Goal: Task Accomplishment & Management: Manage account settings

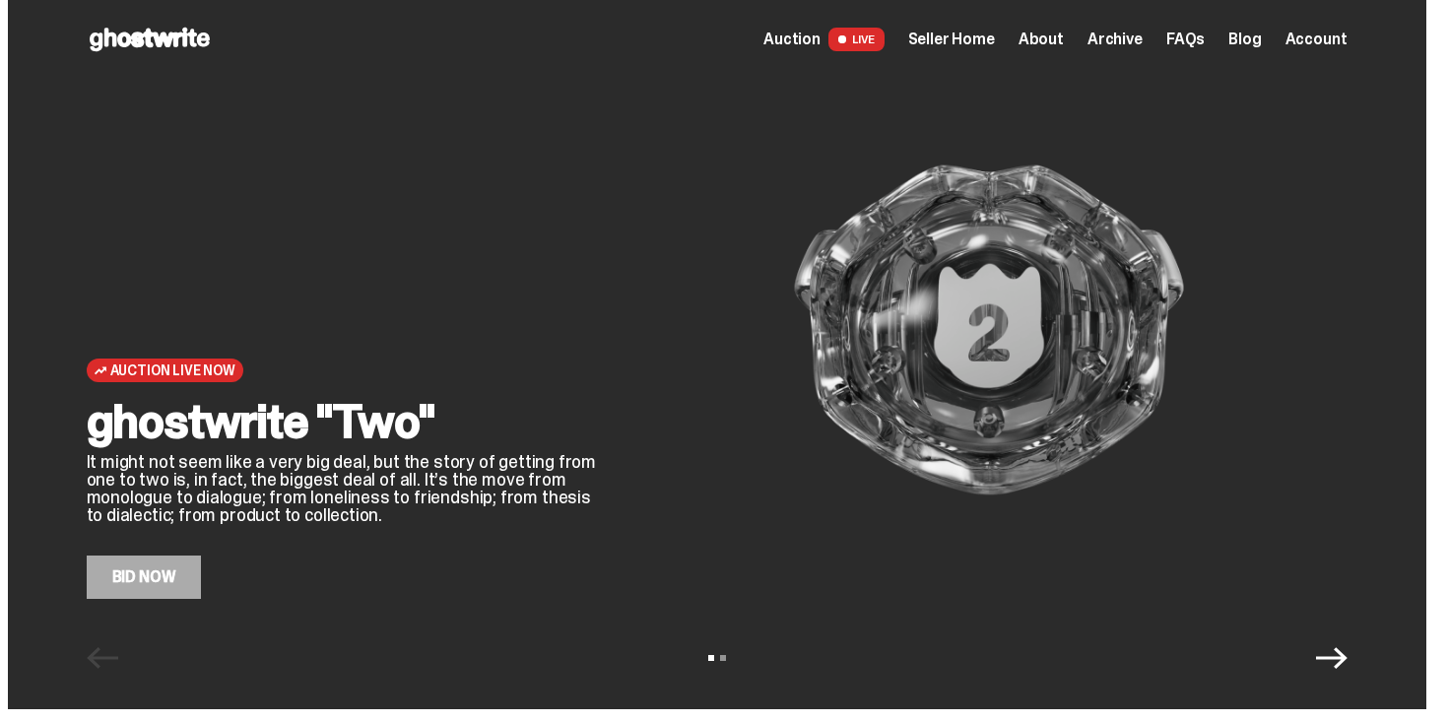
click at [202, 590] on link "Bid Now" at bounding box center [144, 577] width 115 height 43
click at [979, 39] on span "Seller Home" at bounding box center [951, 40] width 87 height 16
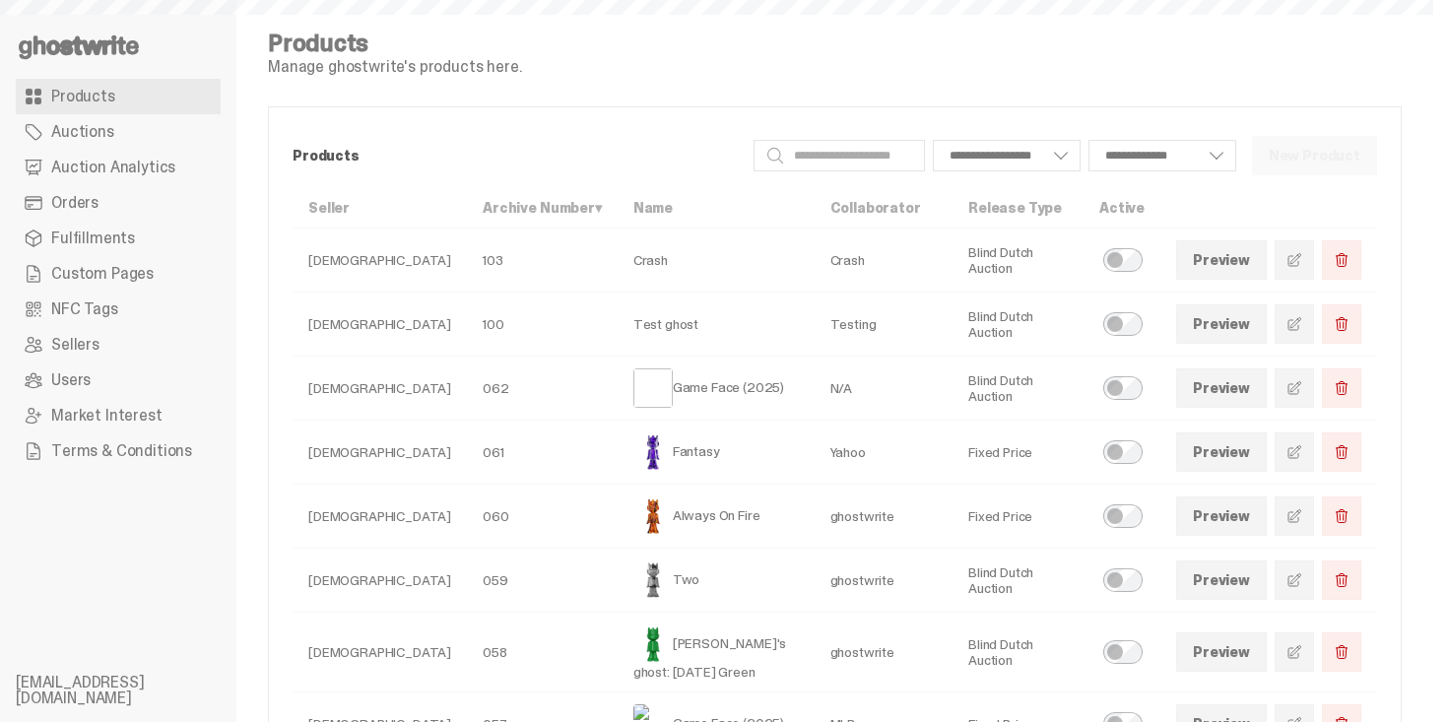
click at [68, 190] on link "Orders" at bounding box center [118, 202] width 205 height 35
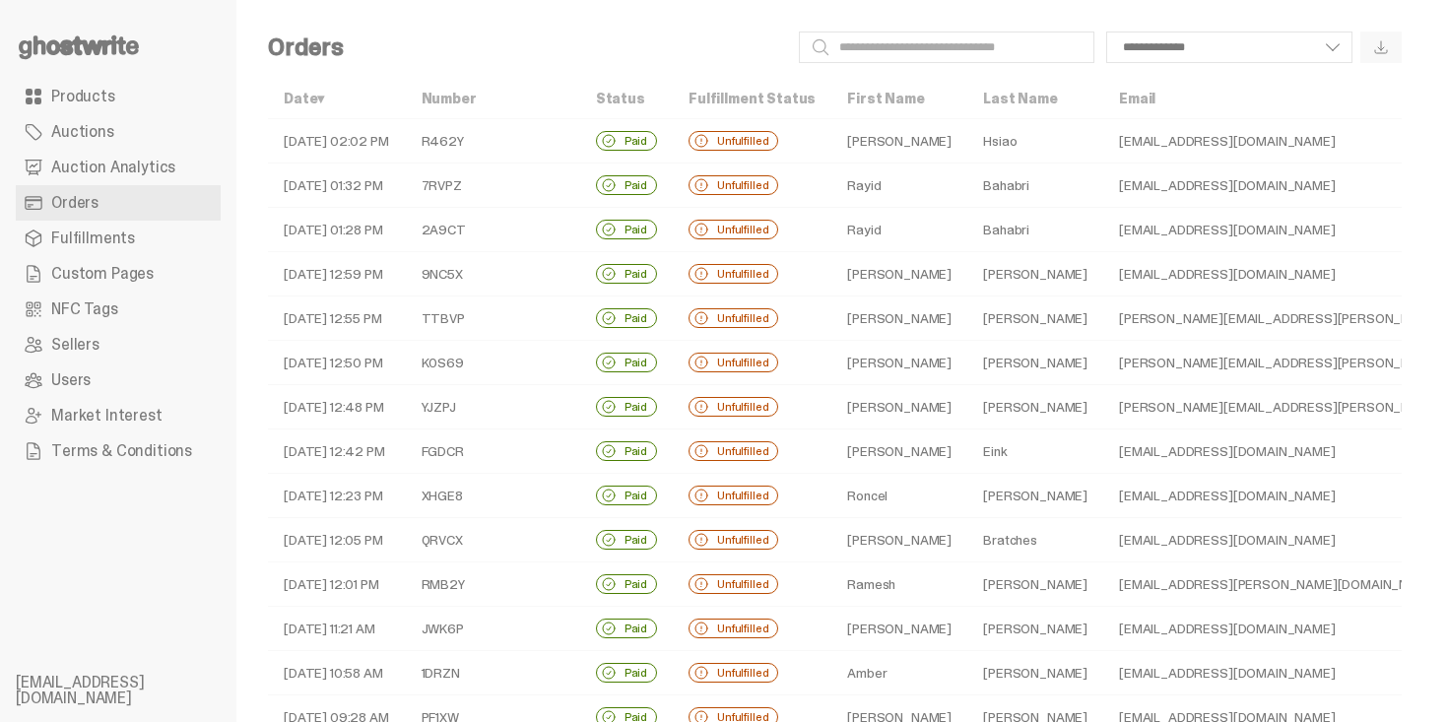
click at [726, 61] on div "**********" at bounding box center [881, 48] width 1042 height 32
click at [1141, 49] on select "**********" at bounding box center [1230, 48] width 246 height 32
click at [554, 49] on div "**********" at bounding box center [881, 48] width 1042 height 32
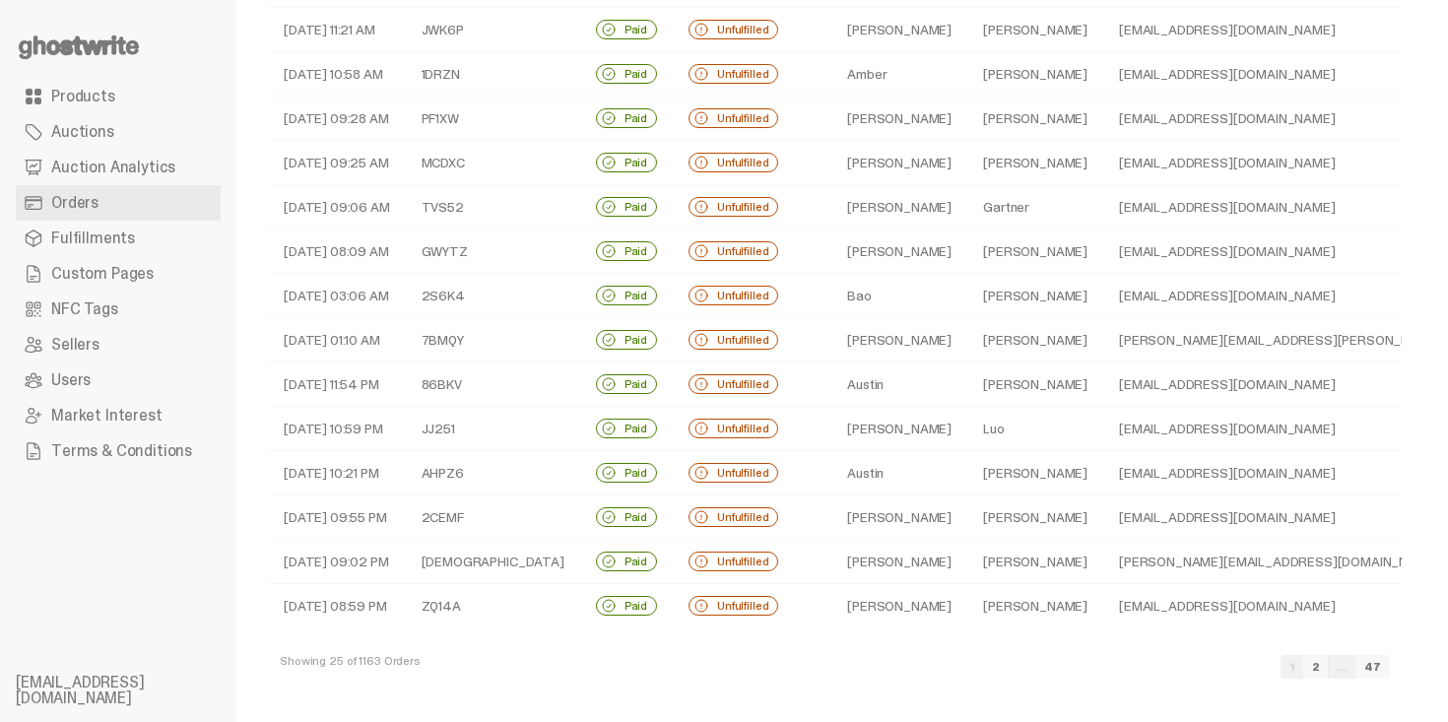
click at [1329, 672] on link "2" at bounding box center [1317, 667] width 26 height 24
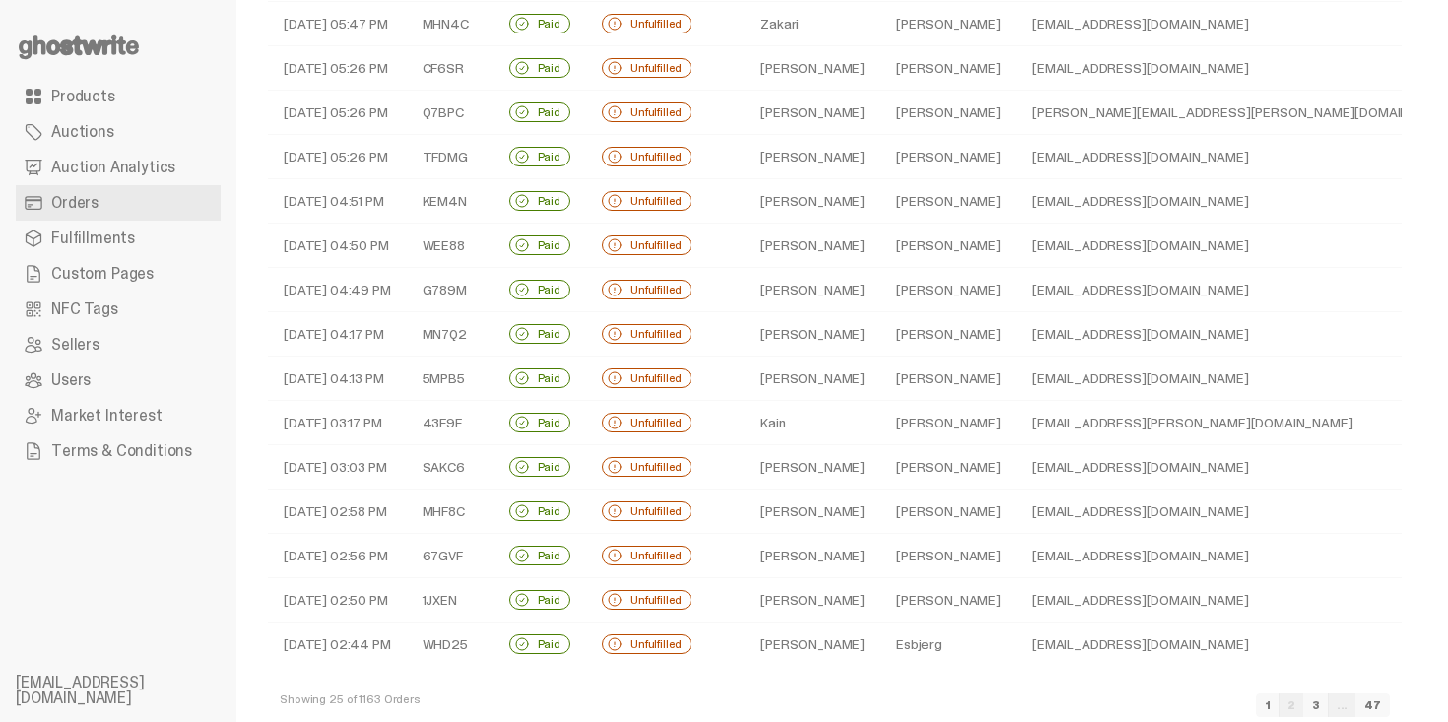
scroll to position [599, 0]
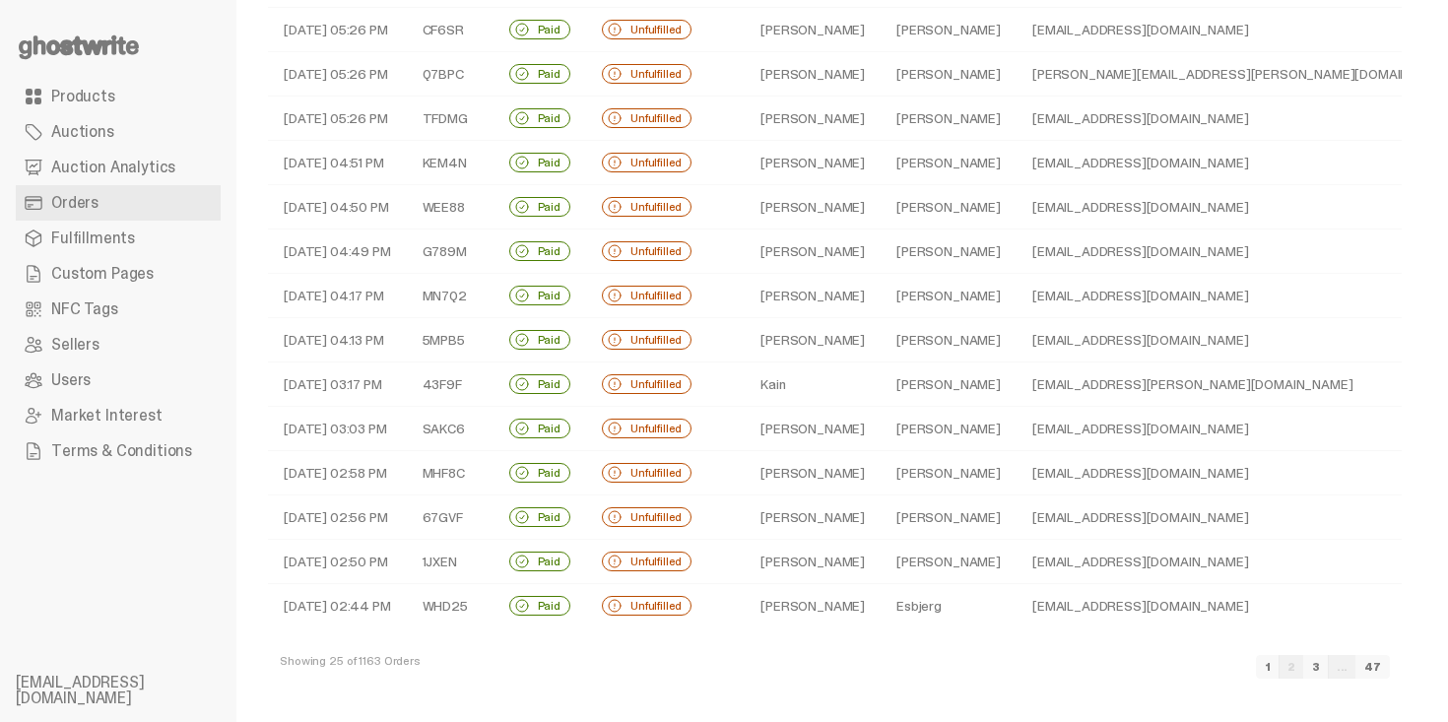
click at [1329, 672] on link "3" at bounding box center [1317, 667] width 26 height 24
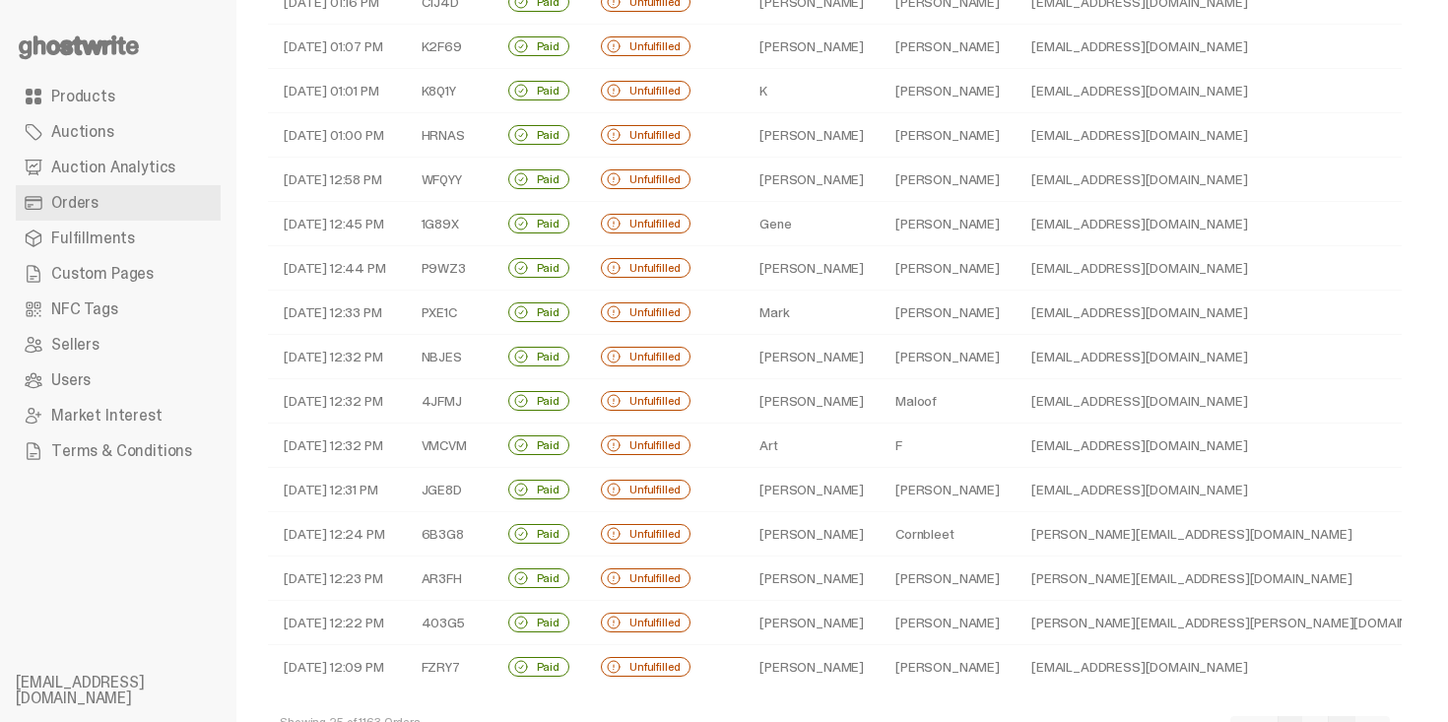
scroll to position [599, 0]
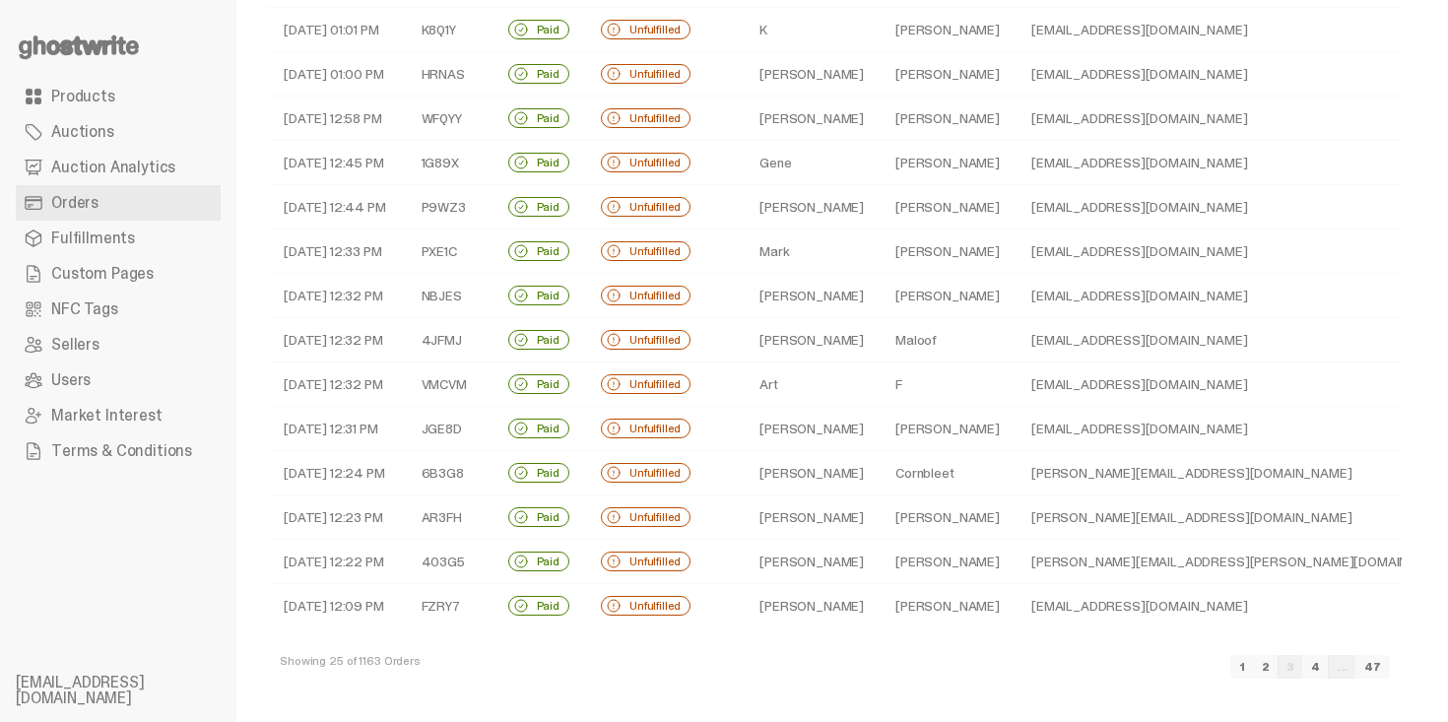
click at [1329, 672] on link "4" at bounding box center [1316, 667] width 27 height 24
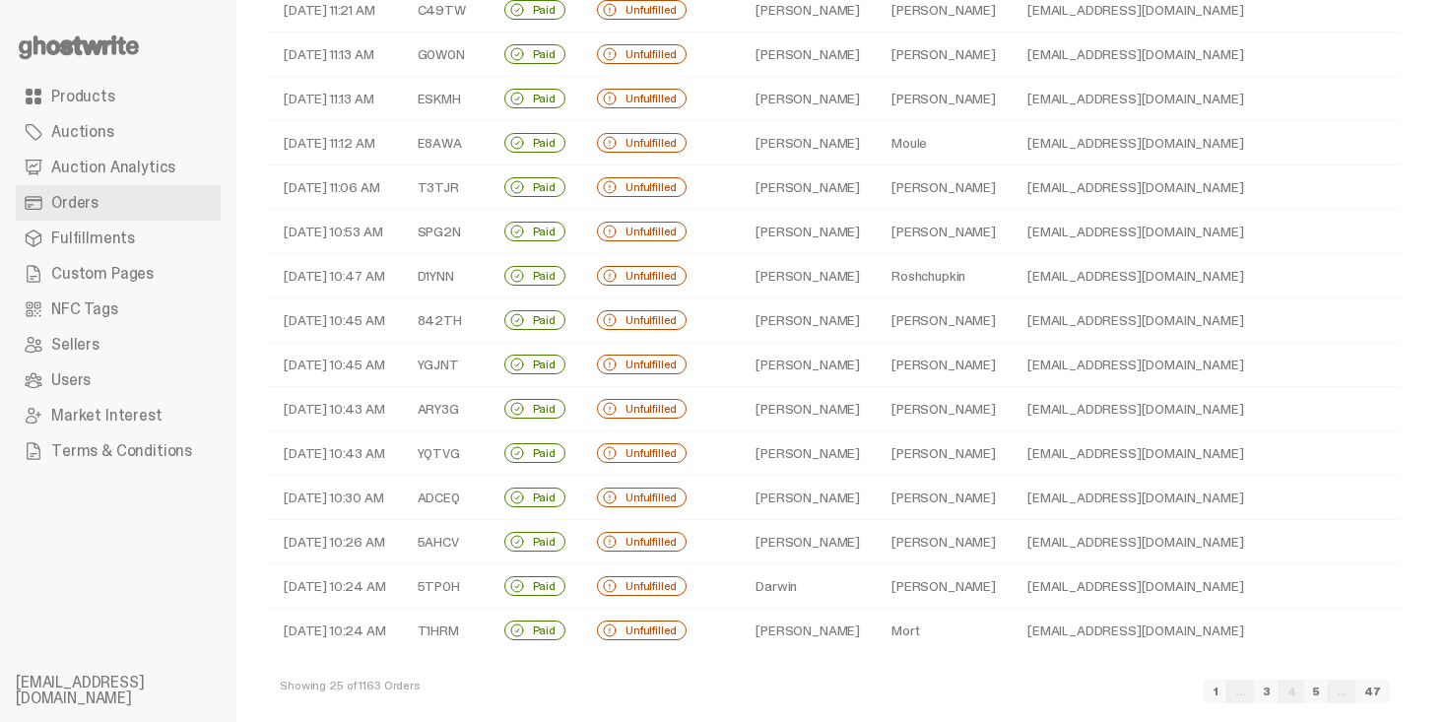
scroll to position [599, 0]
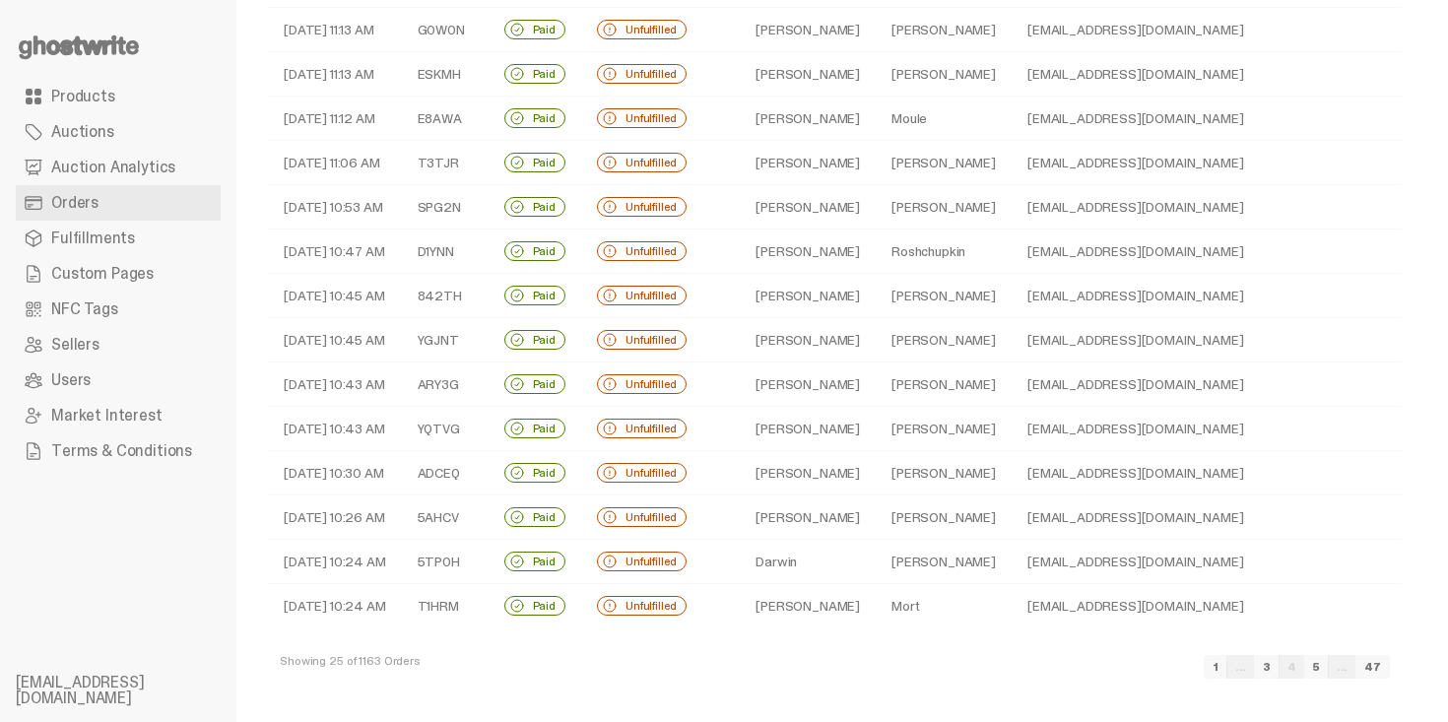
click at [1329, 672] on link "5" at bounding box center [1317, 667] width 25 height 24
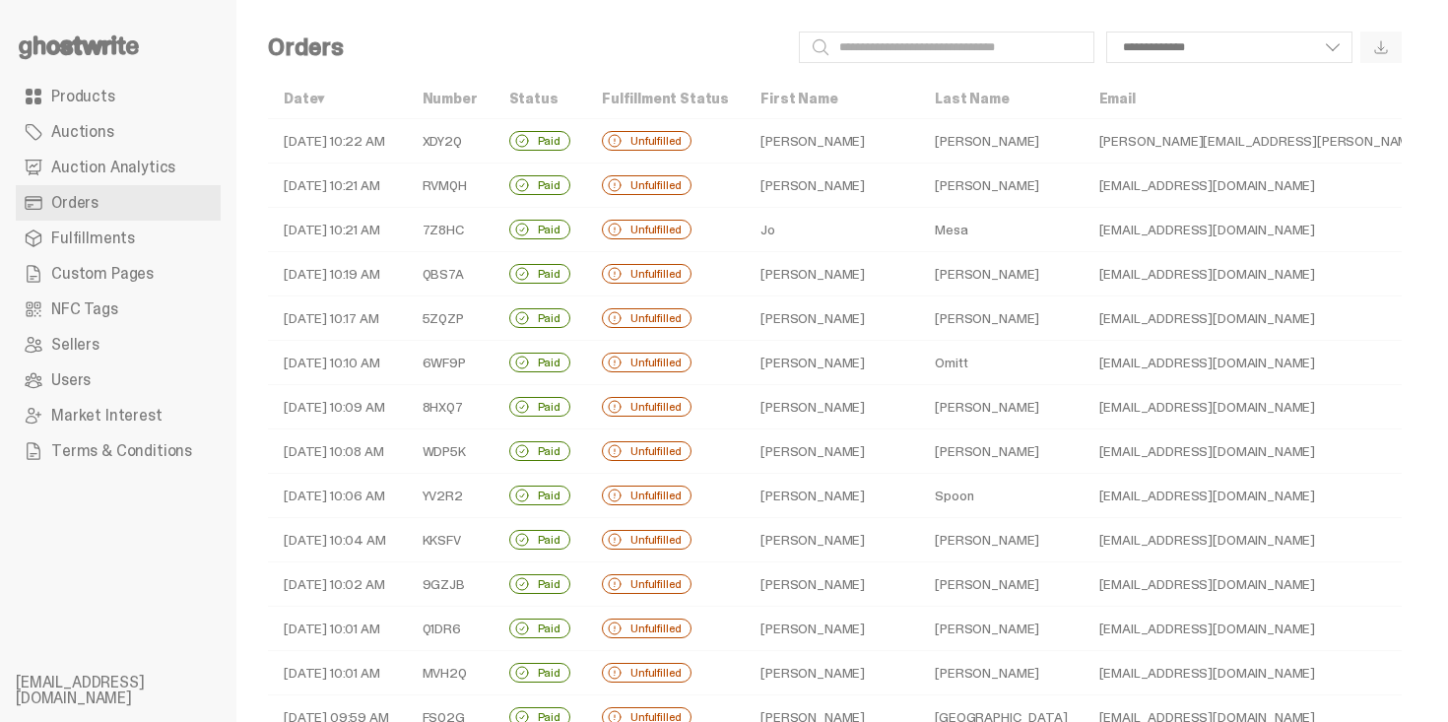
scroll to position [599, 0]
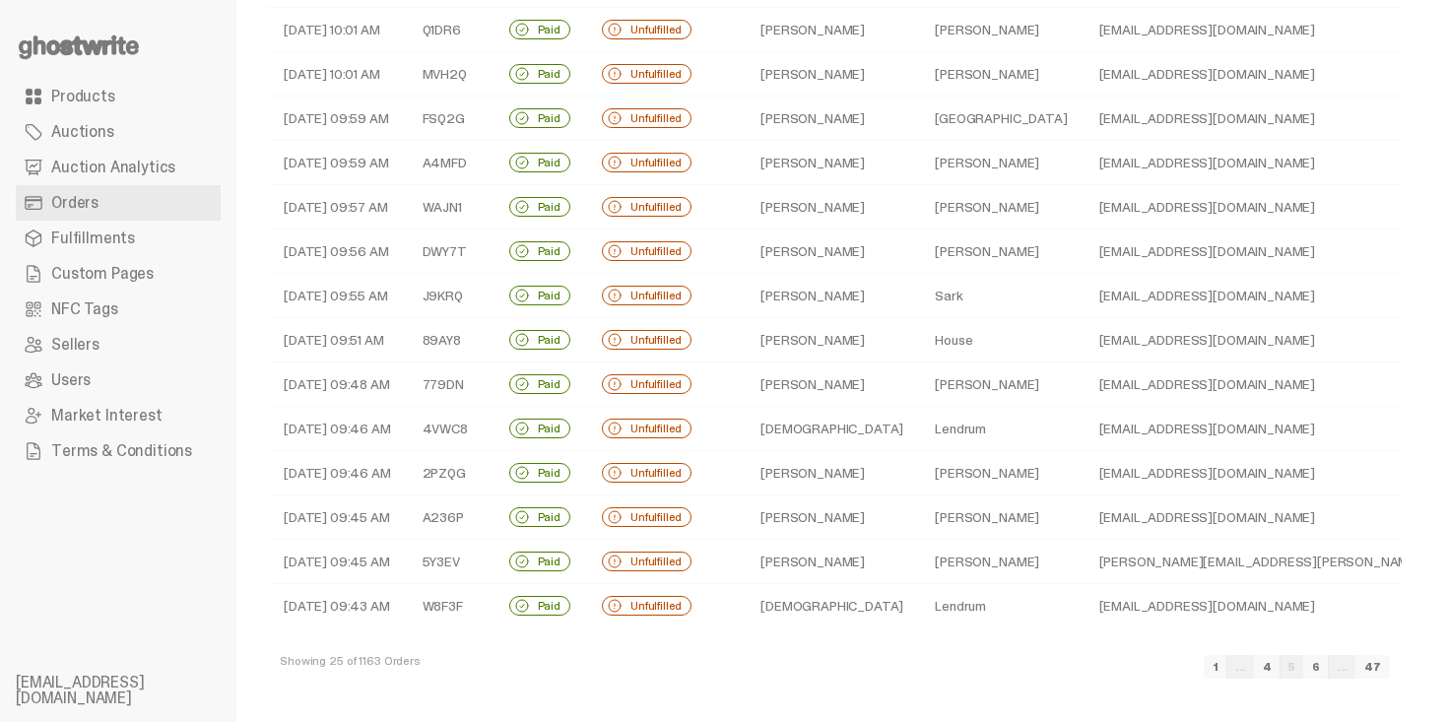
click at [1329, 672] on link "6" at bounding box center [1317, 667] width 26 height 24
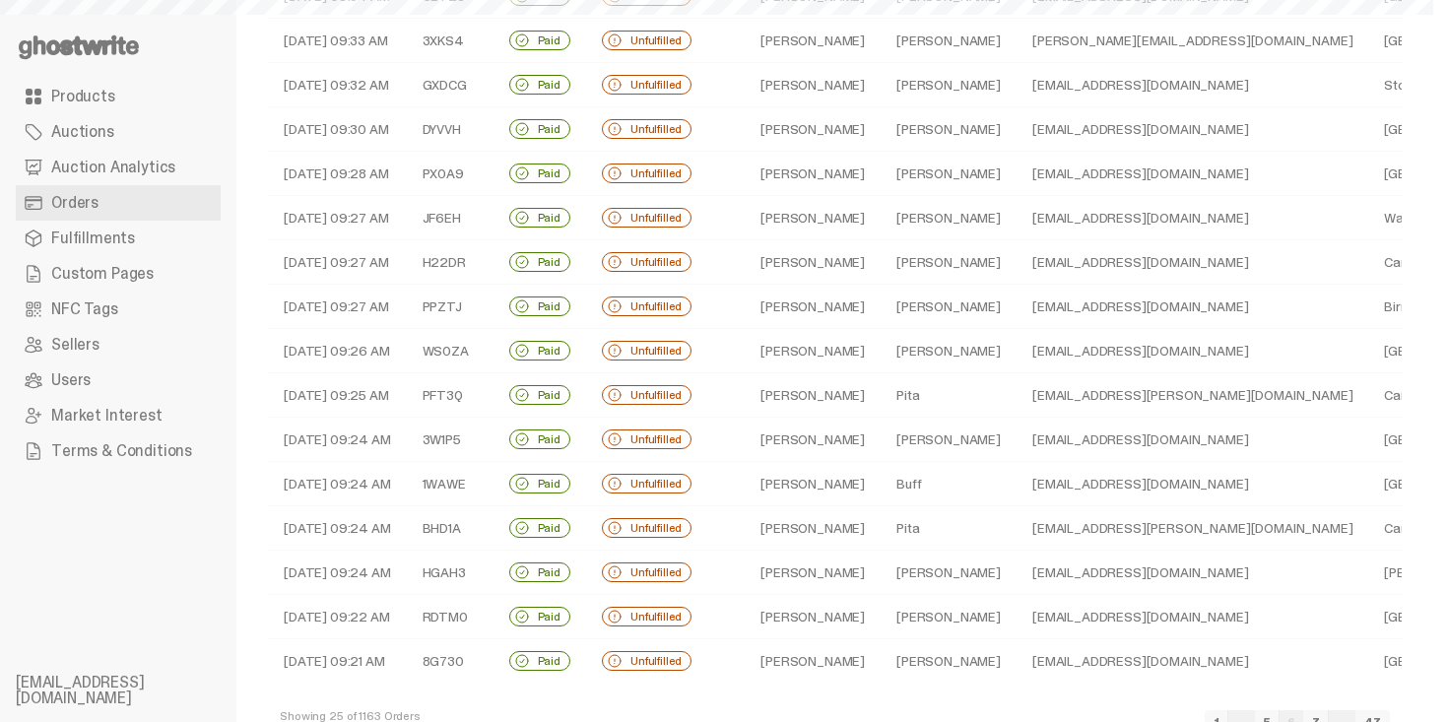
scroll to position [599, 0]
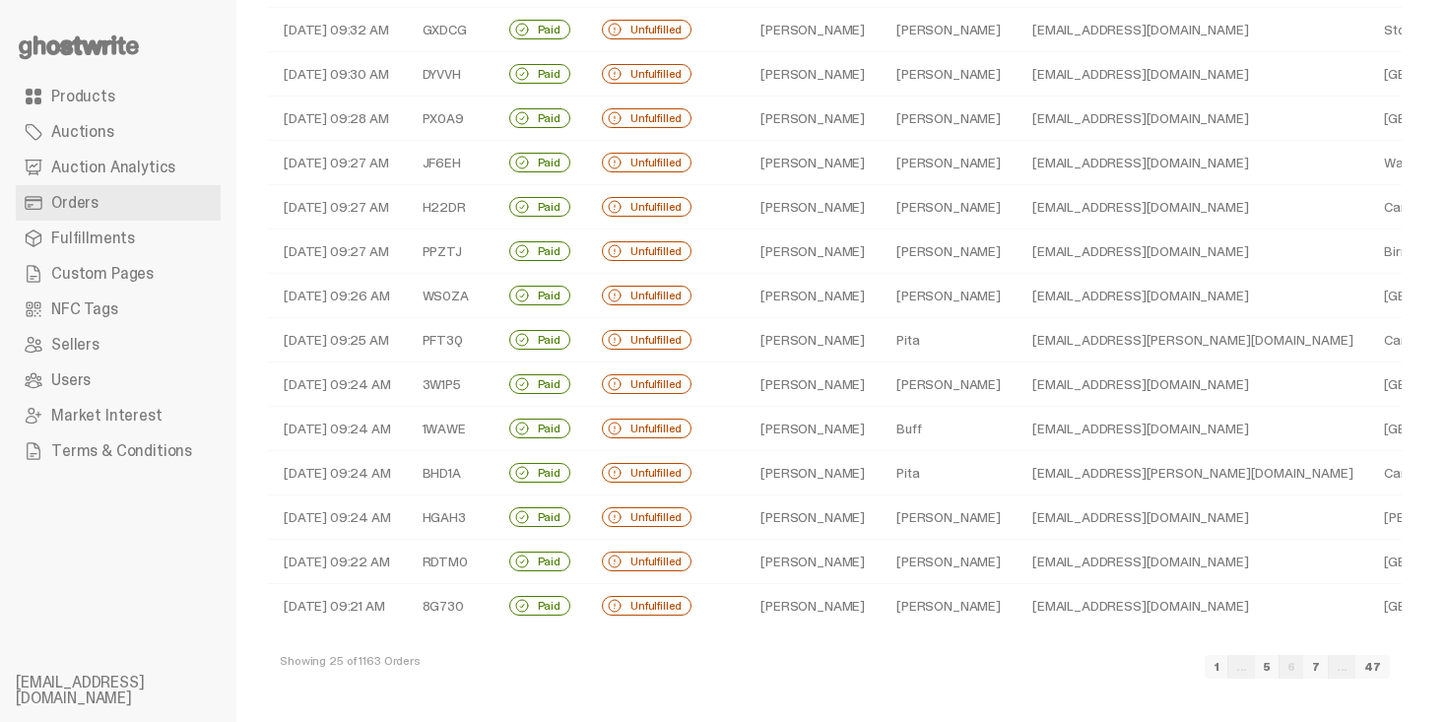
click at [1329, 672] on link "7" at bounding box center [1317, 667] width 26 height 24
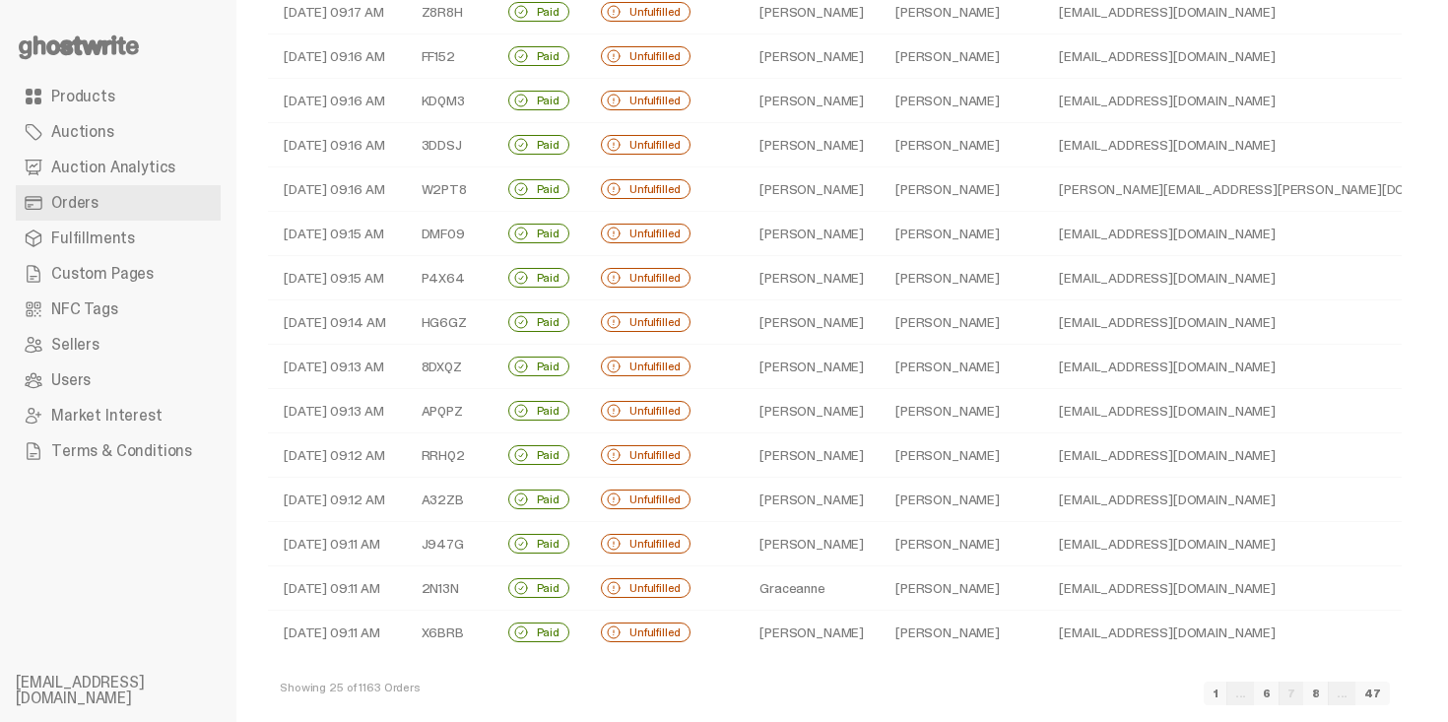
scroll to position [599, 0]
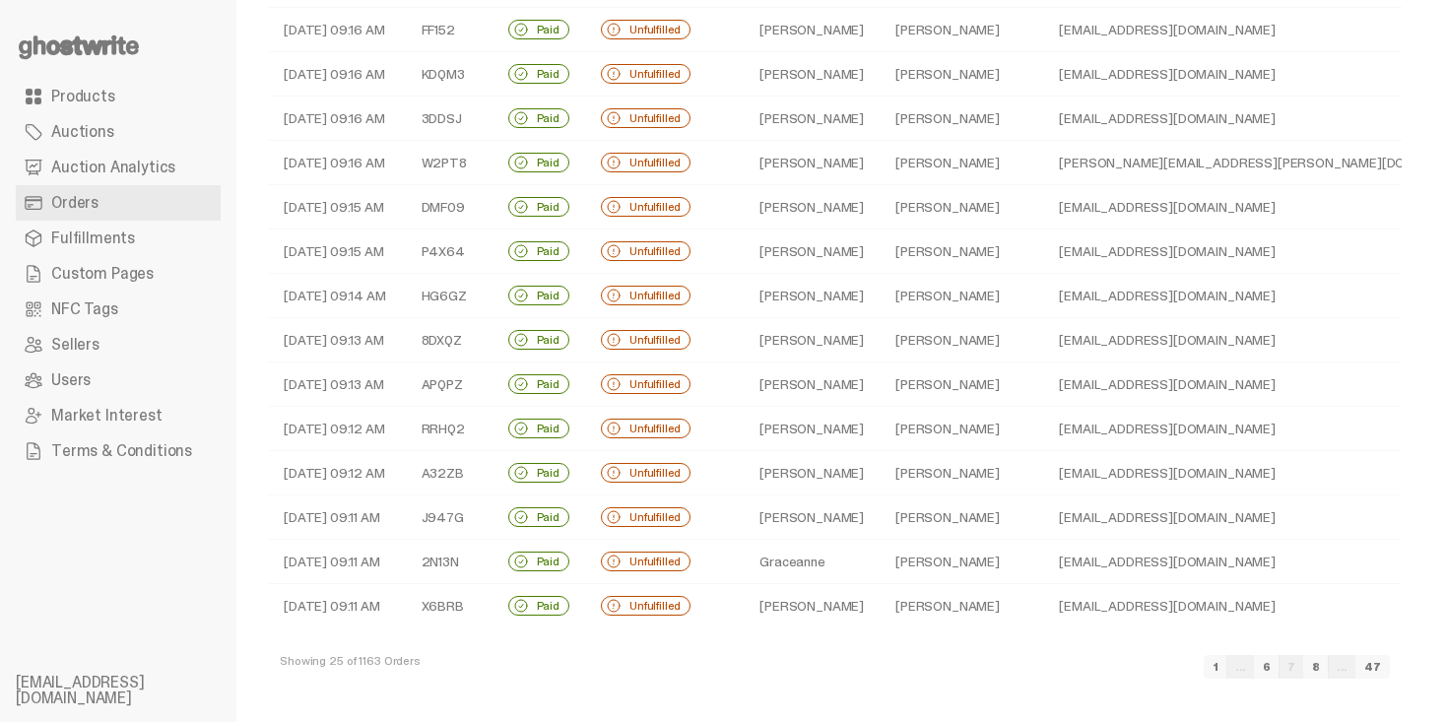
click at [1329, 672] on link "8" at bounding box center [1317, 667] width 26 height 24
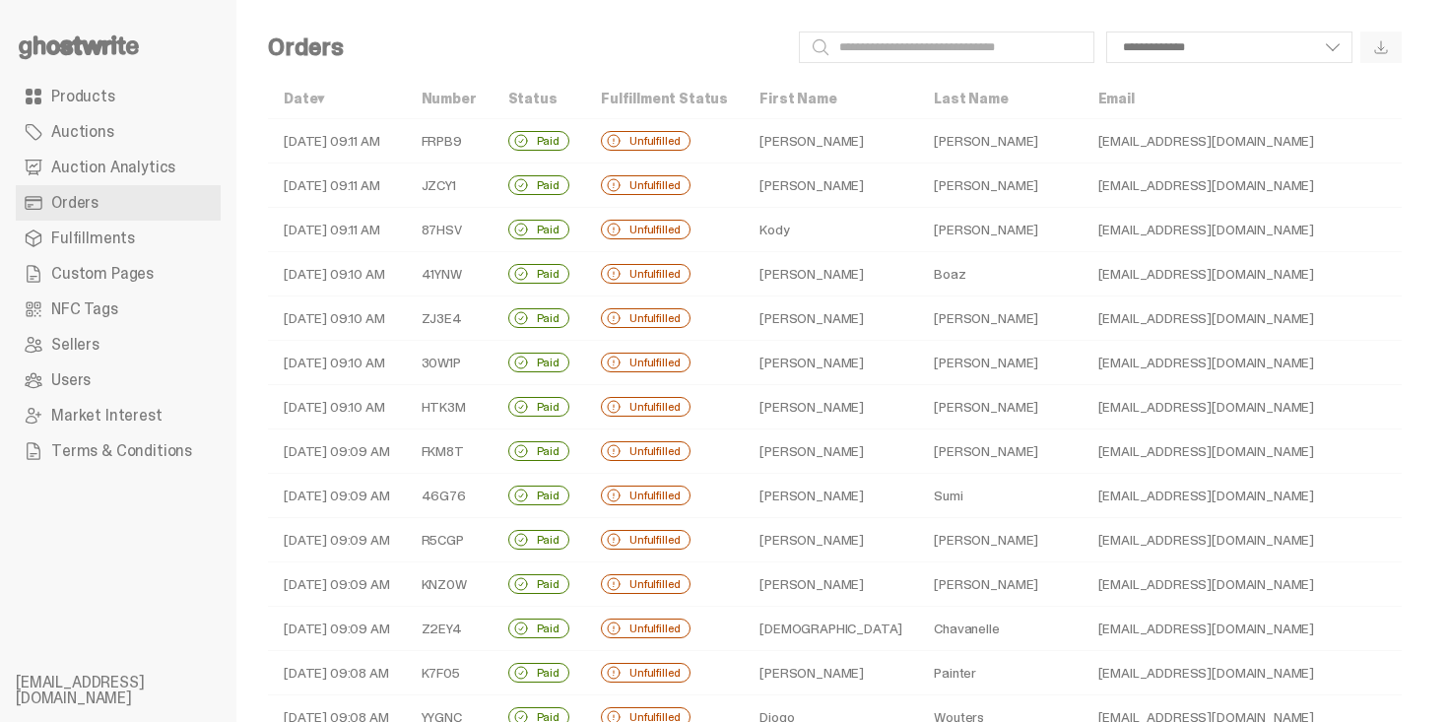
scroll to position [599, 0]
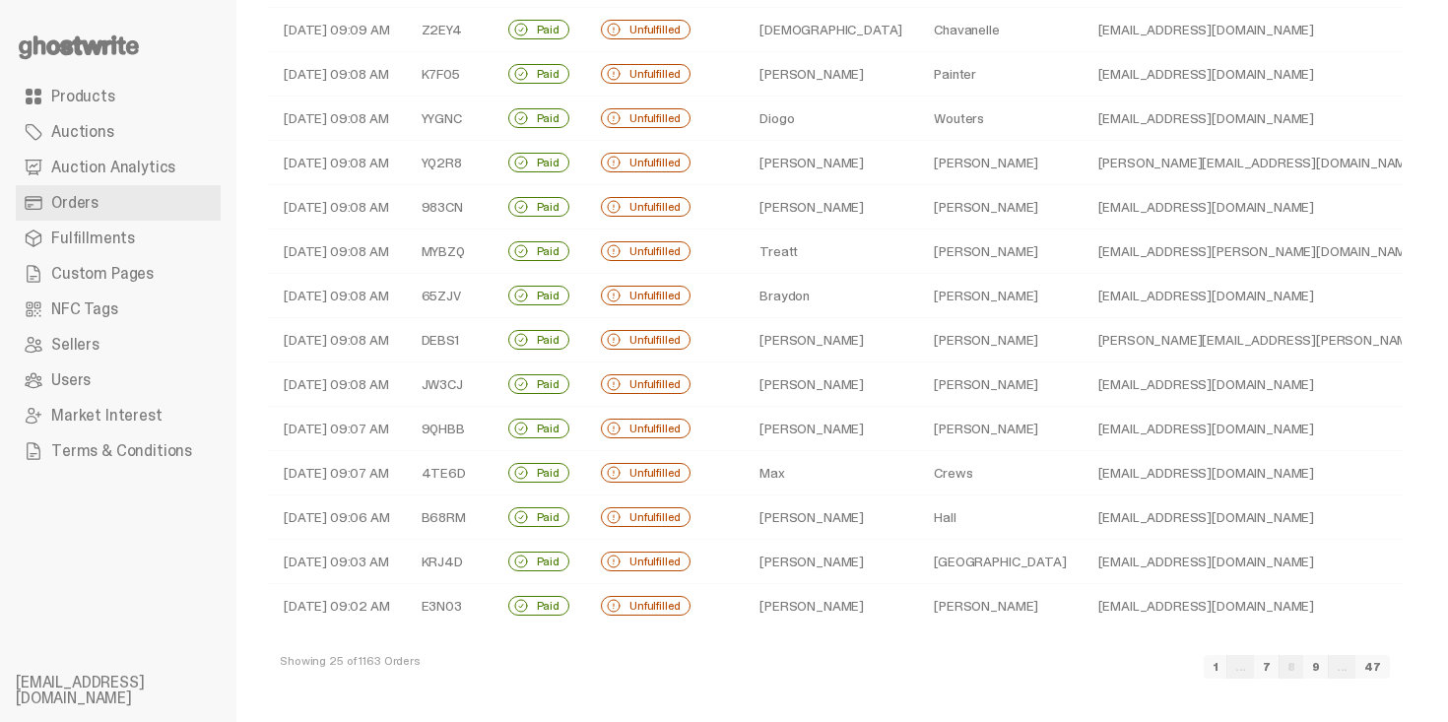
click at [1329, 672] on link "9" at bounding box center [1317, 667] width 26 height 24
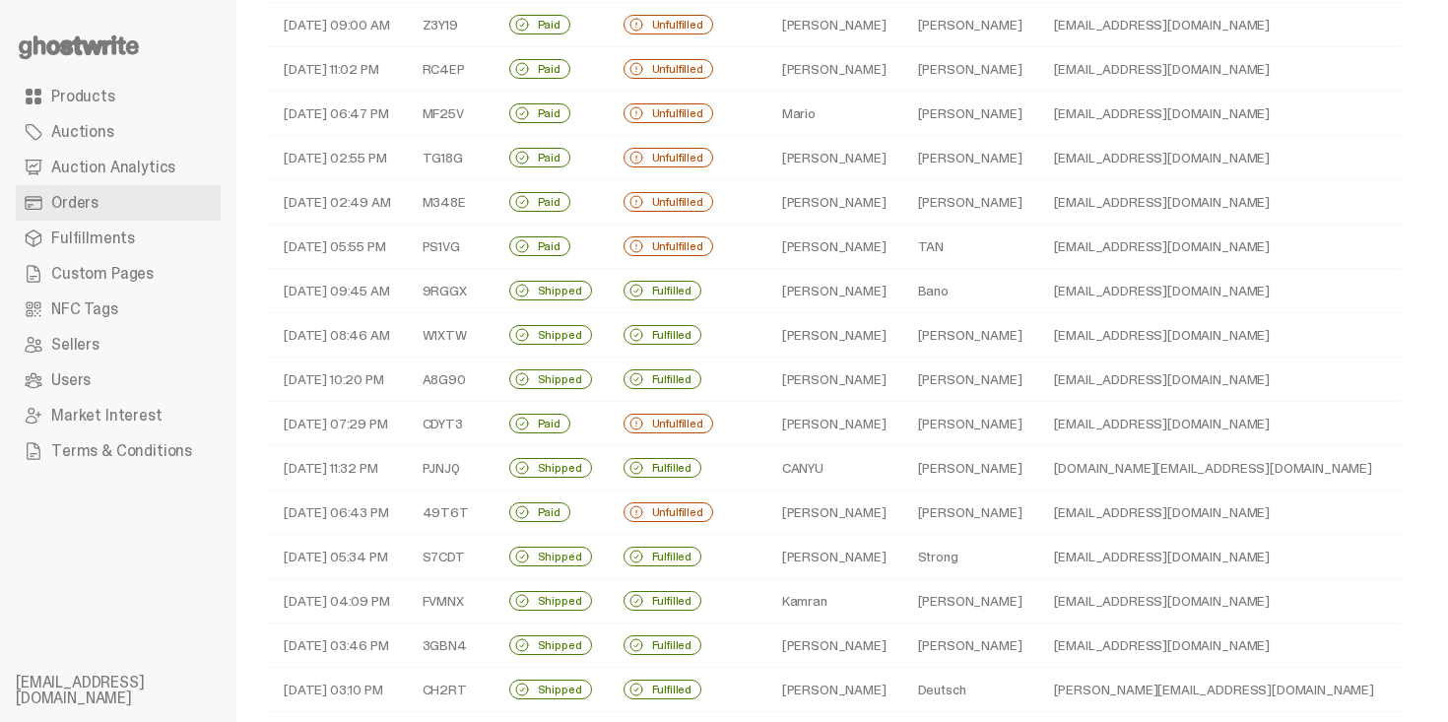
scroll to position [166, 0]
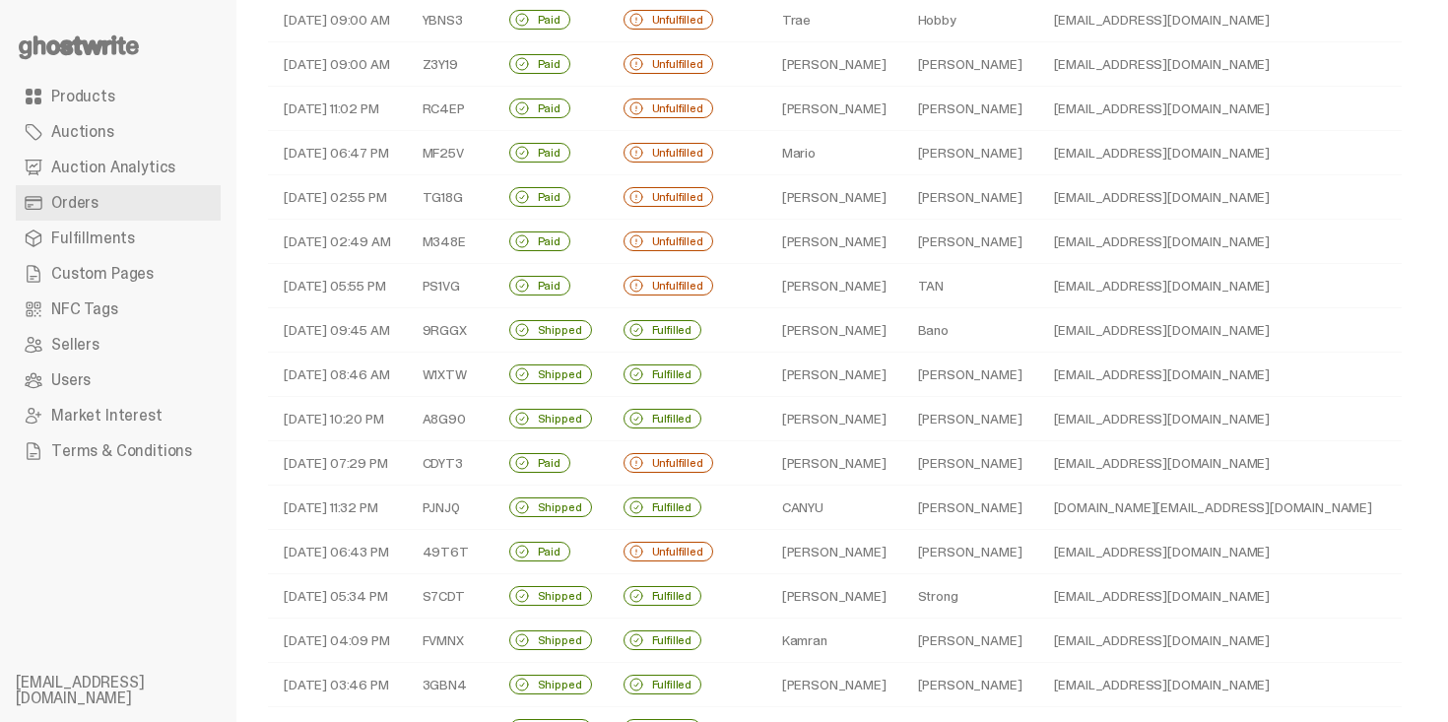
drag, startPoint x: 797, startPoint y: 502, endPoint x: 1206, endPoint y: 0, distance: 647.1
click at [0, 0] on div "**********" at bounding box center [717, 494] width 1434 height 1321
drag, startPoint x: 489, startPoint y: 554, endPoint x: 409, endPoint y: 554, distance: 79.8
click at [409, 554] on tr "08-26-25 06:43 PM 49T6T Paid Unfulfilled Brandon Dial Ochoa ocho38@gmail.com Fe…" at bounding box center [1116, 552] width 1696 height 44
copy tr "49T6T"
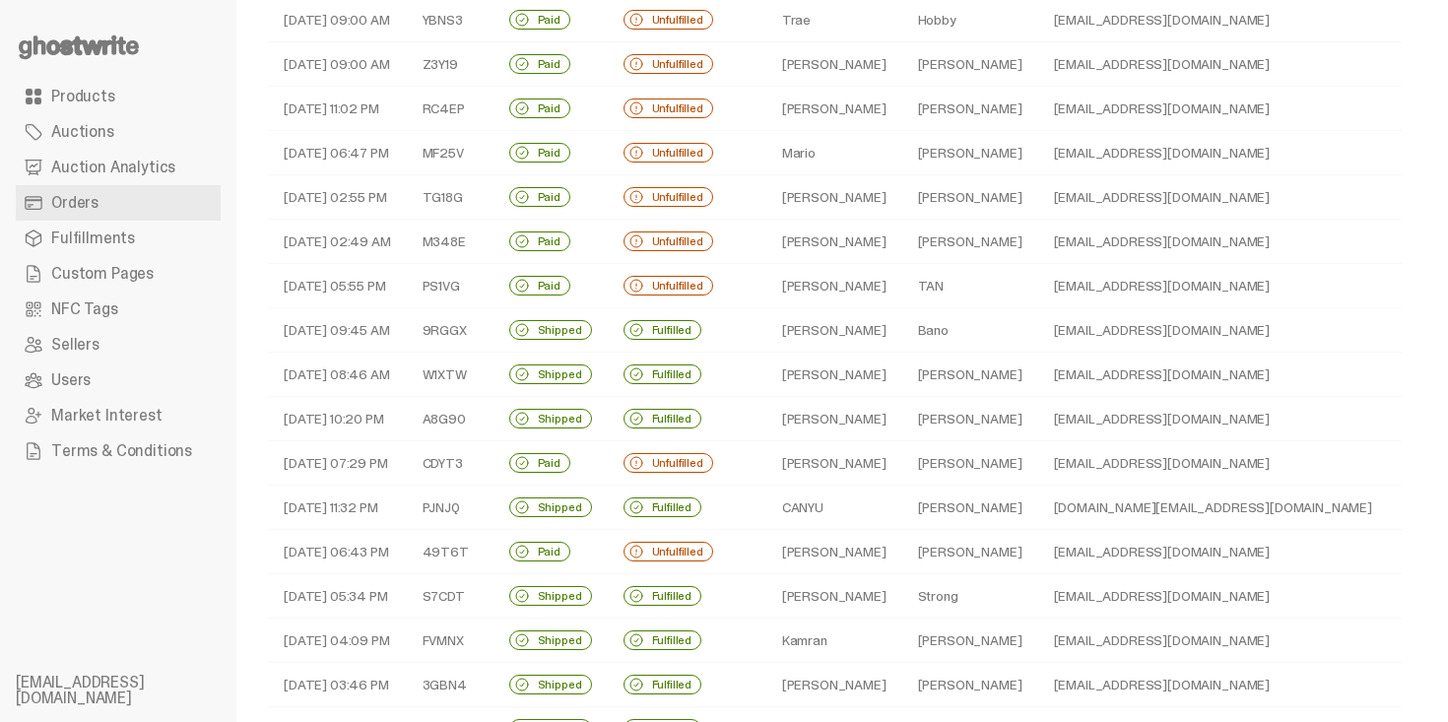
click at [739, 548] on td "Unfulfilled" at bounding box center [687, 552] width 159 height 44
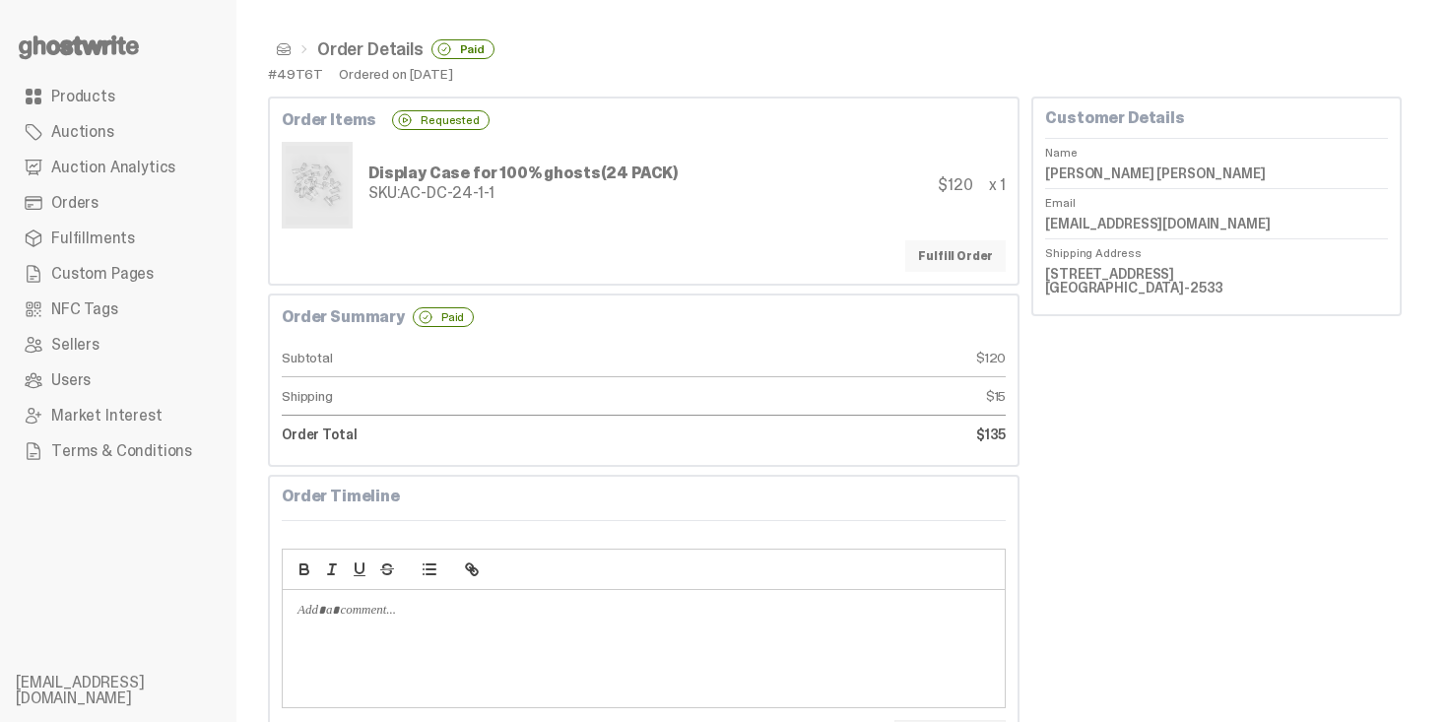
click at [984, 252] on link "Fulfill Order" at bounding box center [956, 256] width 101 height 32
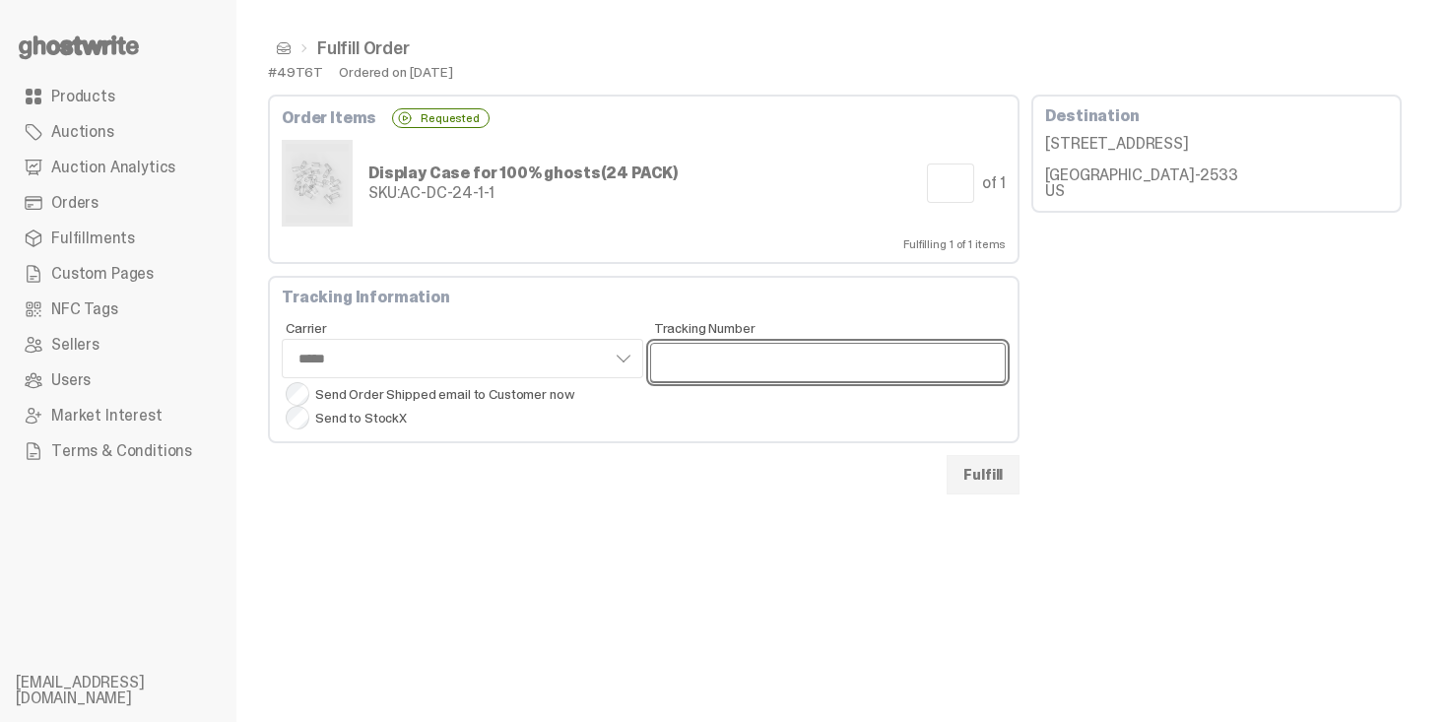
click at [692, 347] on input "Tracking Number" at bounding box center [828, 362] width 357 height 39
paste input "**********"
type input "**********"
select select "*****"
type input "**********"
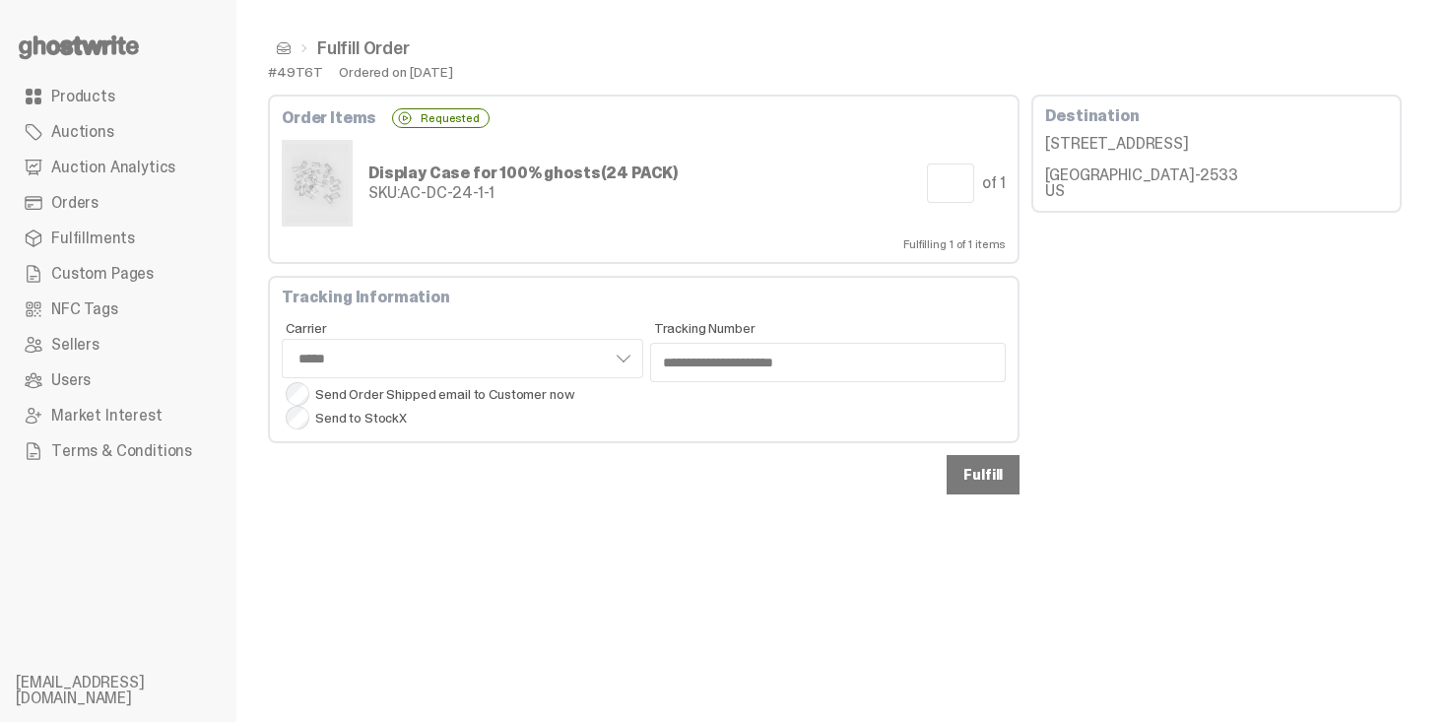
click at [1016, 478] on button "Fulfill" at bounding box center [983, 474] width 73 height 39
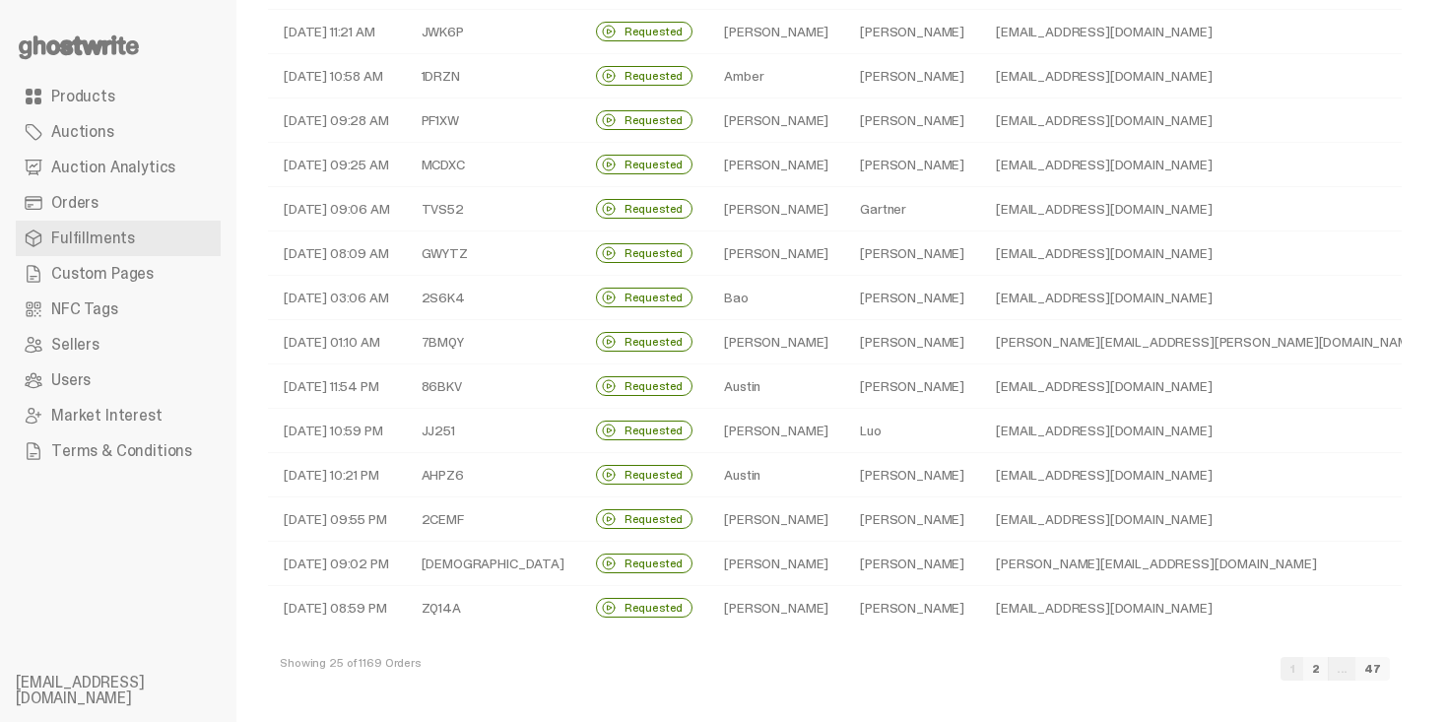
scroll to position [599, 0]
click at [1329, 666] on link "2" at bounding box center [1317, 667] width 26 height 24
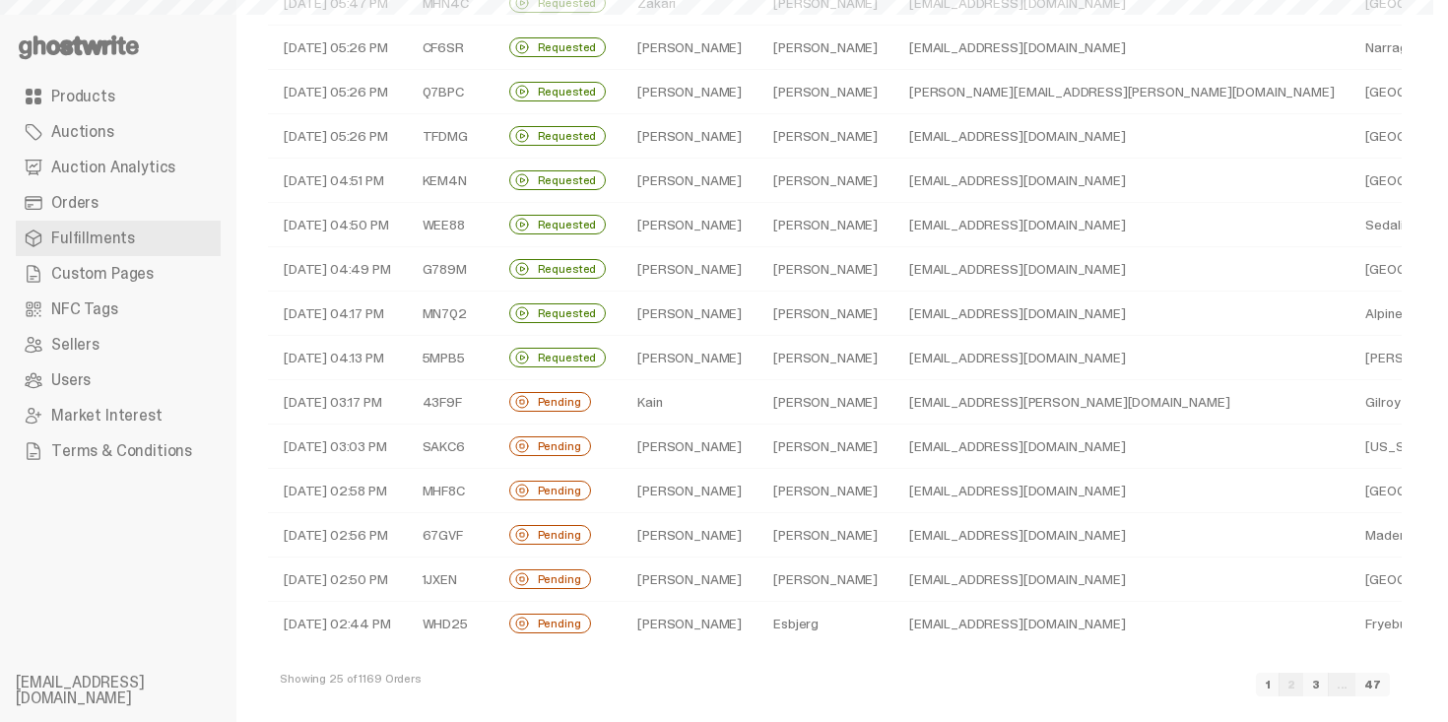
scroll to position [599, 0]
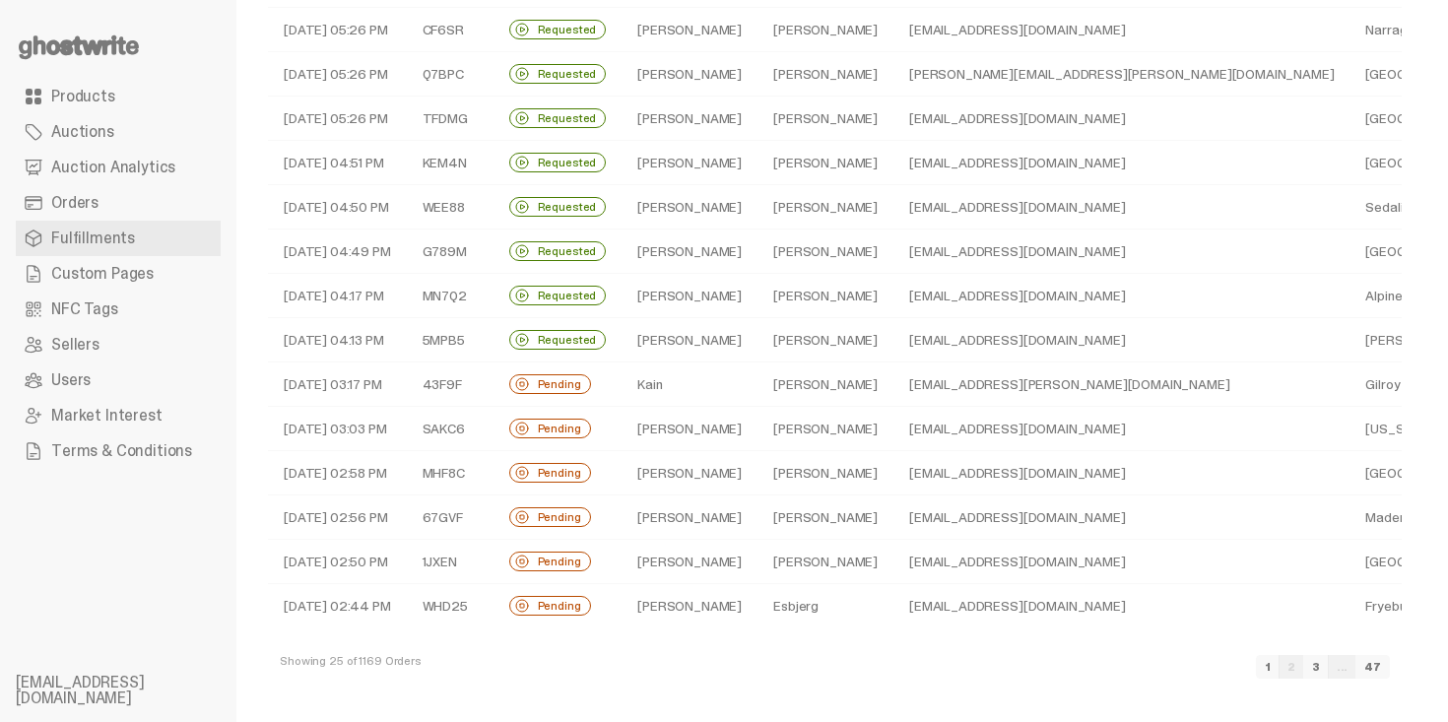
click at [1329, 671] on link "3" at bounding box center [1317, 667] width 26 height 24
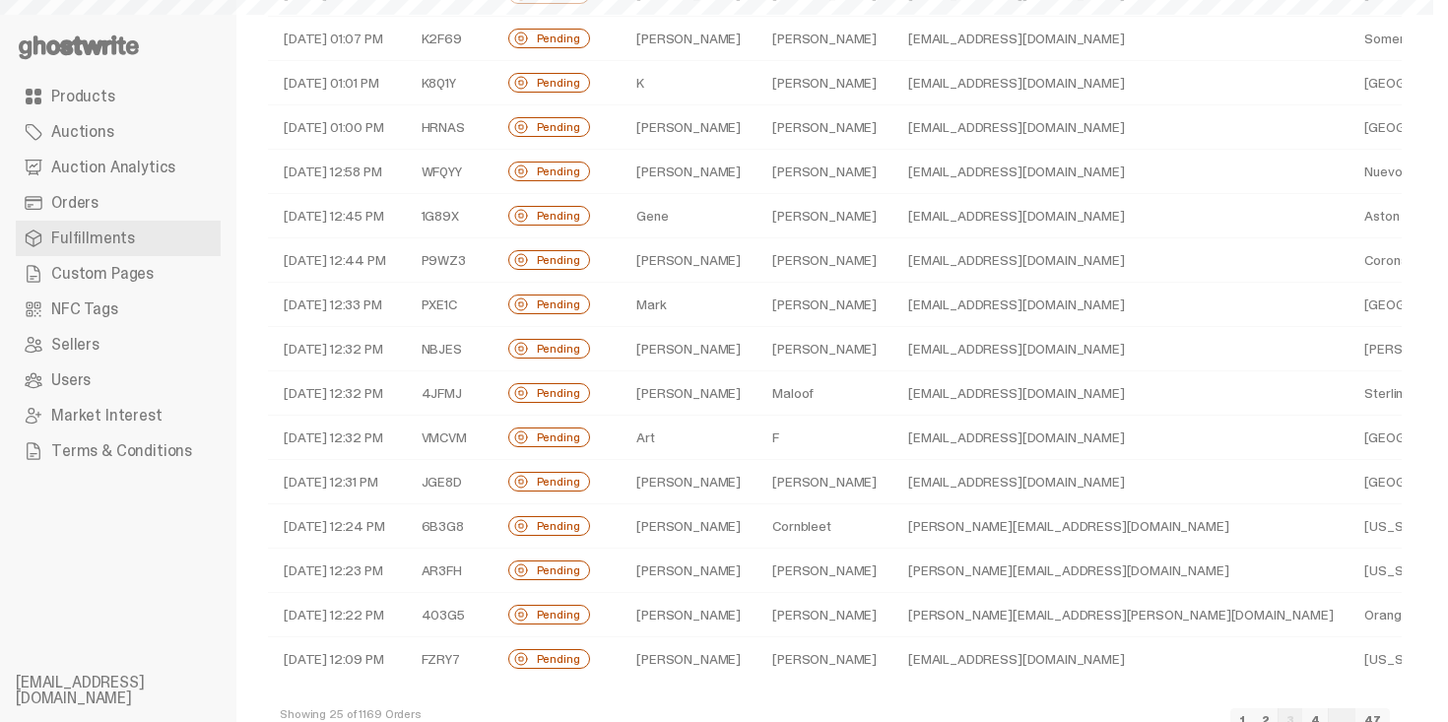
scroll to position [599, 0]
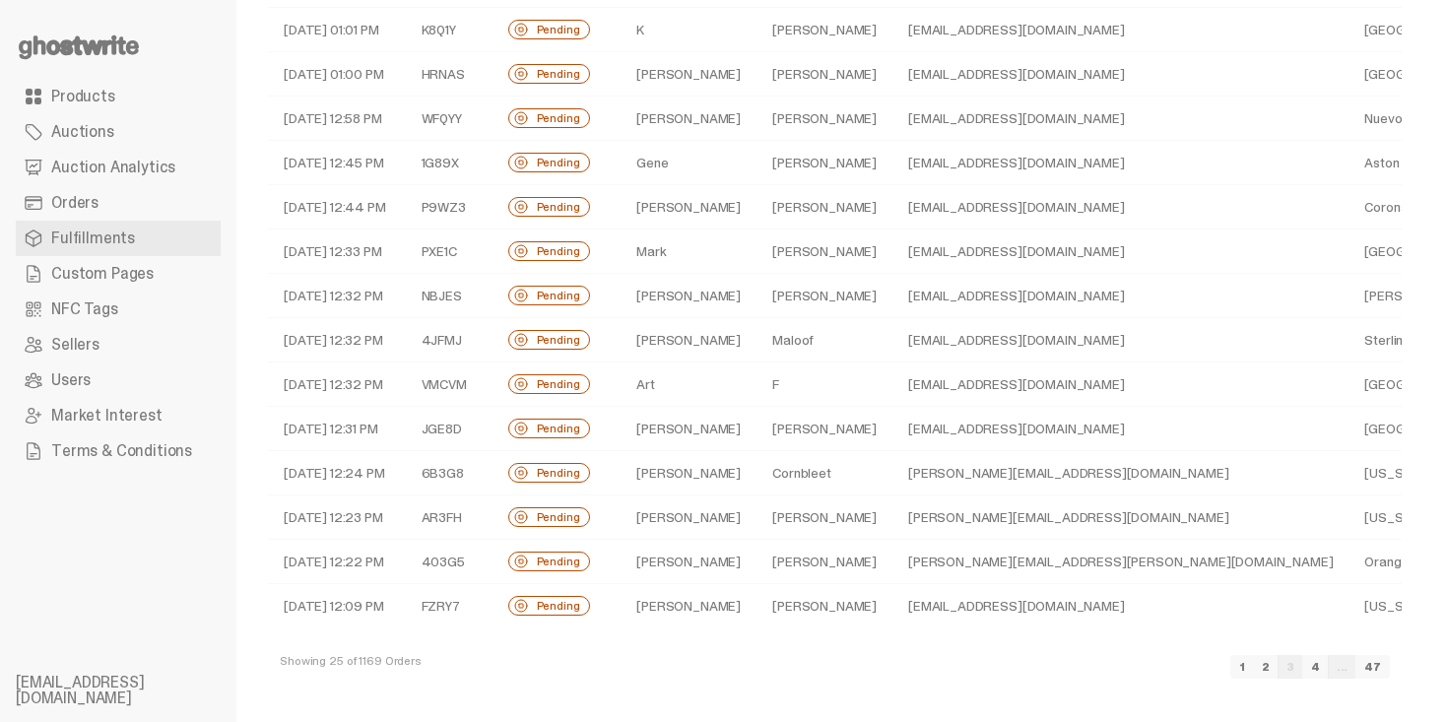
click at [1329, 671] on link "4" at bounding box center [1316, 667] width 27 height 24
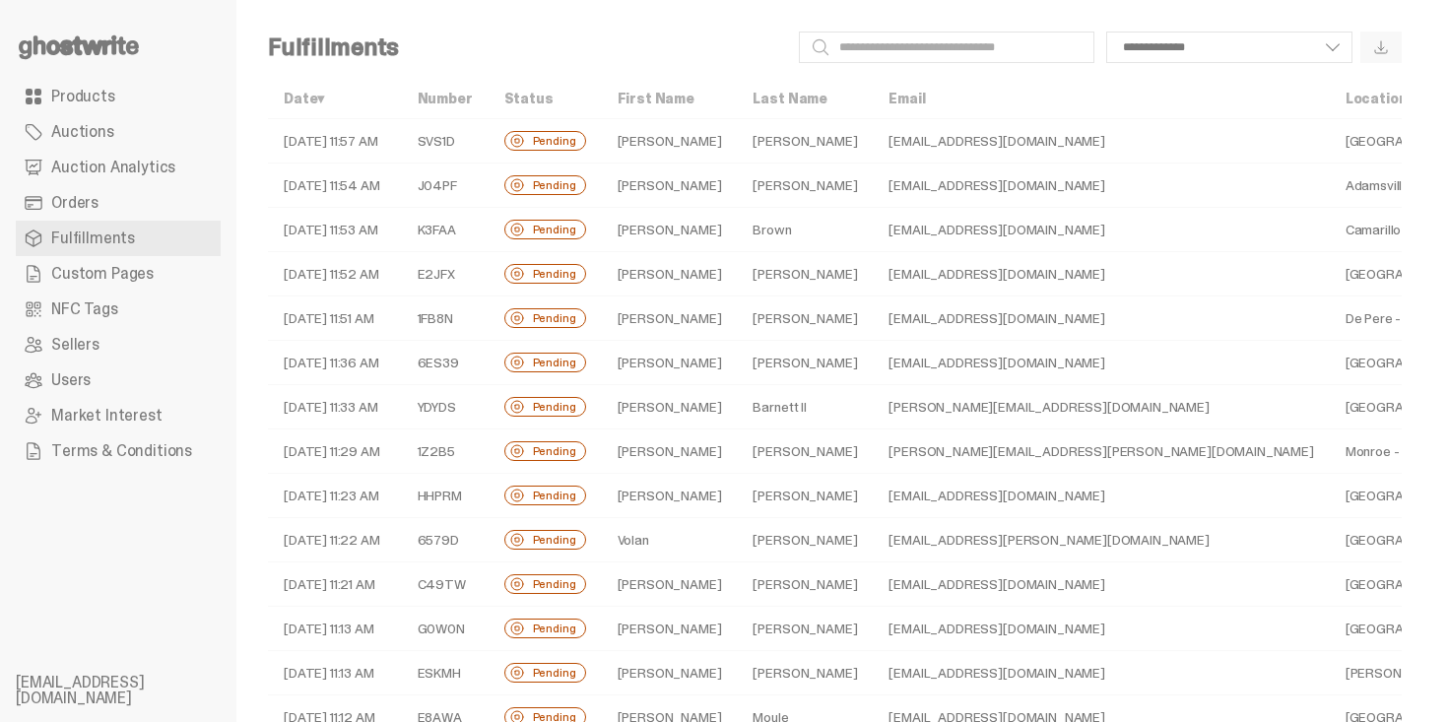
scroll to position [599, 0]
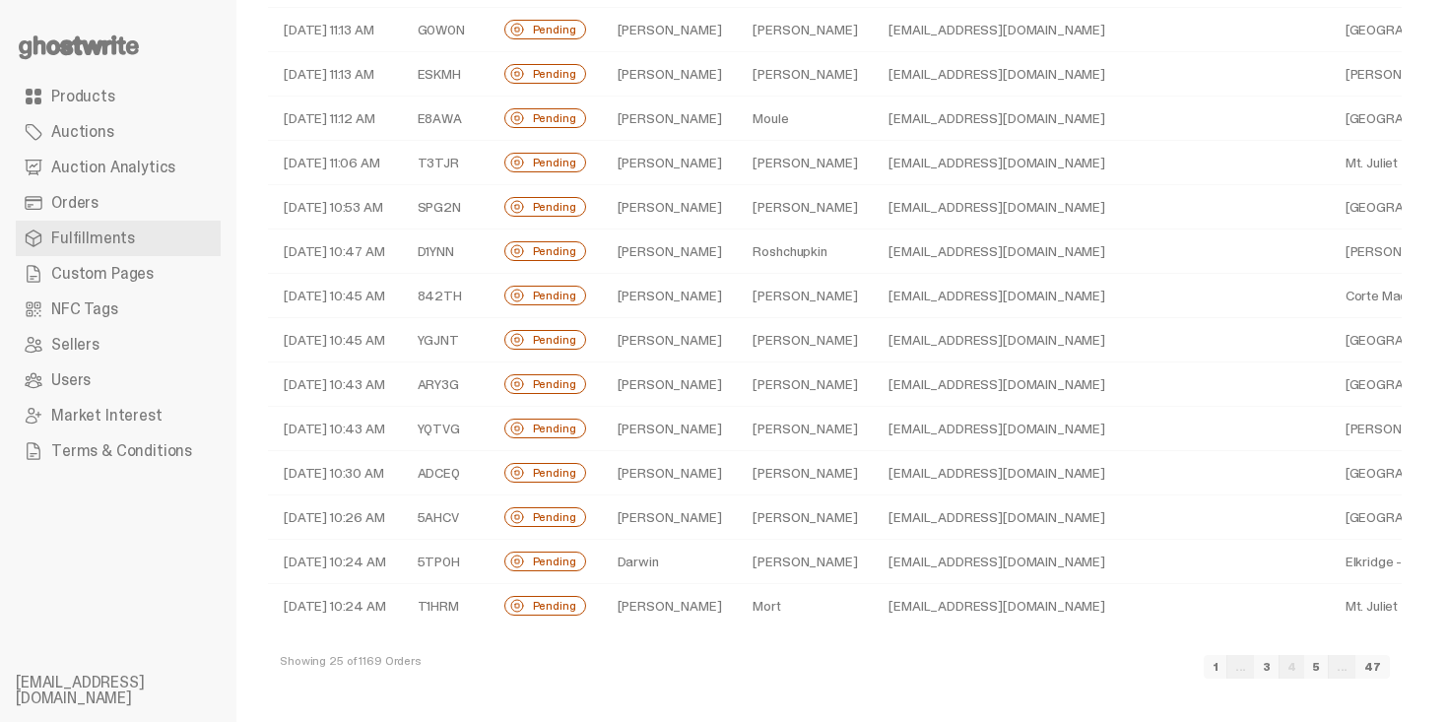
click at [1329, 671] on link "5" at bounding box center [1317, 667] width 25 height 24
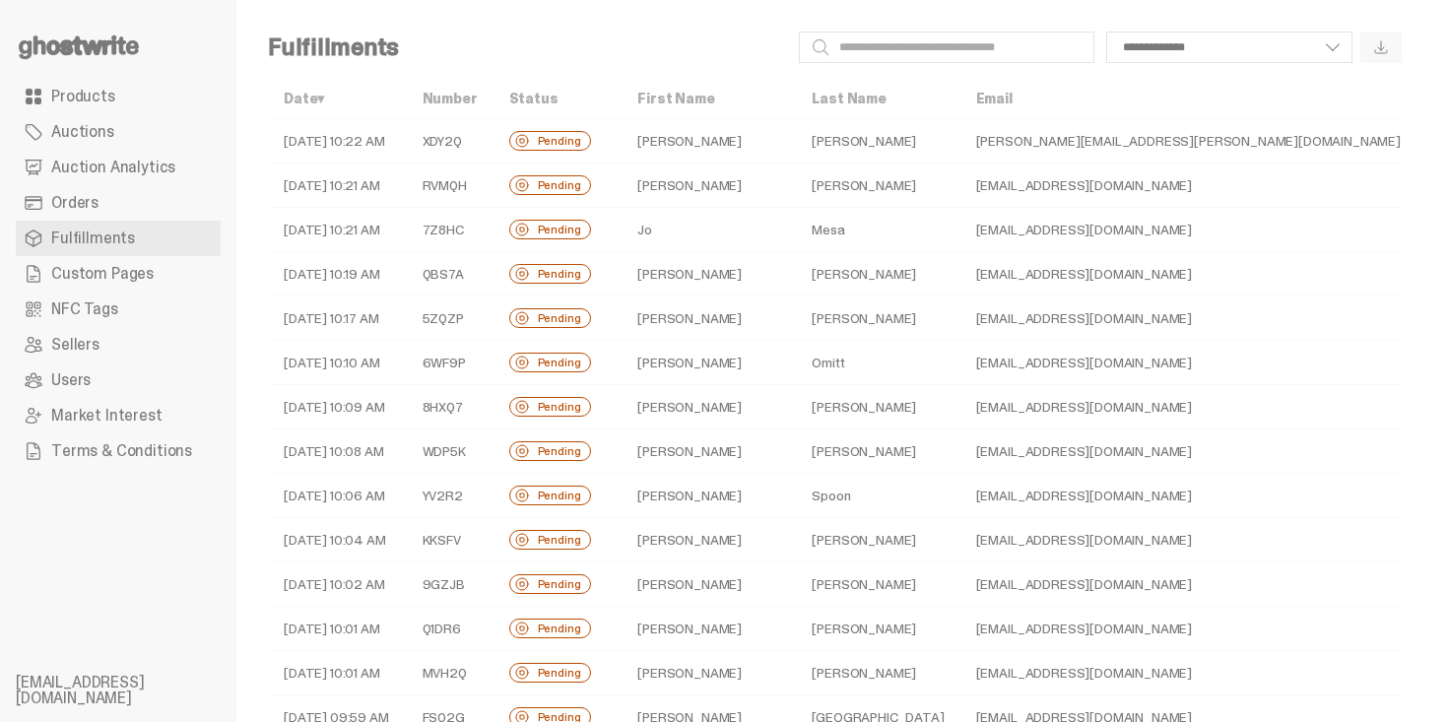
scroll to position [599, 0]
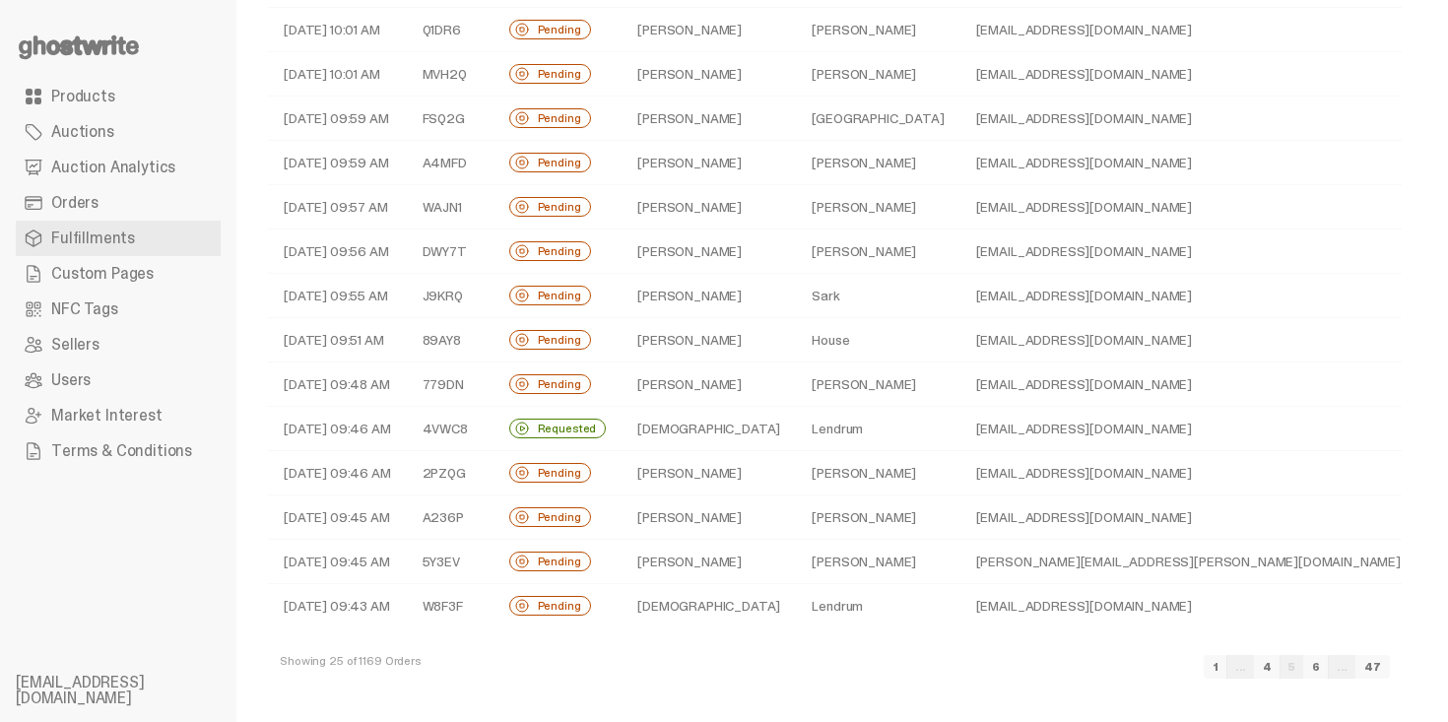
click at [1329, 671] on link "6" at bounding box center [1317, 667] width 26 height 24
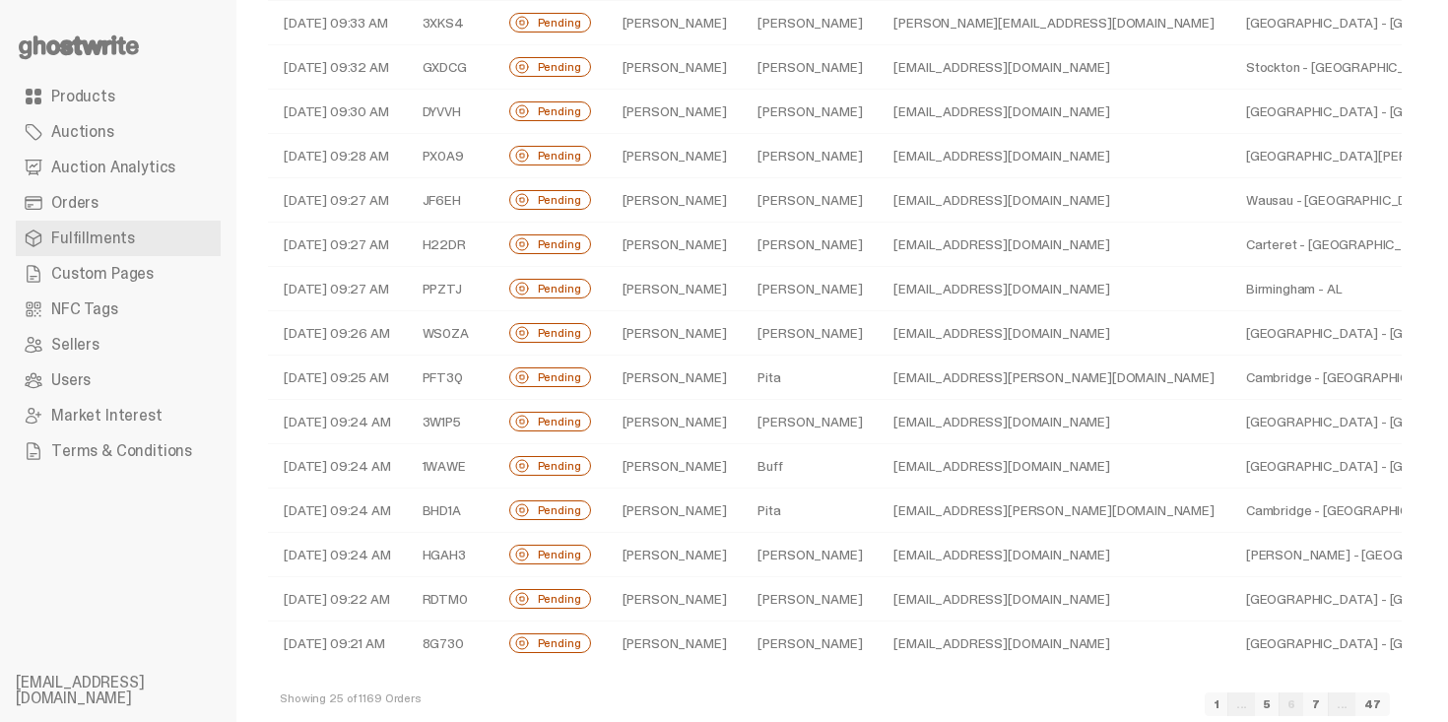
scroll to position [599, 0]
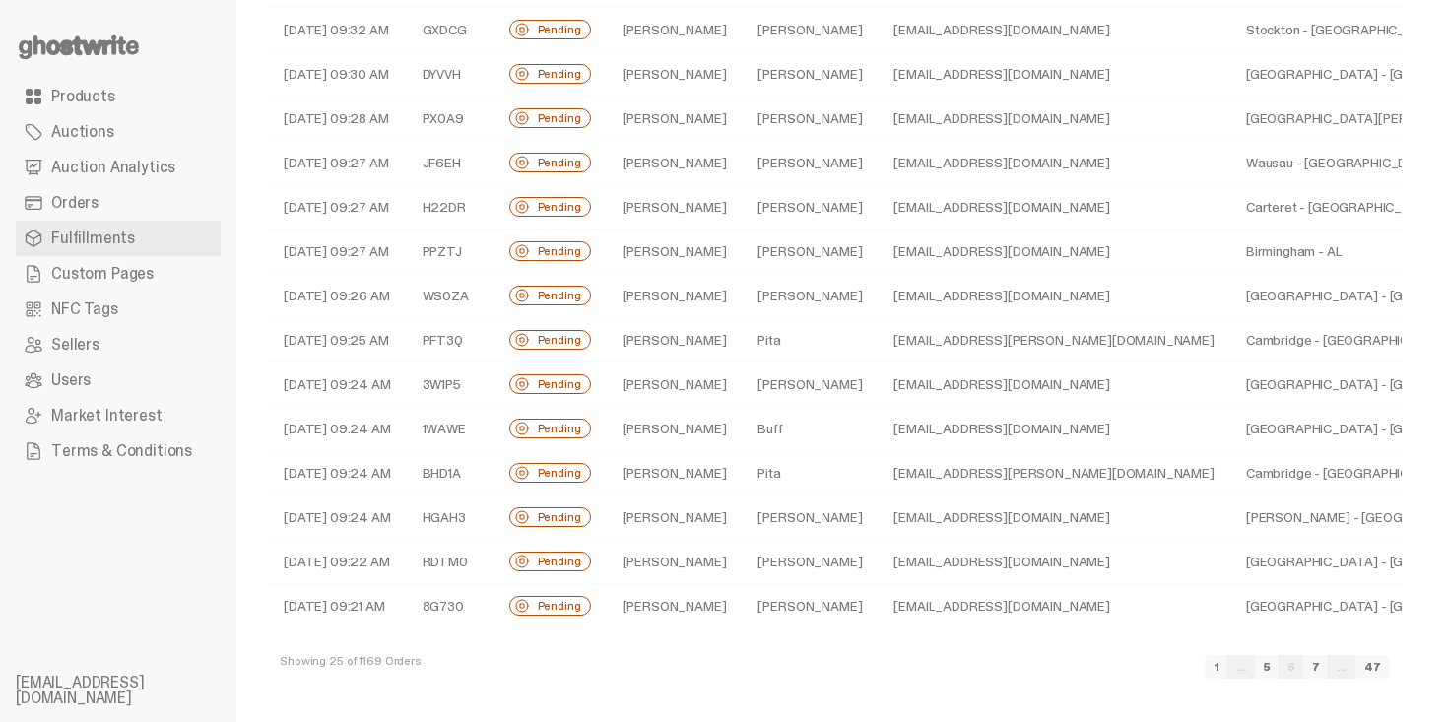
click at [1329, 671] on link "7" at bounding box center [1317, 667] width 26 height 24
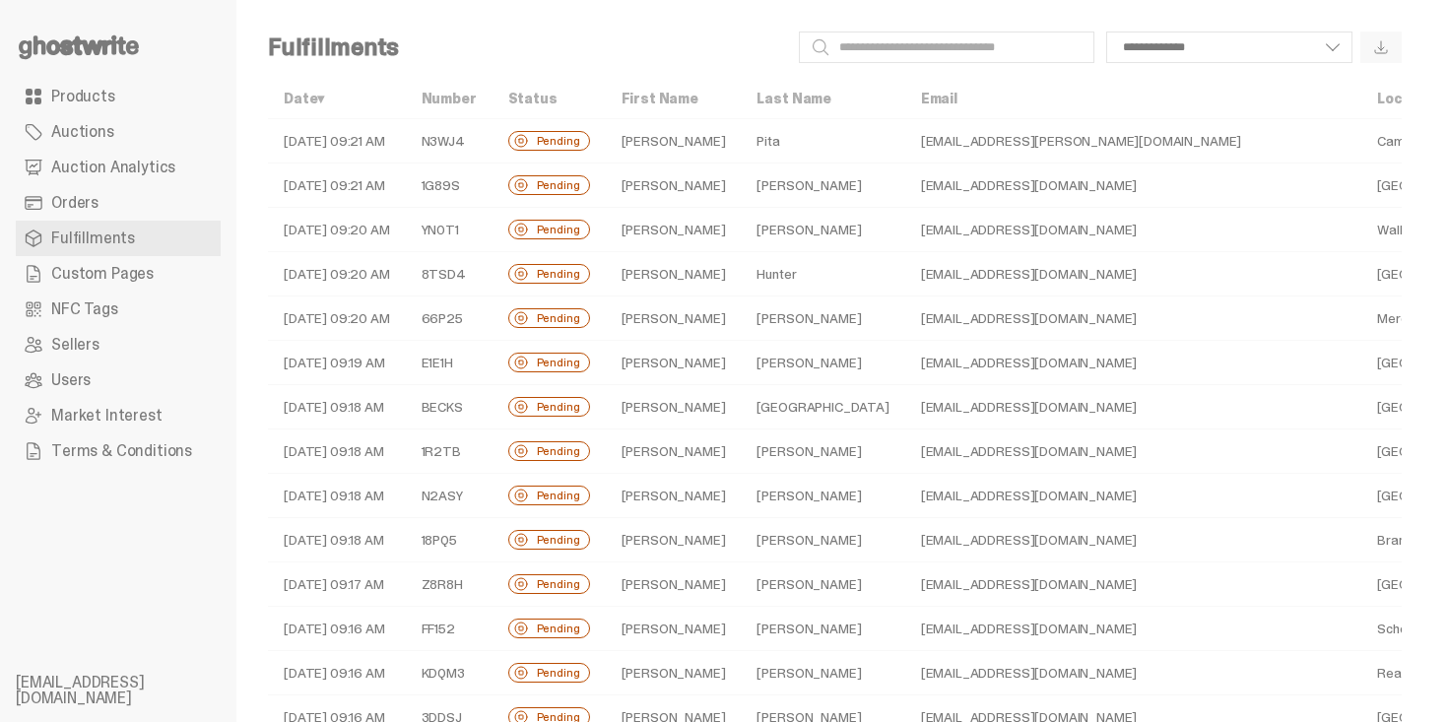
scroll to position [599, 0]
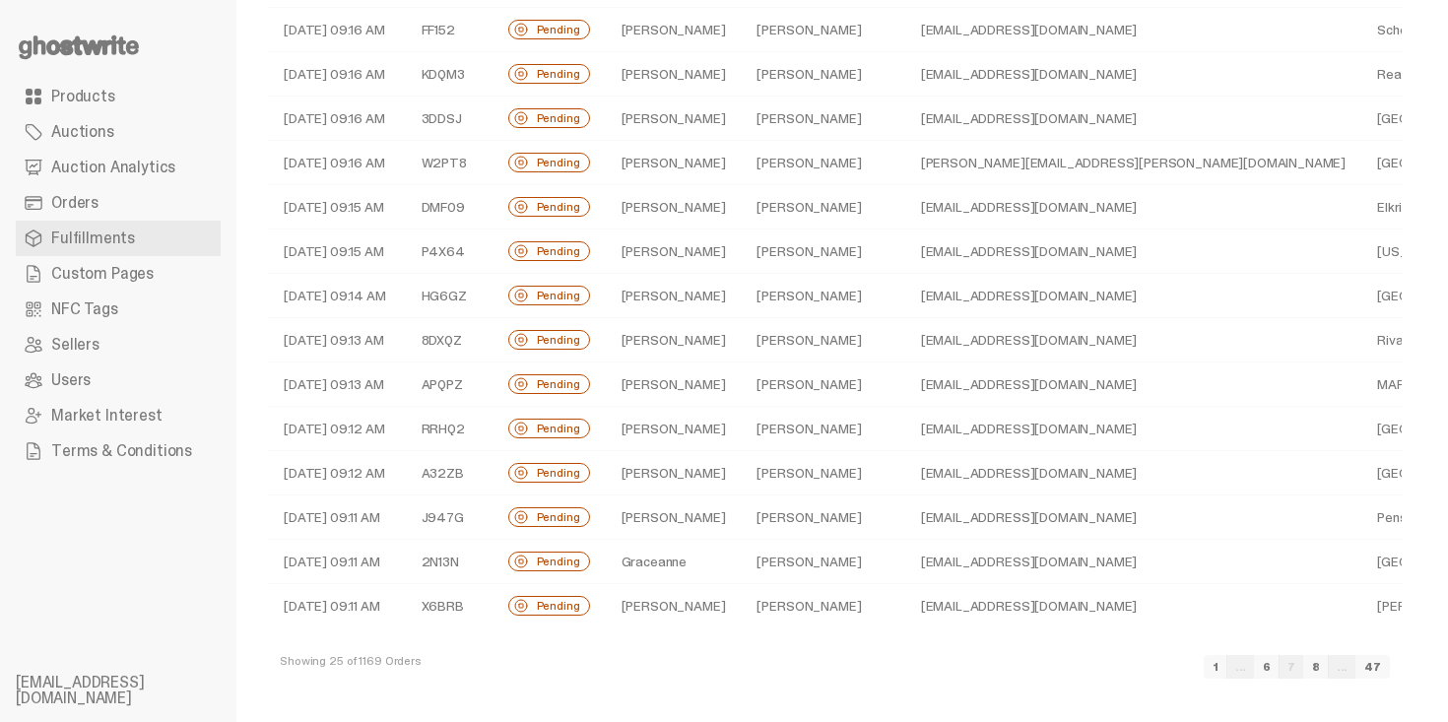
click at [1329, 671] on link "8" at bounding box center [1317, 667] width 26 height 24
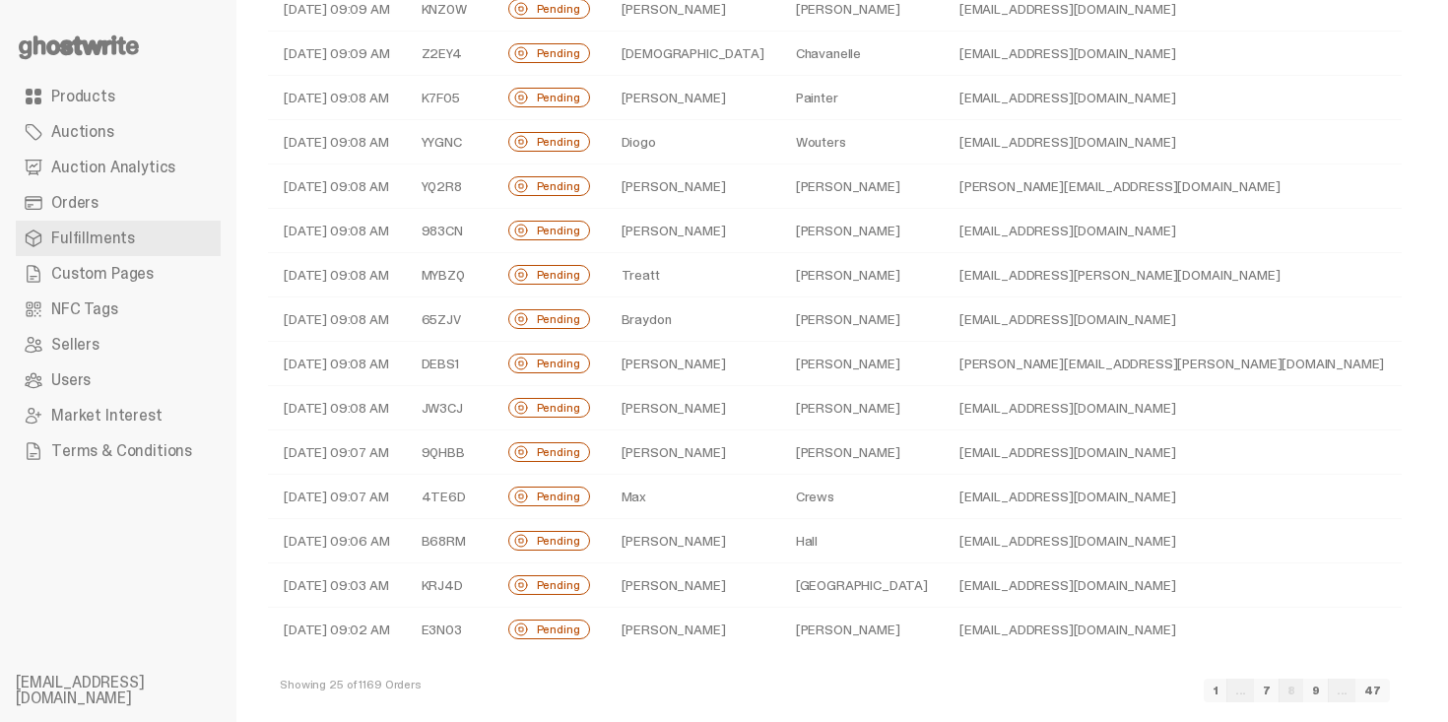
scroll to position [599, 0]
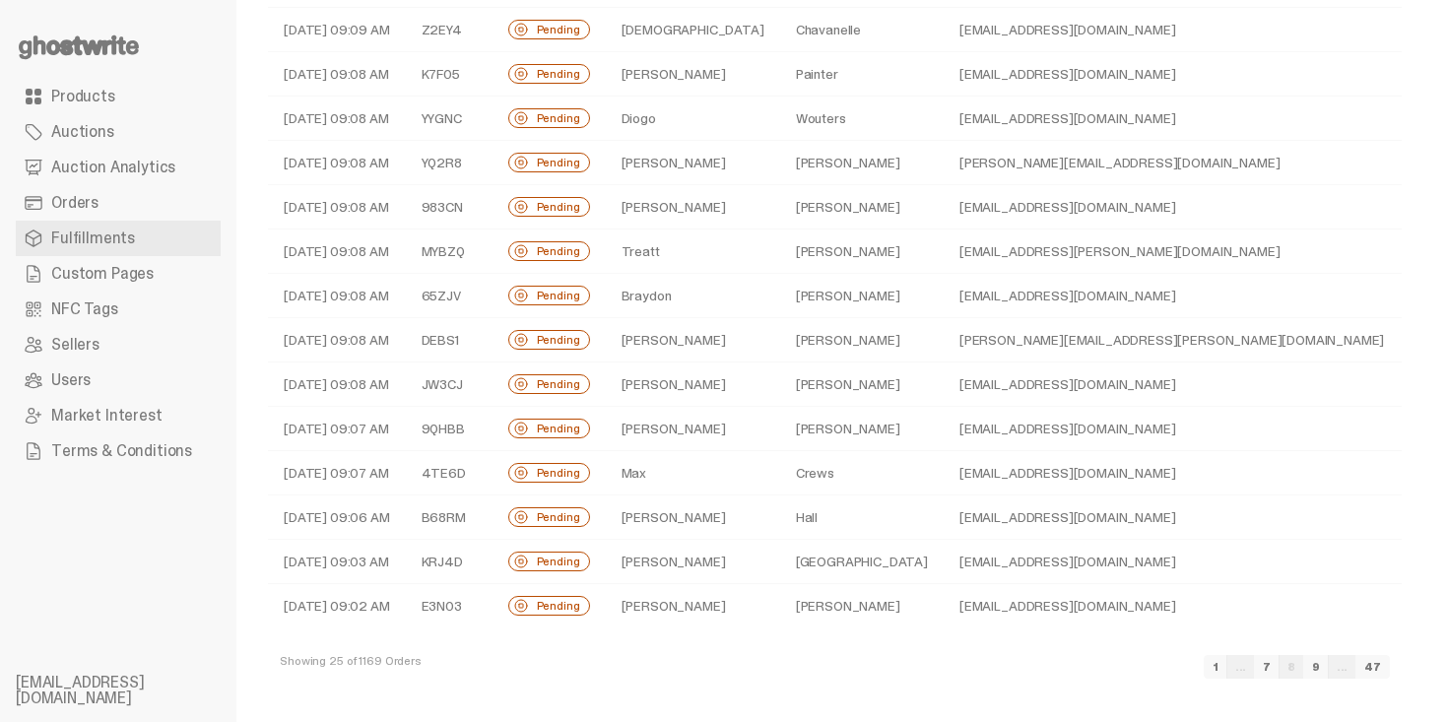
click at [1329, 671] on link "9" at bounding box center [1317, 667] width 26 height 24
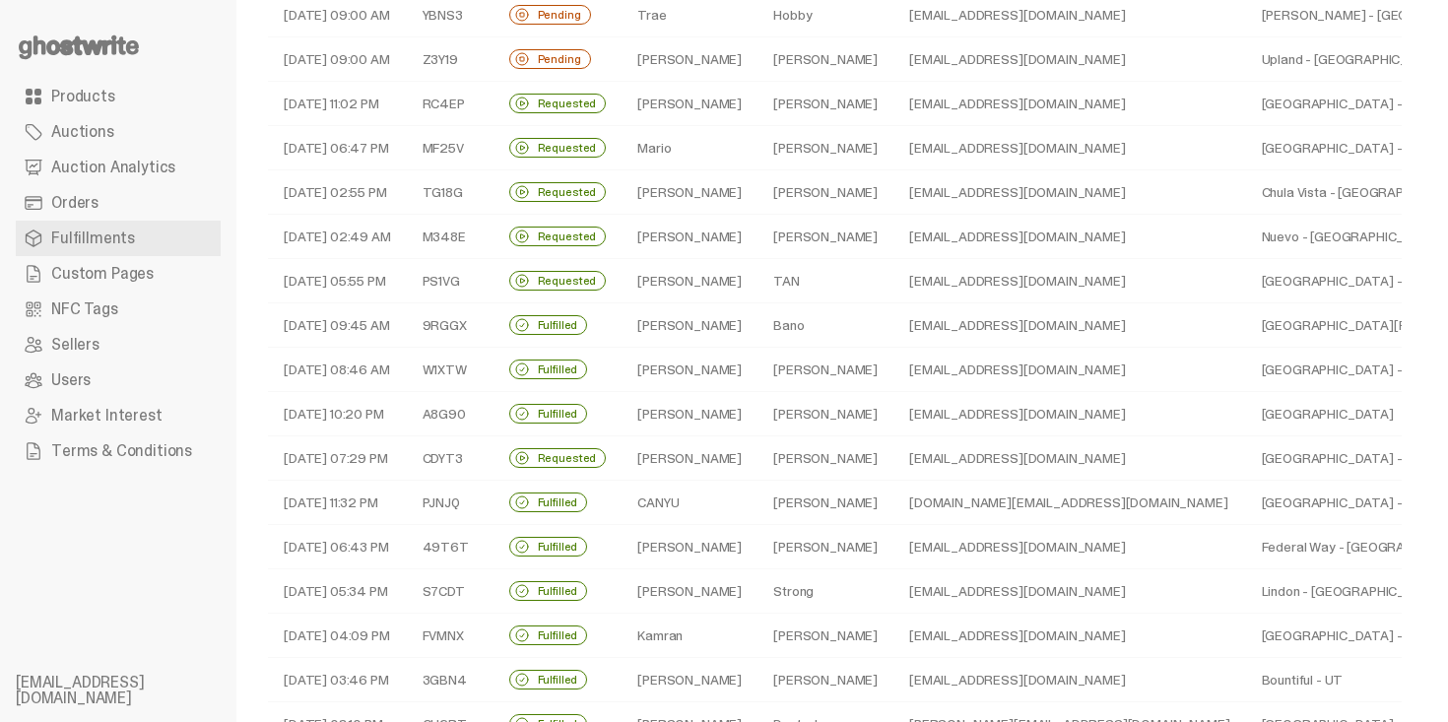
scroll to position [166, 0]
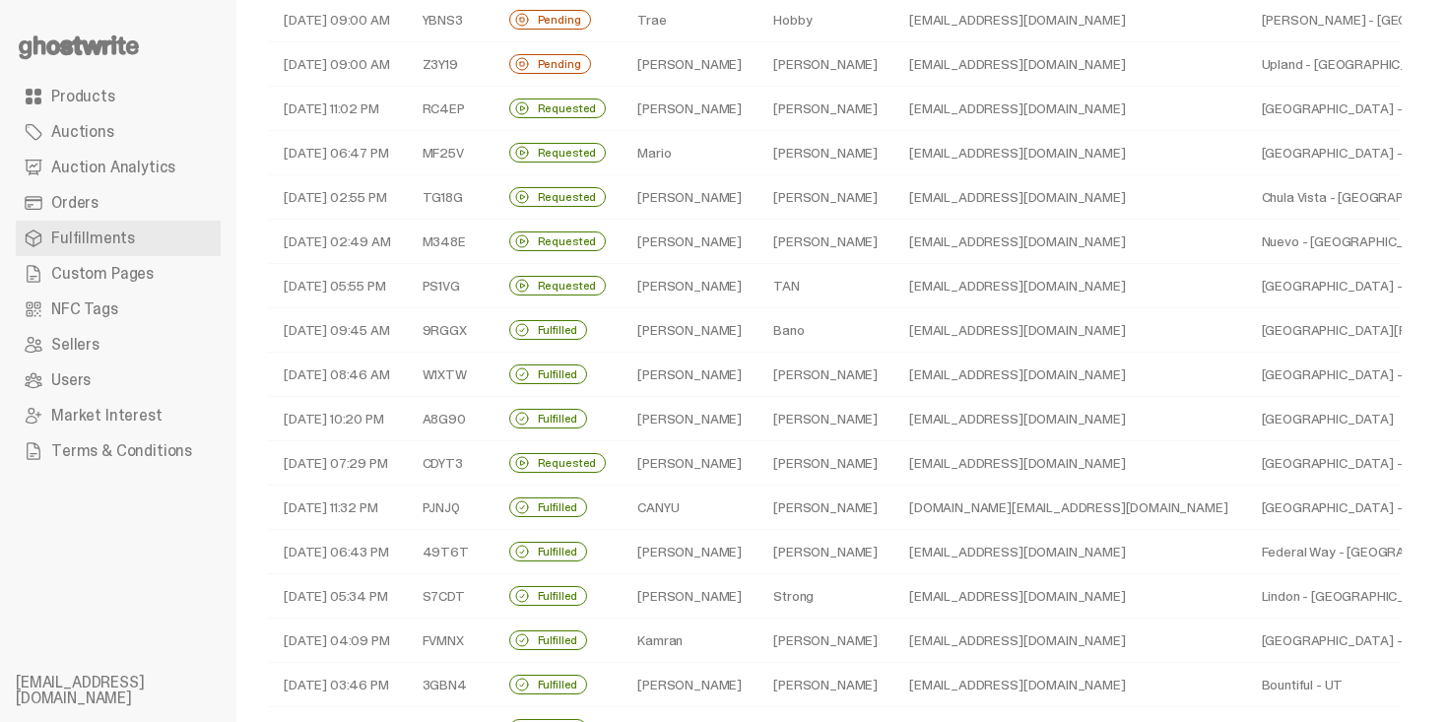
click at [772, 476] on td "Lee" at bounding box center [826, 463] width 136 height 44
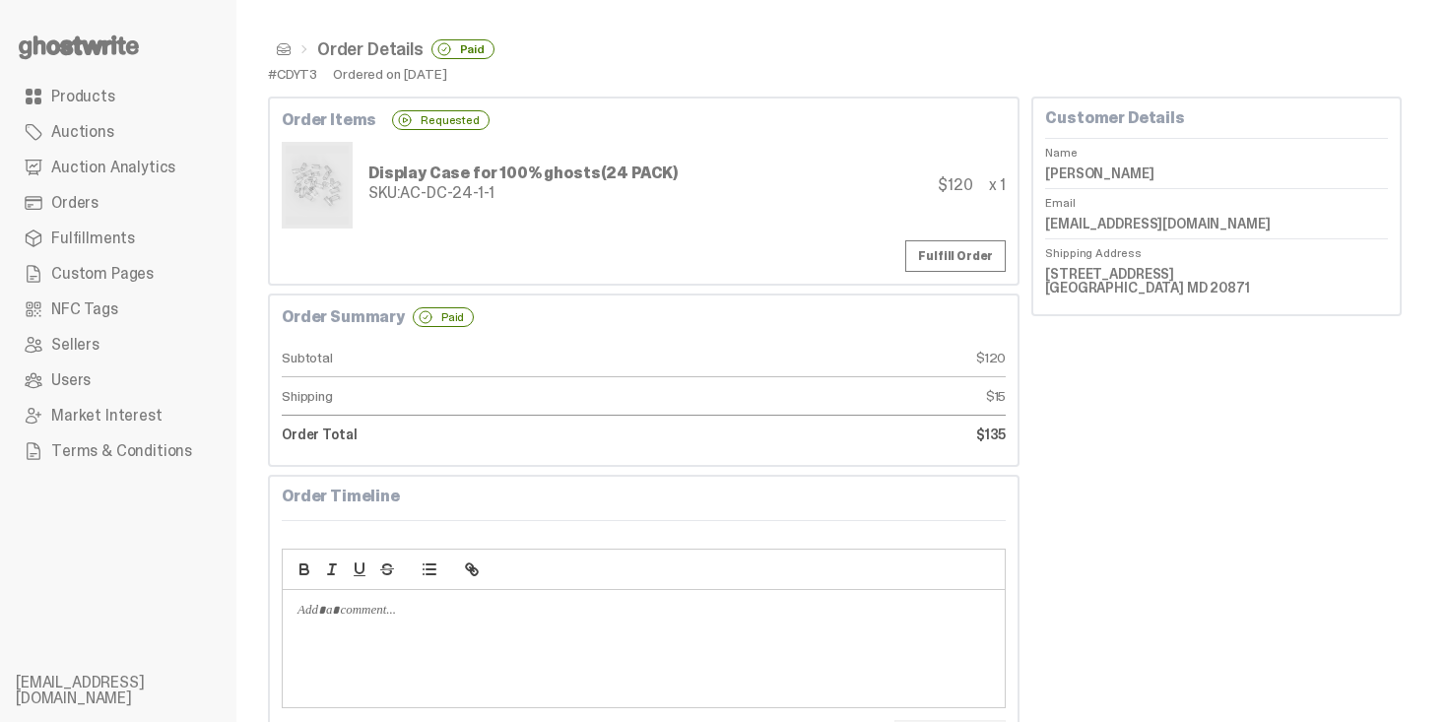
click at [1096, 165] on dd "Michael Lee" at bounding box center [1216, 174] width 343 height 30
copy dl "Michael Lee"
click at [951, 263] on link "Fulfill Order" at bounding box center [956, 256] width 101 height 32
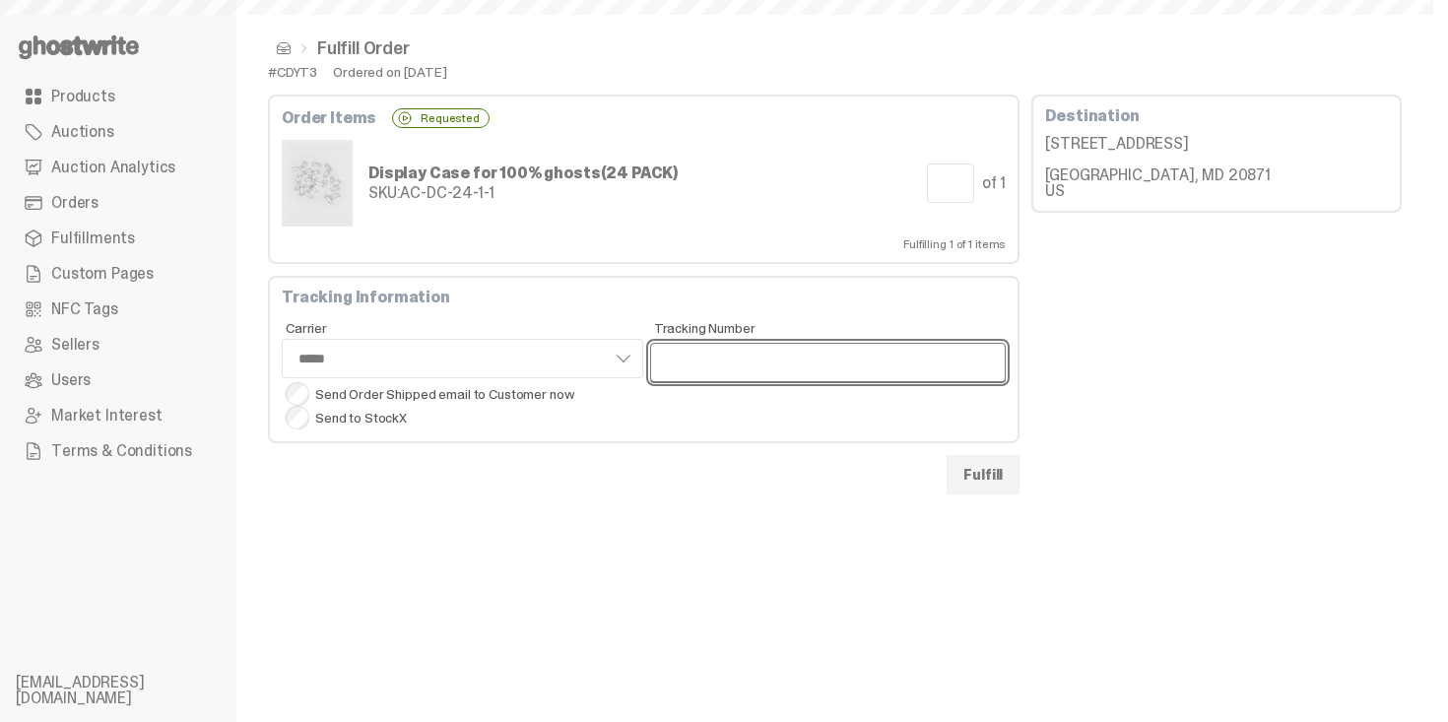
click at [770, 369] on input "Tracking Number" at bounding box center [828, 362] width 357 height 39
paste input "**********"
type input "**********"
select select "*****"
type input "**********"
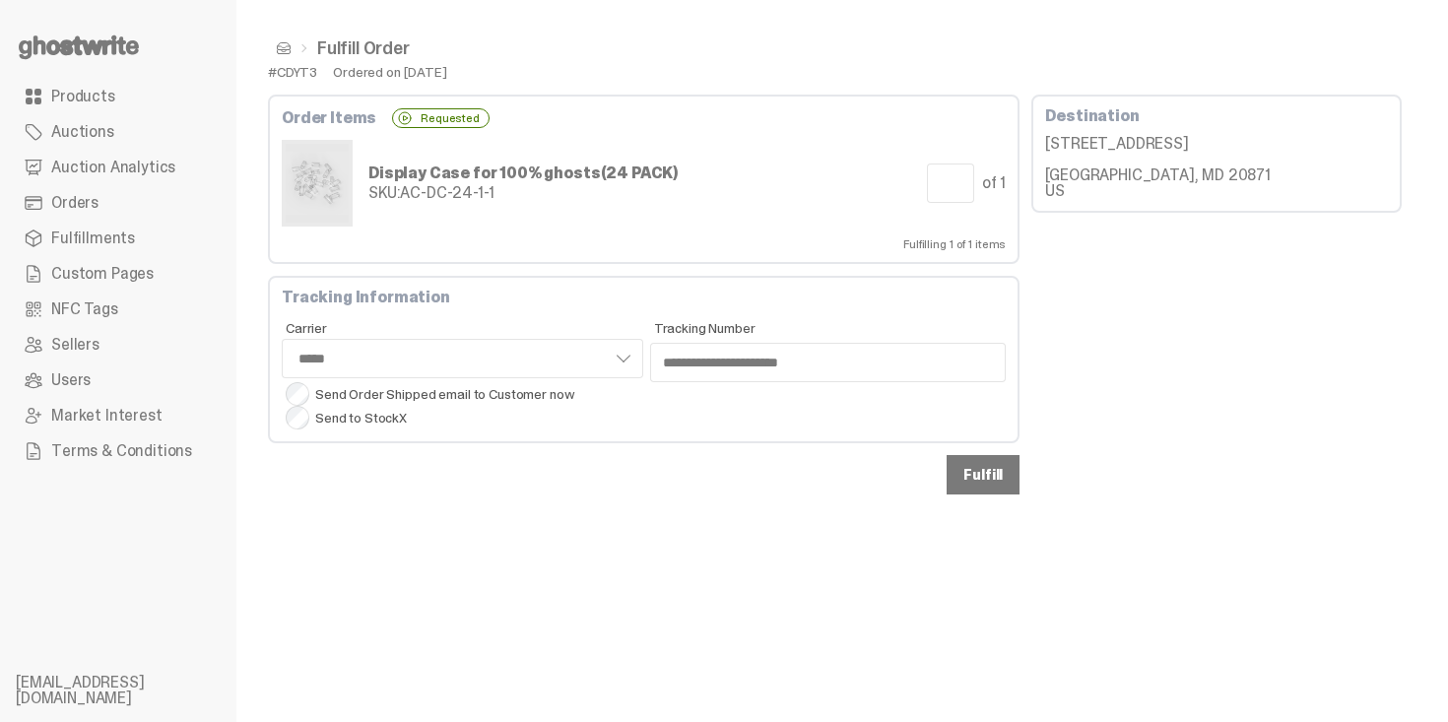
click at [978, 472] on button "Fulfill" at bounding box center [983, 474] width 73 height 39
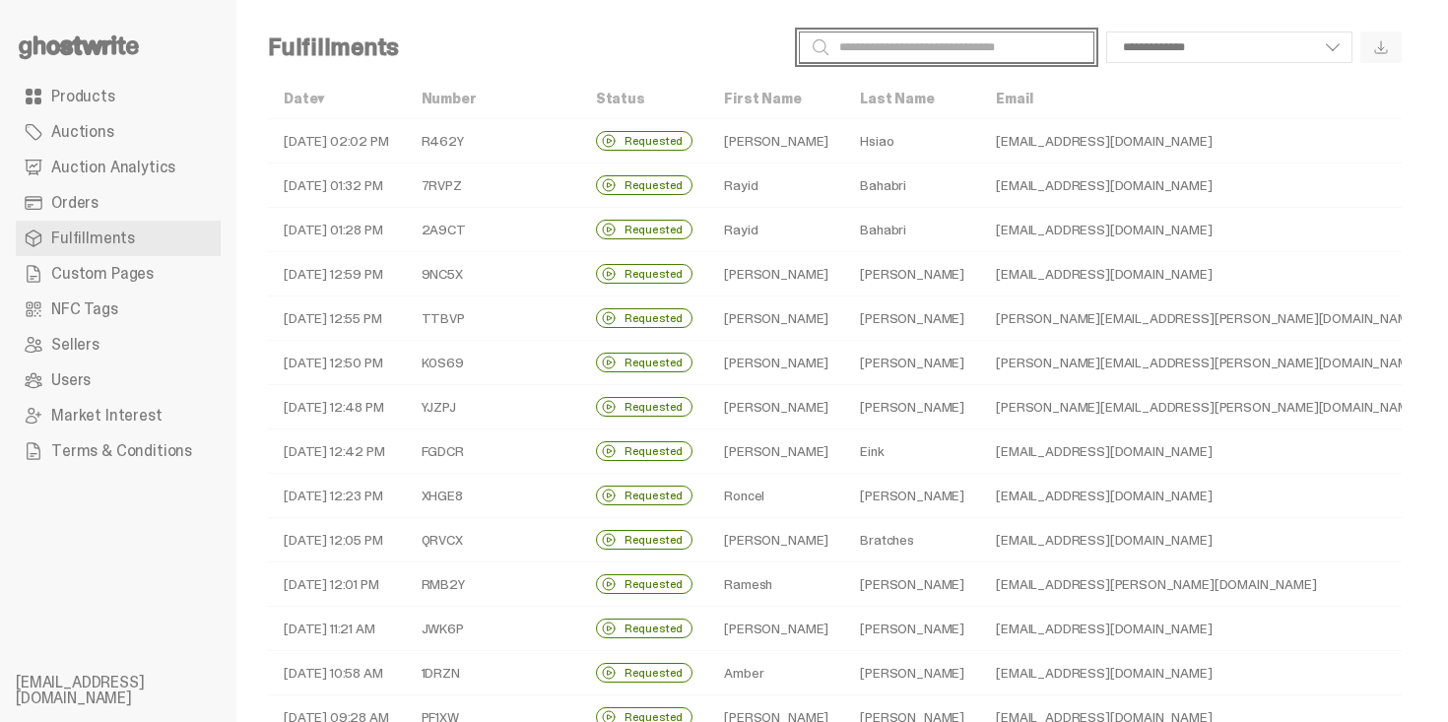
click at [1049, 38] on input "Search" at bounding box center [947, 48] width 296 height 32
click at [1162, 30] on div "**********" at bounding box center [834, 660] width 1197 height 1321
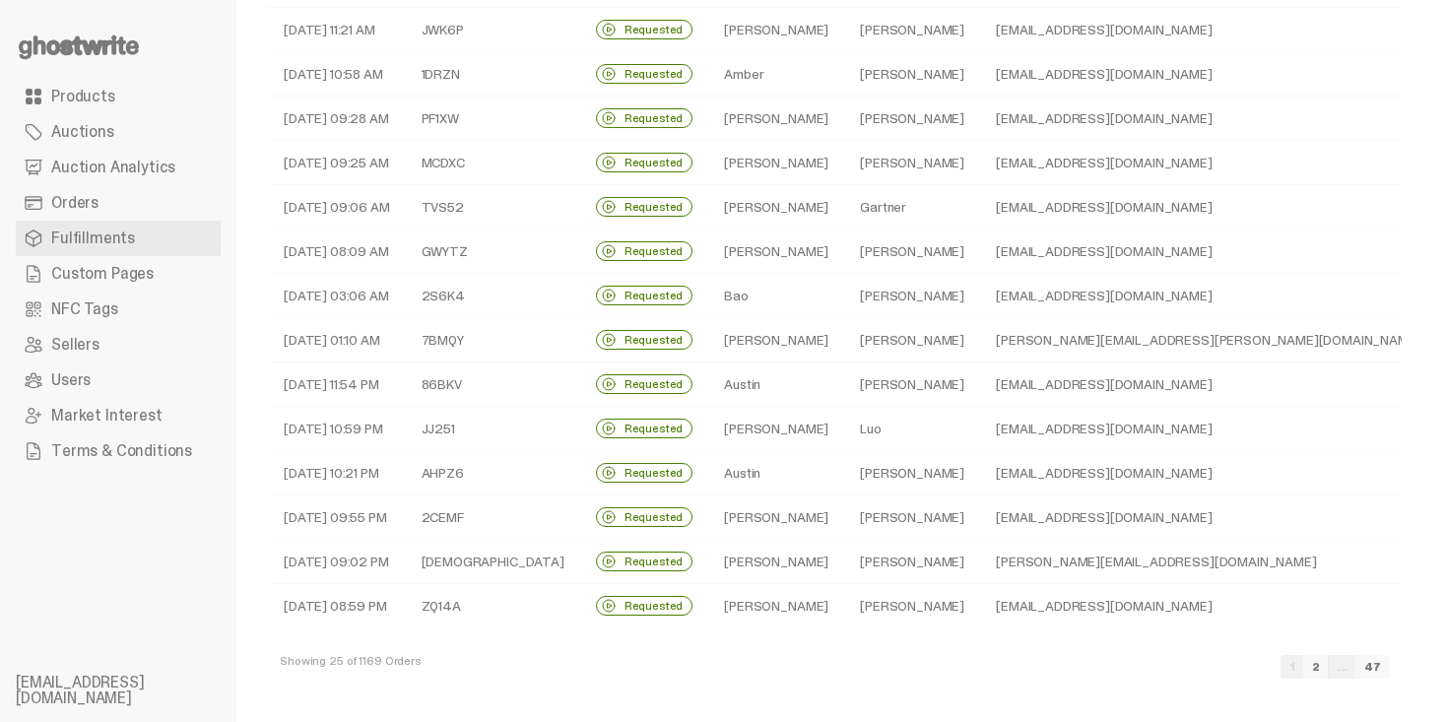
click at [1360, 665] on div "1 2 ... 47" at bounding box center [1335, 667] width 109 height 24
click at [1329, 665] on link "2" at bounding box center [1317, 667] width 26 height 24
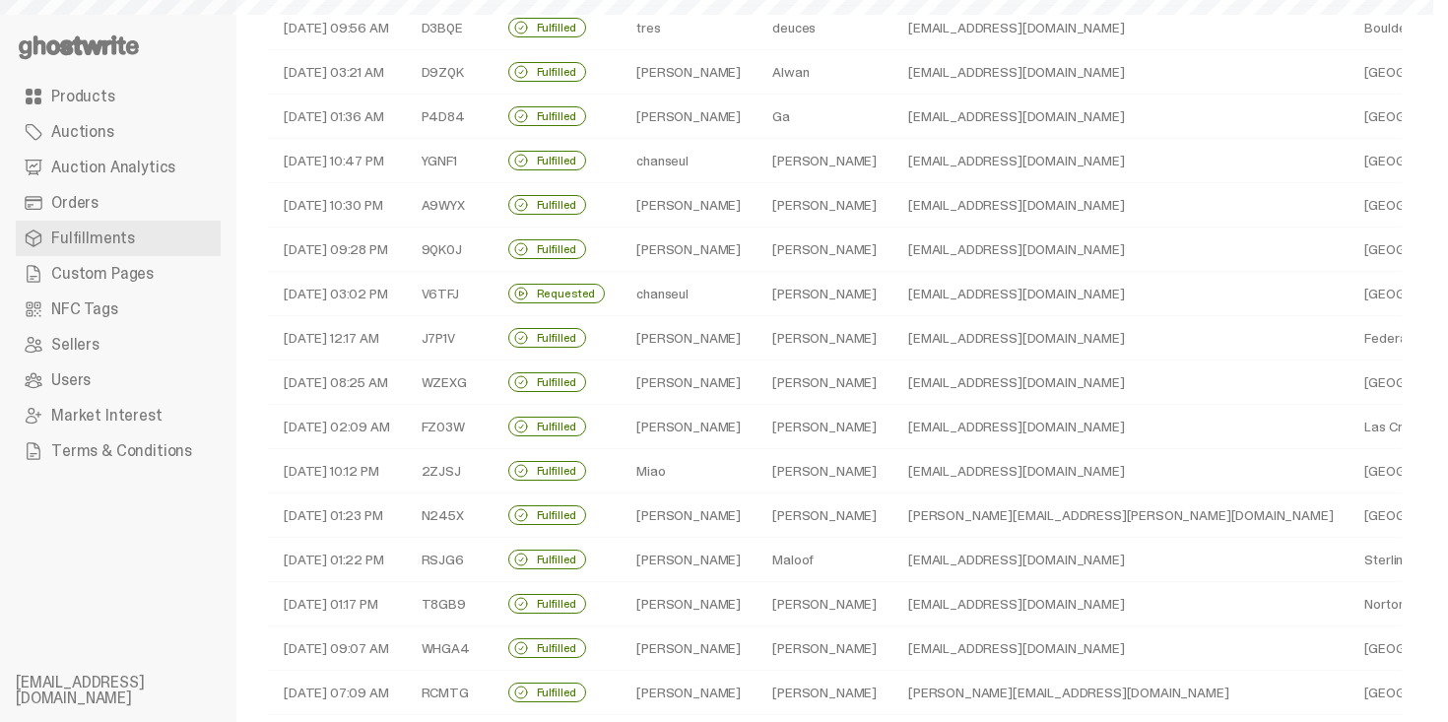
select select
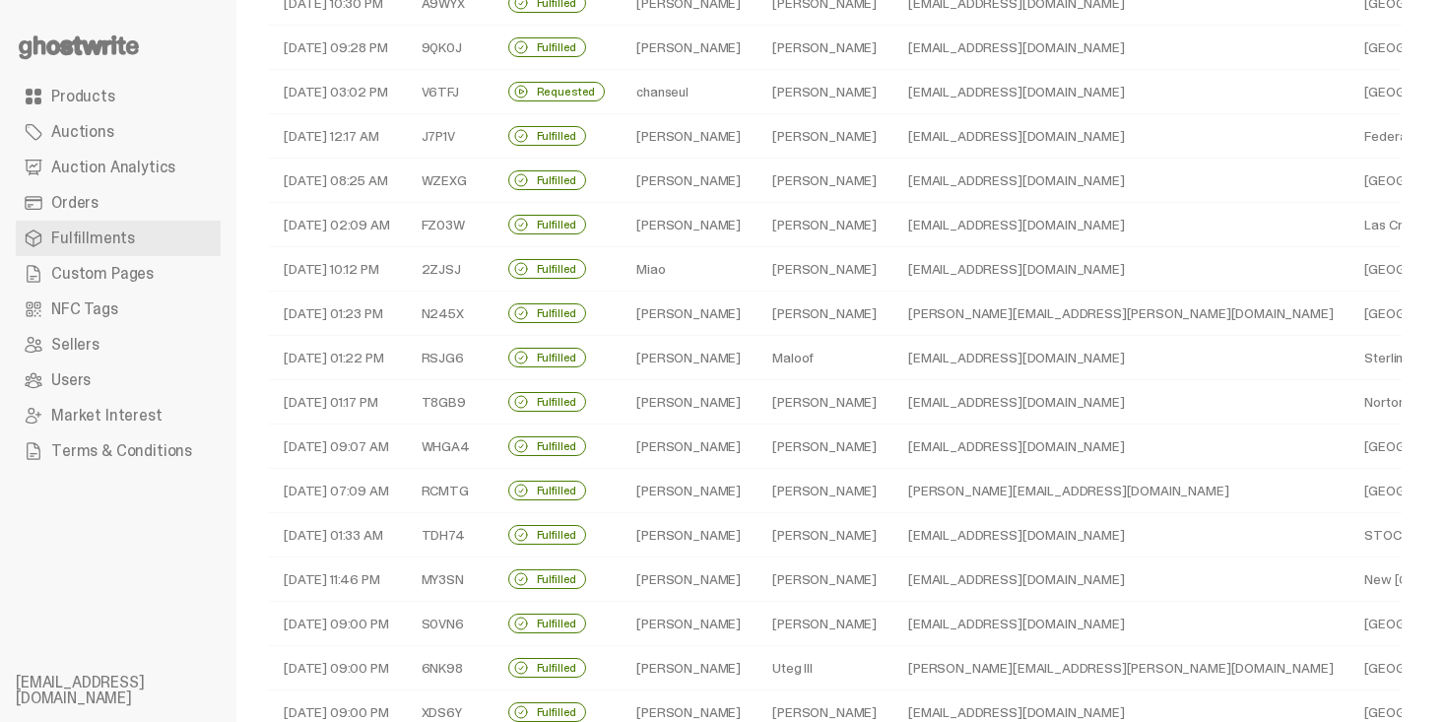
scroll to position [323, 0]
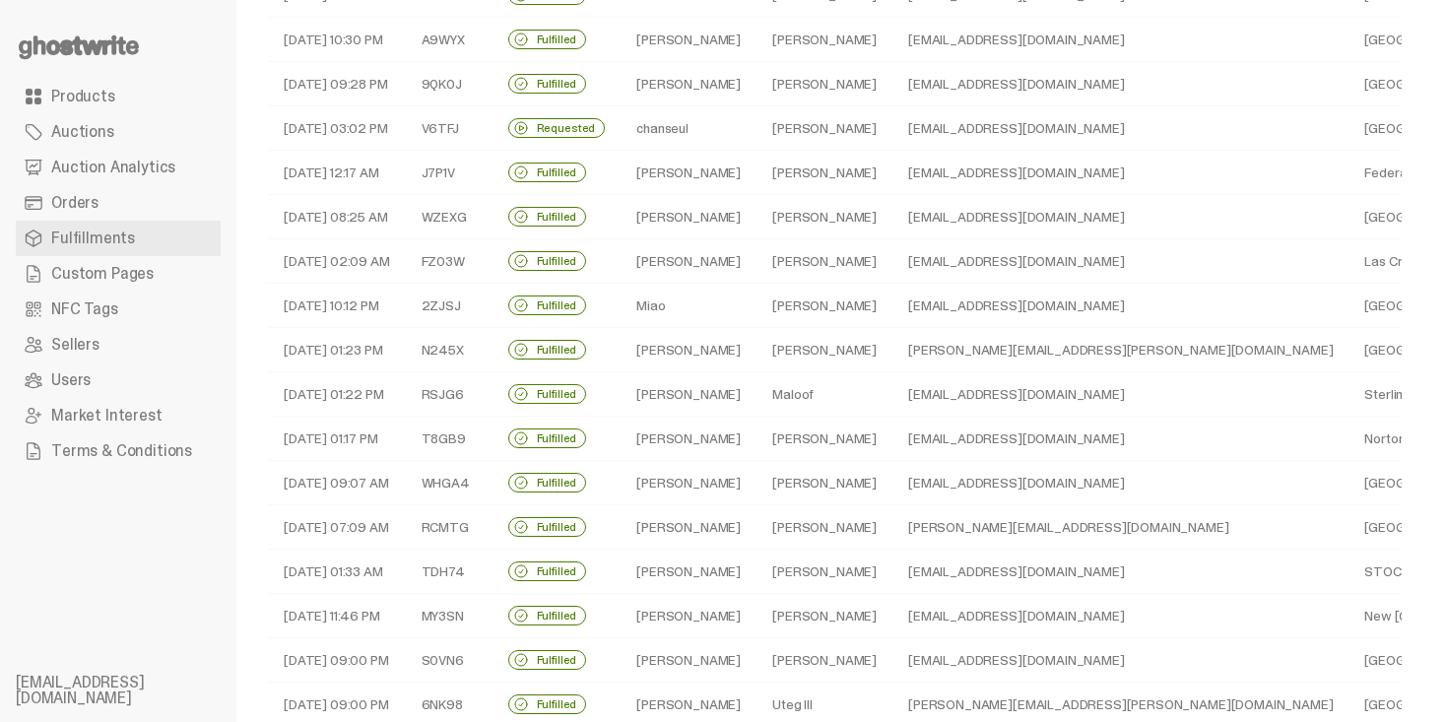
click at [741, 119] on td "chanseul" at bounding box center [689, 128] width 136 height 44
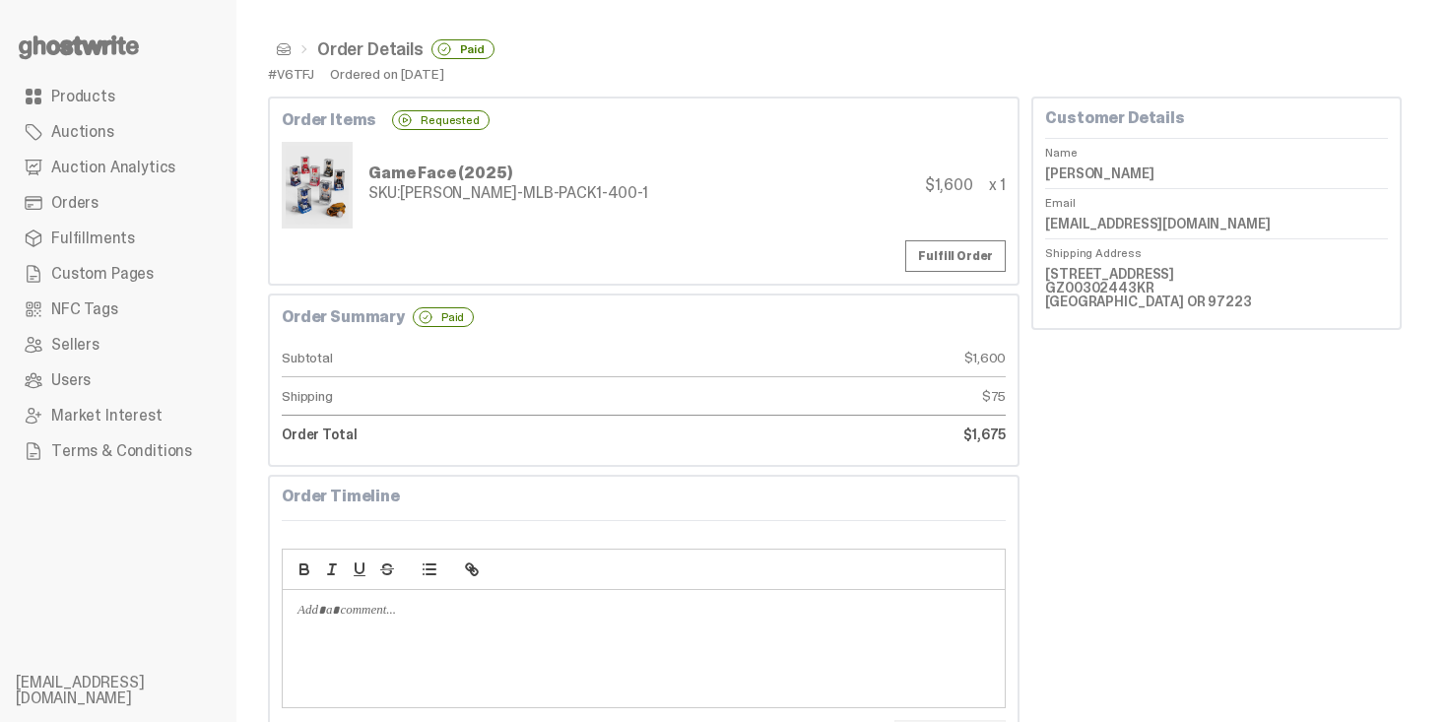
click at [1089, 175] on dd "chanseul kim" at bounding box center [1216, 174] width 343 height 30
copy dd "chanseul"
click at [964, 256] on link "Fulfill Order" at bounding box center [956, 256] width 101 height 32
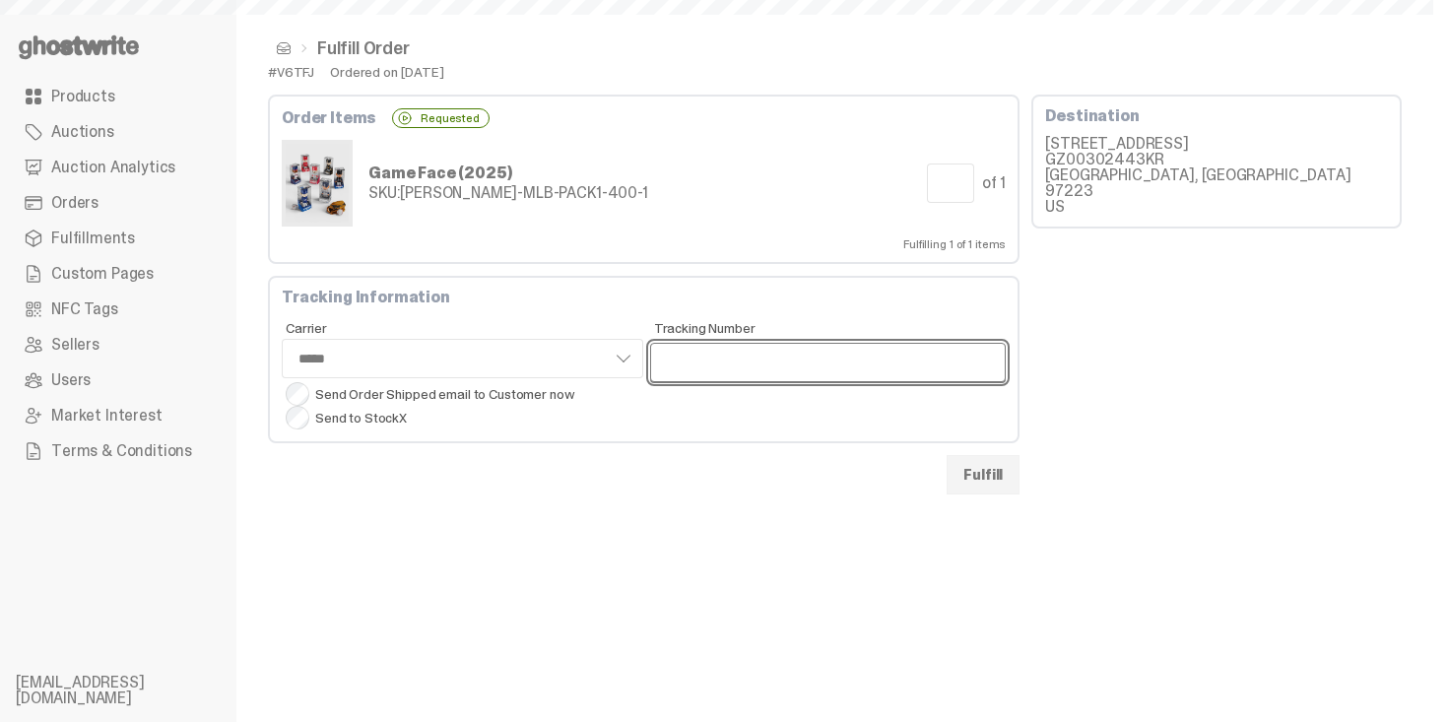
click at [826, 367] on input "Tracking Number" at bounding box center [828, 362] width 357 height 39
paste input "**********"
type input "**********"
select select "*****"
type input "**********"
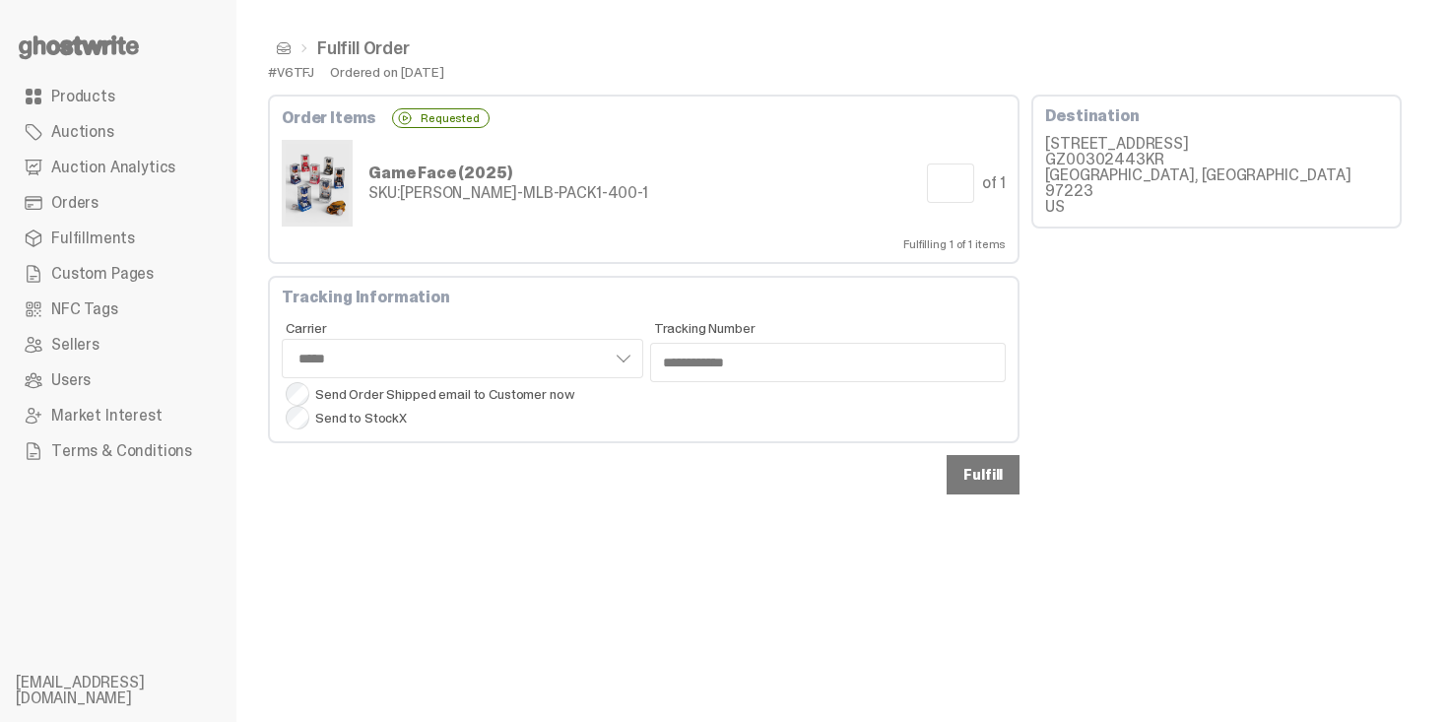
click at [991, 472] on button "Fulfill" at bounding box center [983, 474] width 73 height 39
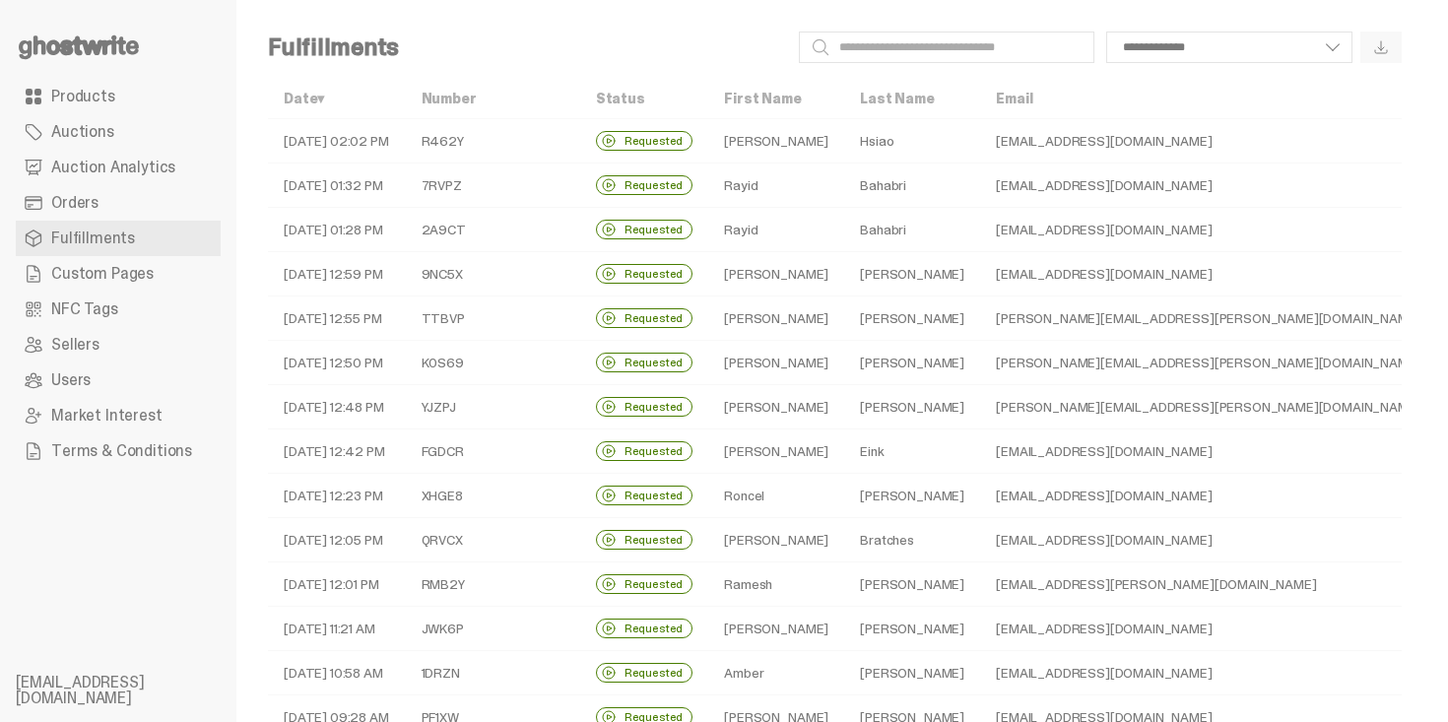
scroll to position [599, 0]
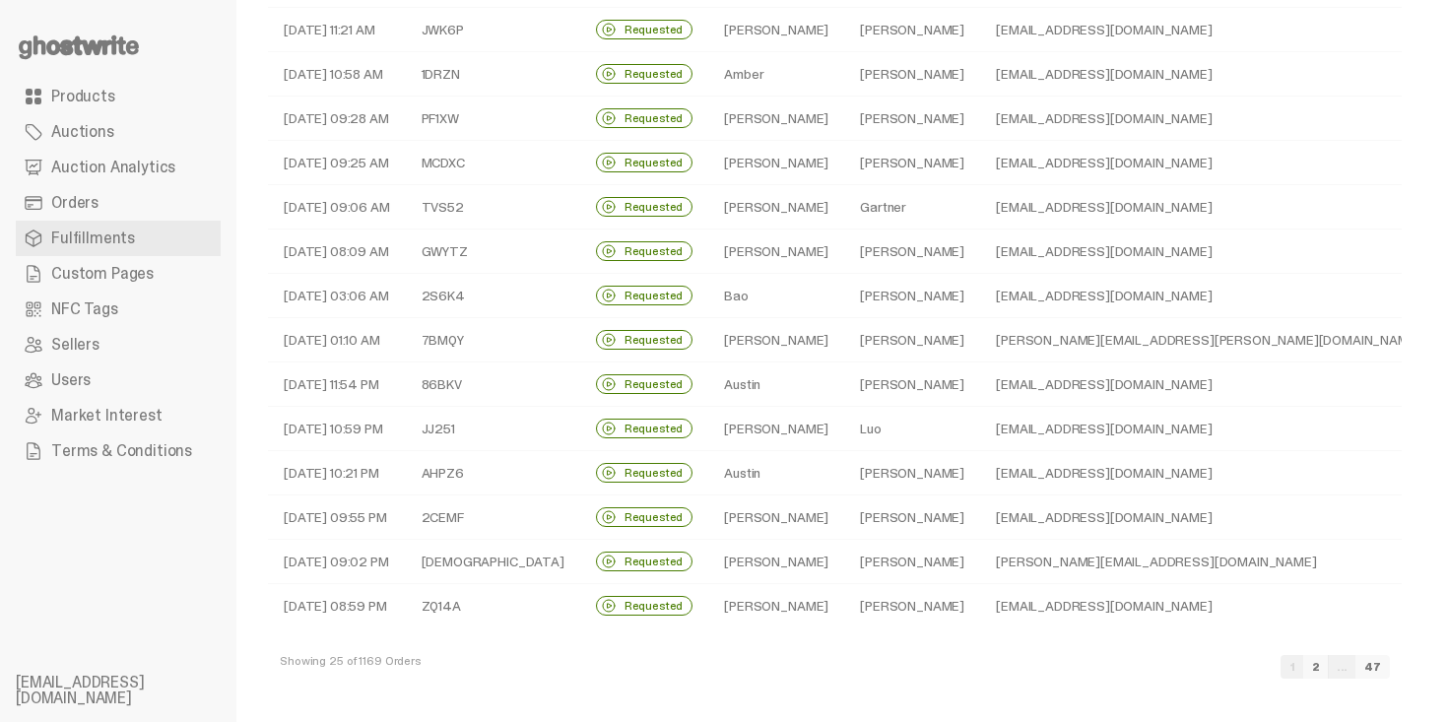
click at [1329, 667] on link "2" at bounding box center [1317, 667] width 26 height 24
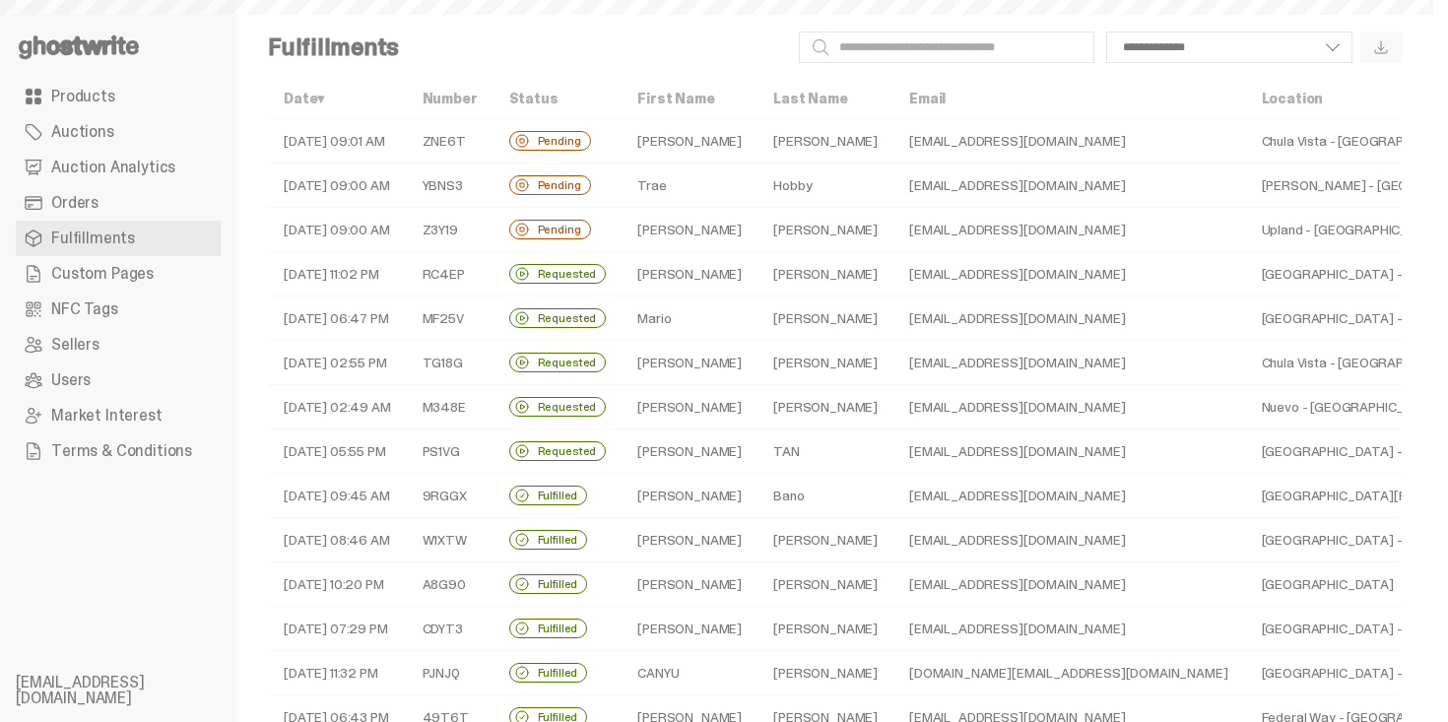
select select
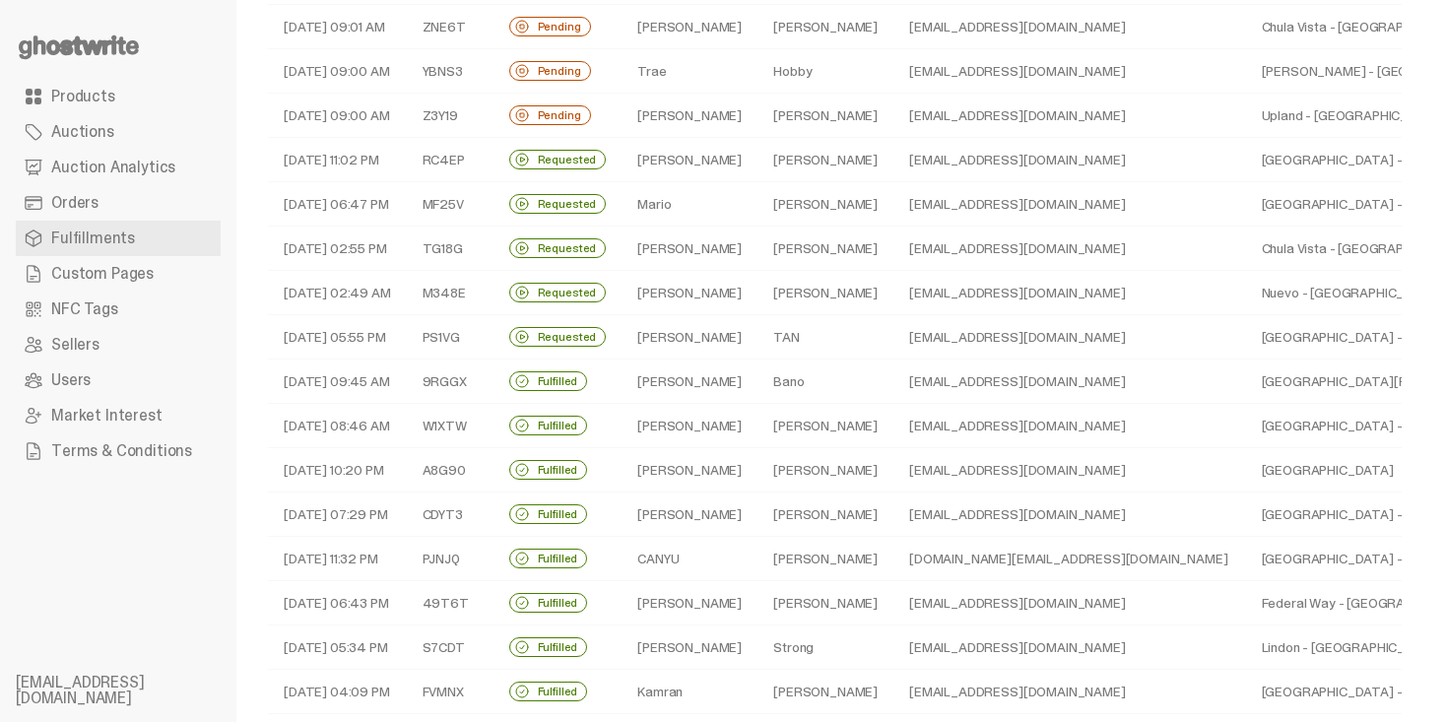
scroll to position [118, 0]
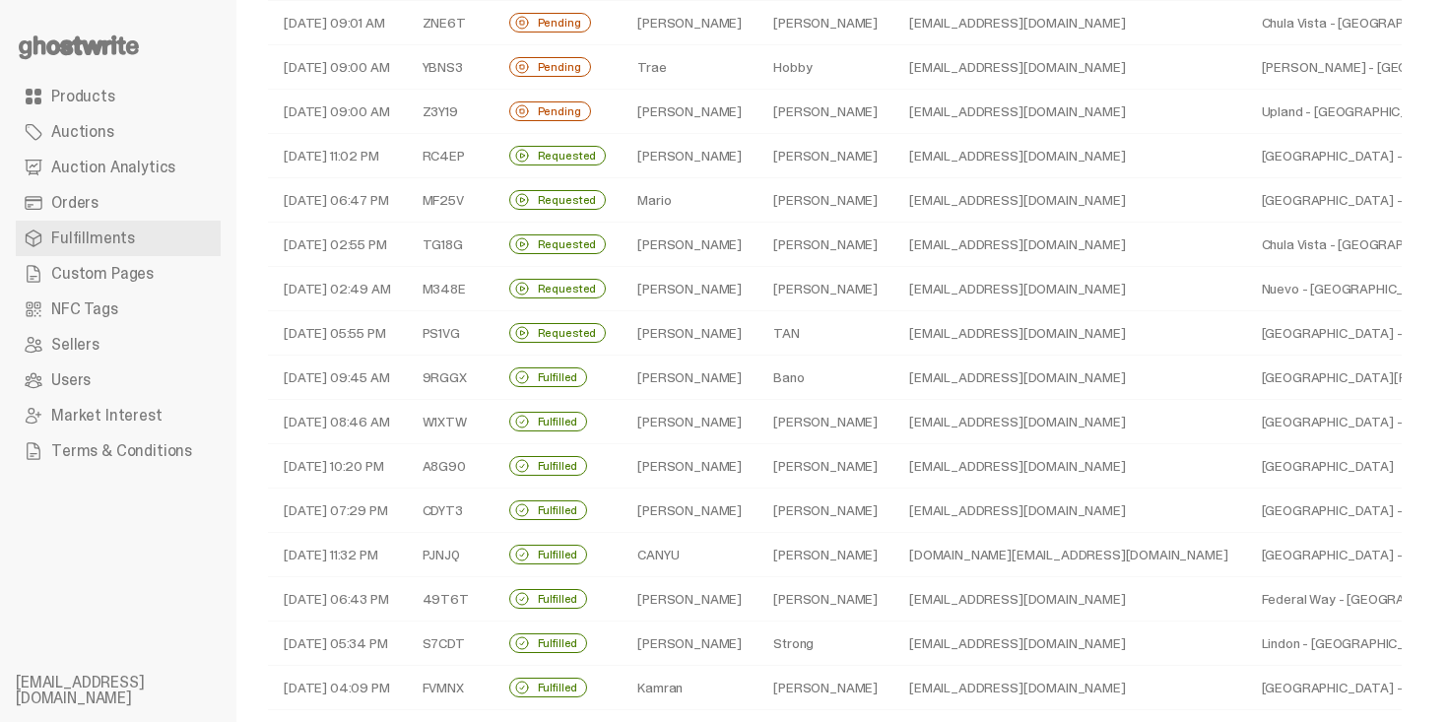
click at [894, 328] on td "[EMAIL_ADDRESS][DOMAIN_NAME]" at bounding box center [1070, 333] width 352 height 44
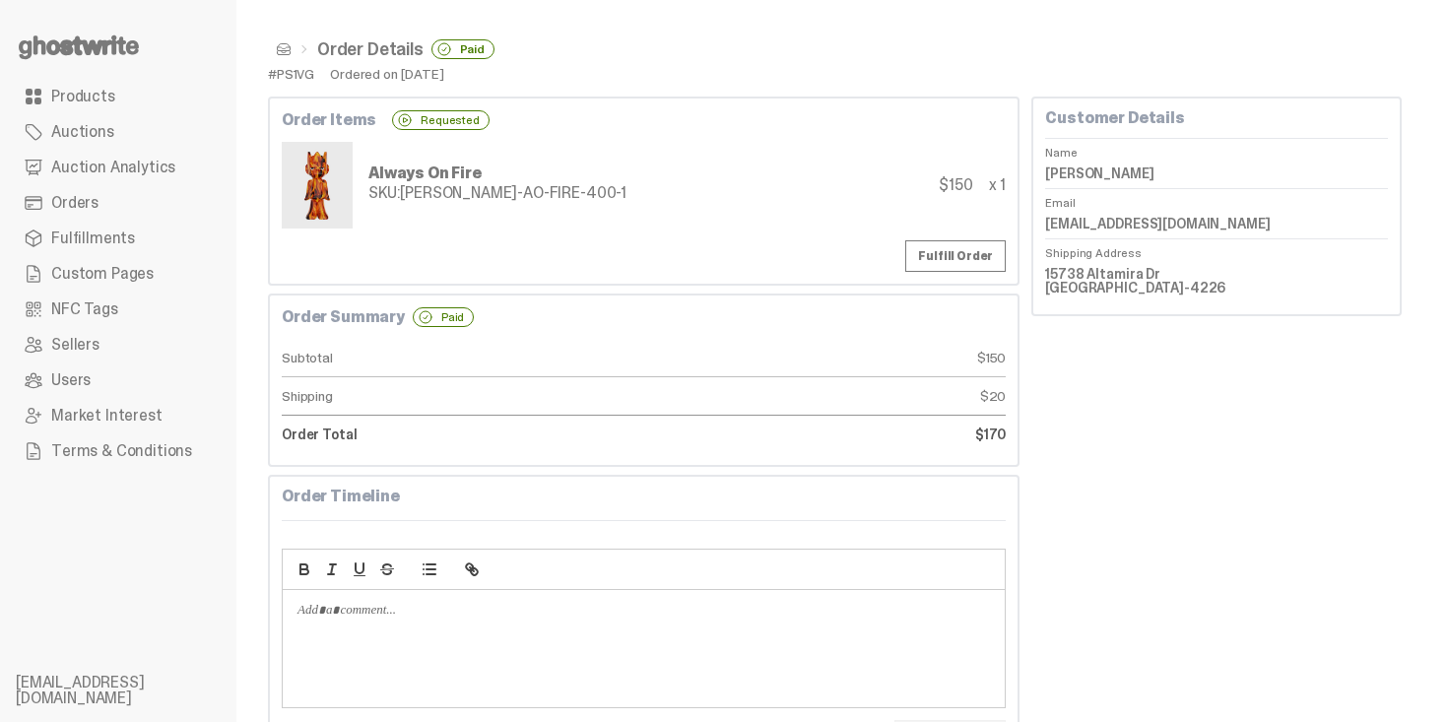
click at [795, 171] on div "Always On Fire SKU: TY-GH-AO-FIRE-400-1 $150 x 1" at bounding box center [644, 185] width 724 height 87
click at [1079, 178] on dd "YEE SUNG TAN" at bounding box center [1216, 174] width 343 height 30
copy dl "YEE SUNG TAN"
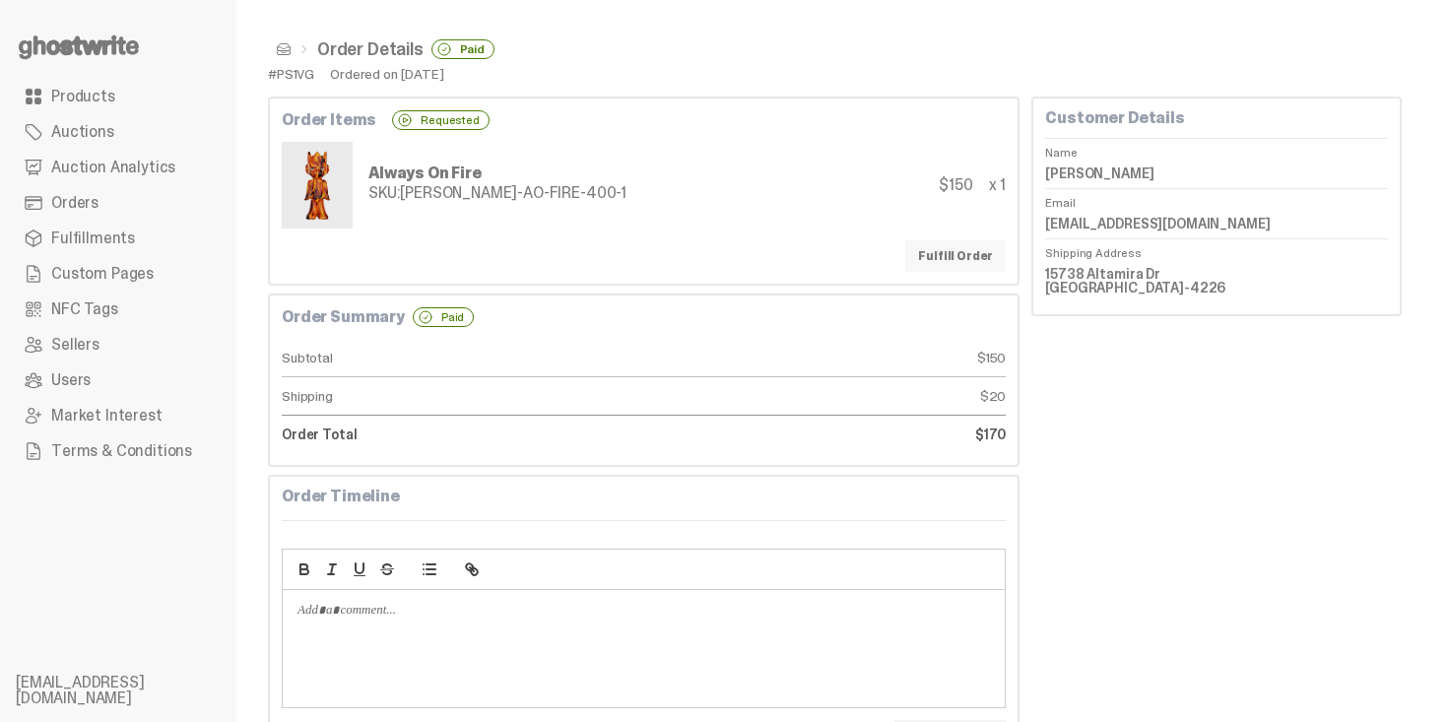
click at [962, 249] on link "Fulfill Order" at bounding box center [956, 256] width 101 height 32
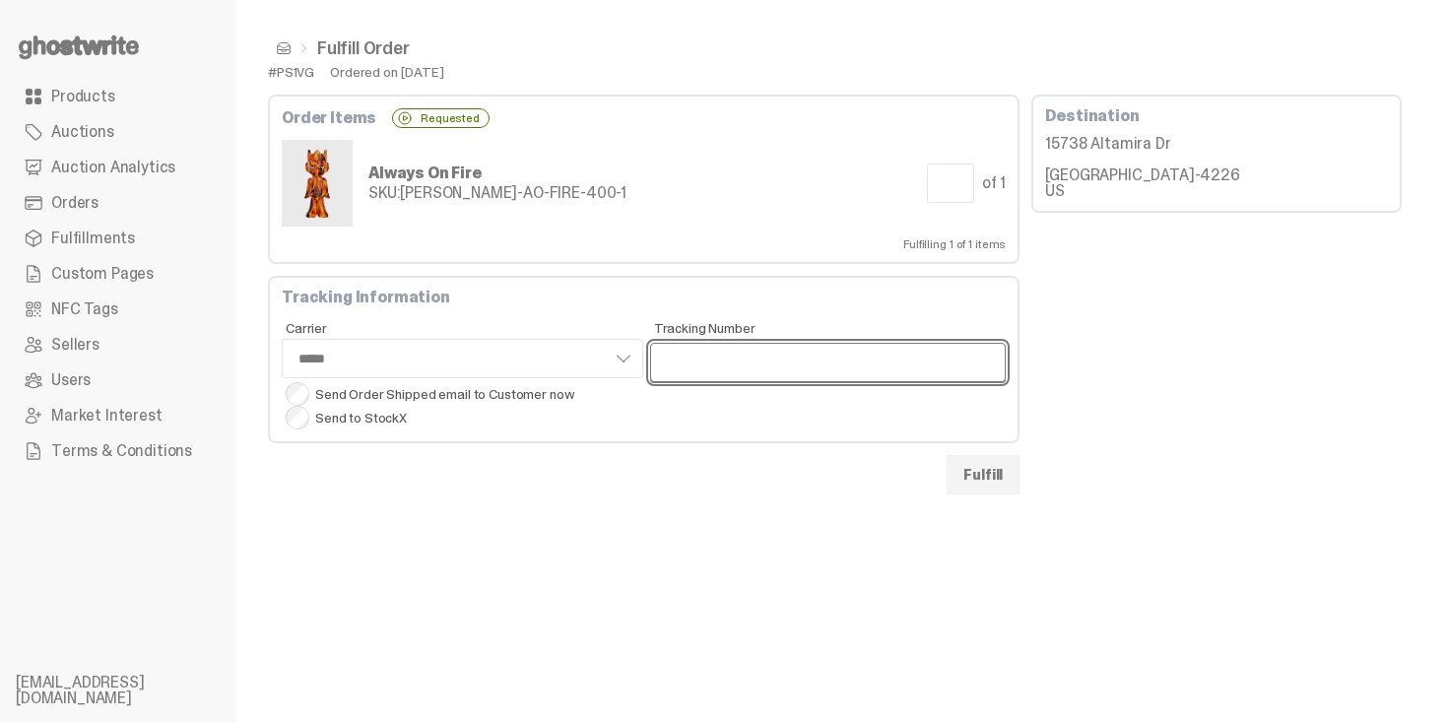
click at [723, 360] on input "Tracking Number" at bounding box center [828, 362] width 357 height 39
paste input "**********"
type input "**********"
select select "*****"
type input "**********"
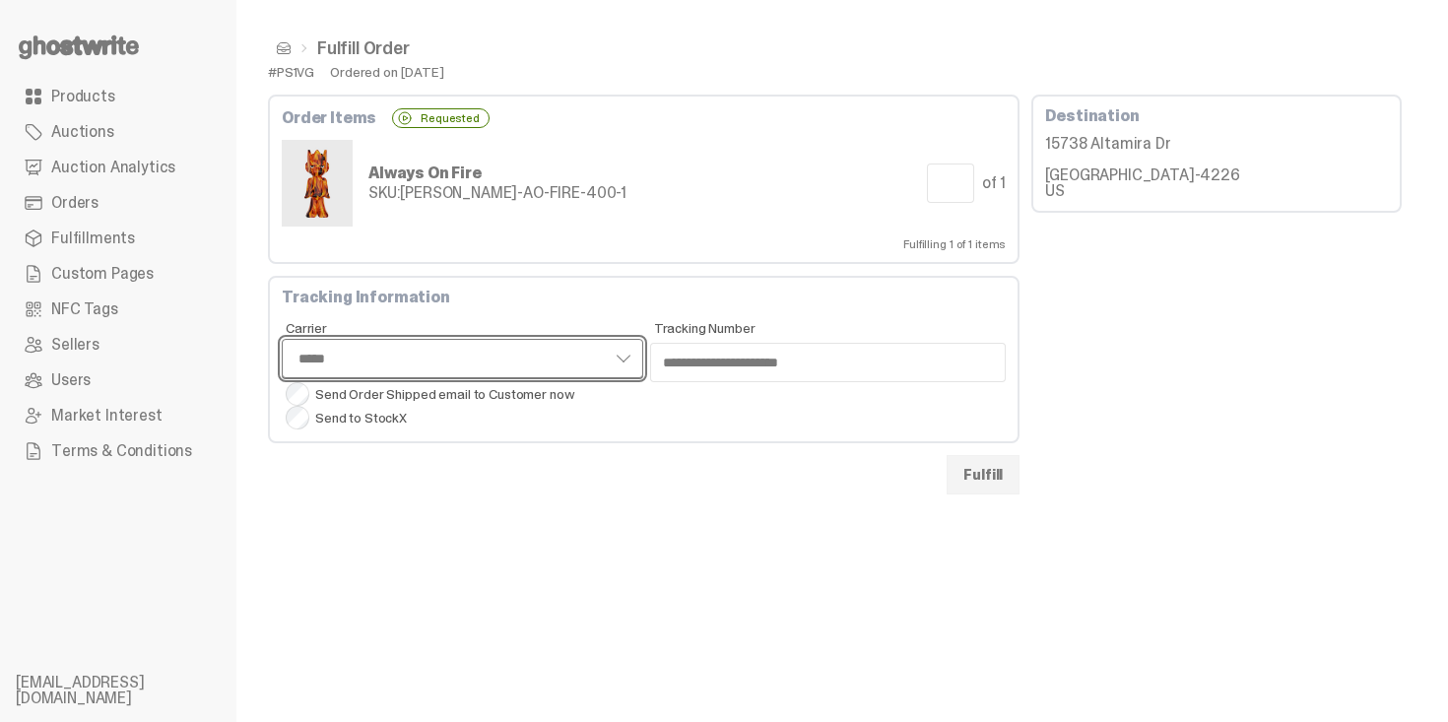
click at [537, 354] on select "**** *** *****" at bounding box center [463, 358] width 362 height 39
click at [282, 339] on select "**** *** *****" at bounding box center [463, 358] width 362 height 39
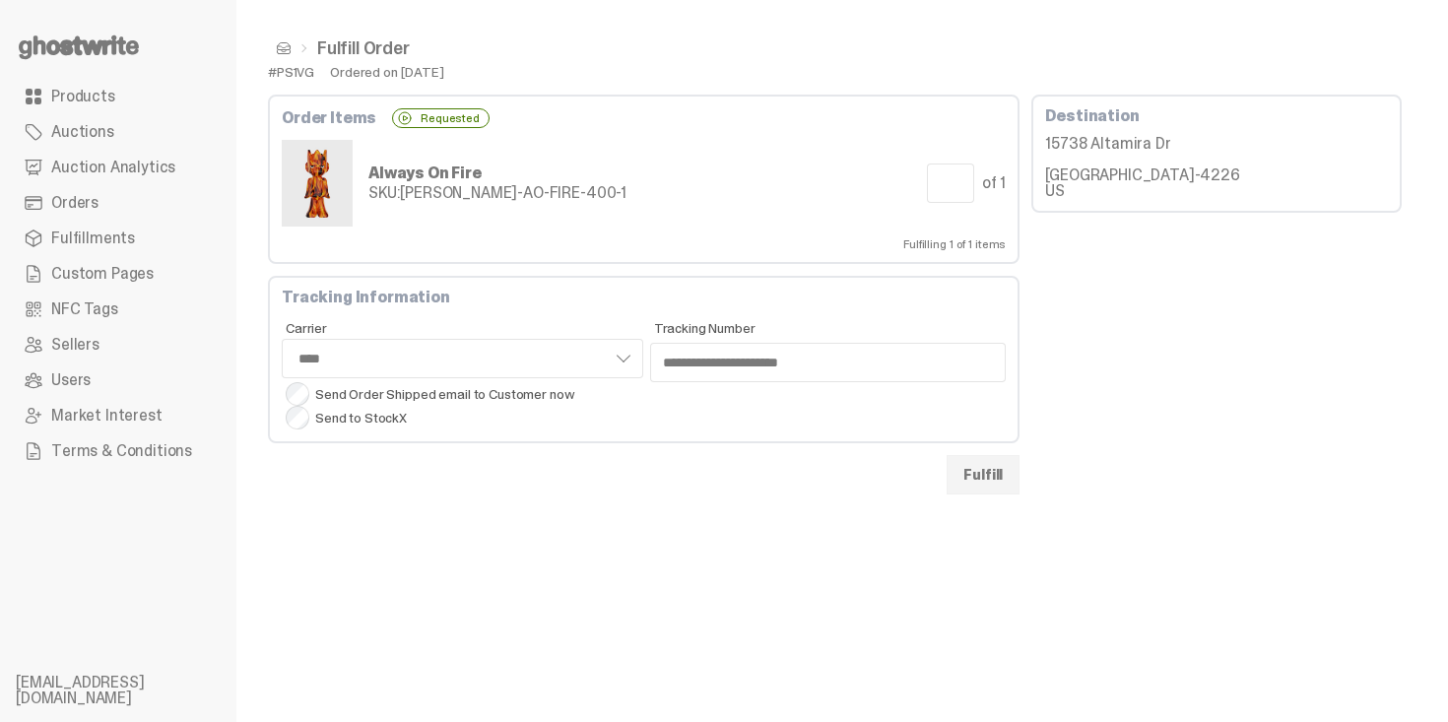
select select "****"
click at [997, 476] on button "Fulfill" at bounding box center [983, 474] width 73 height 39
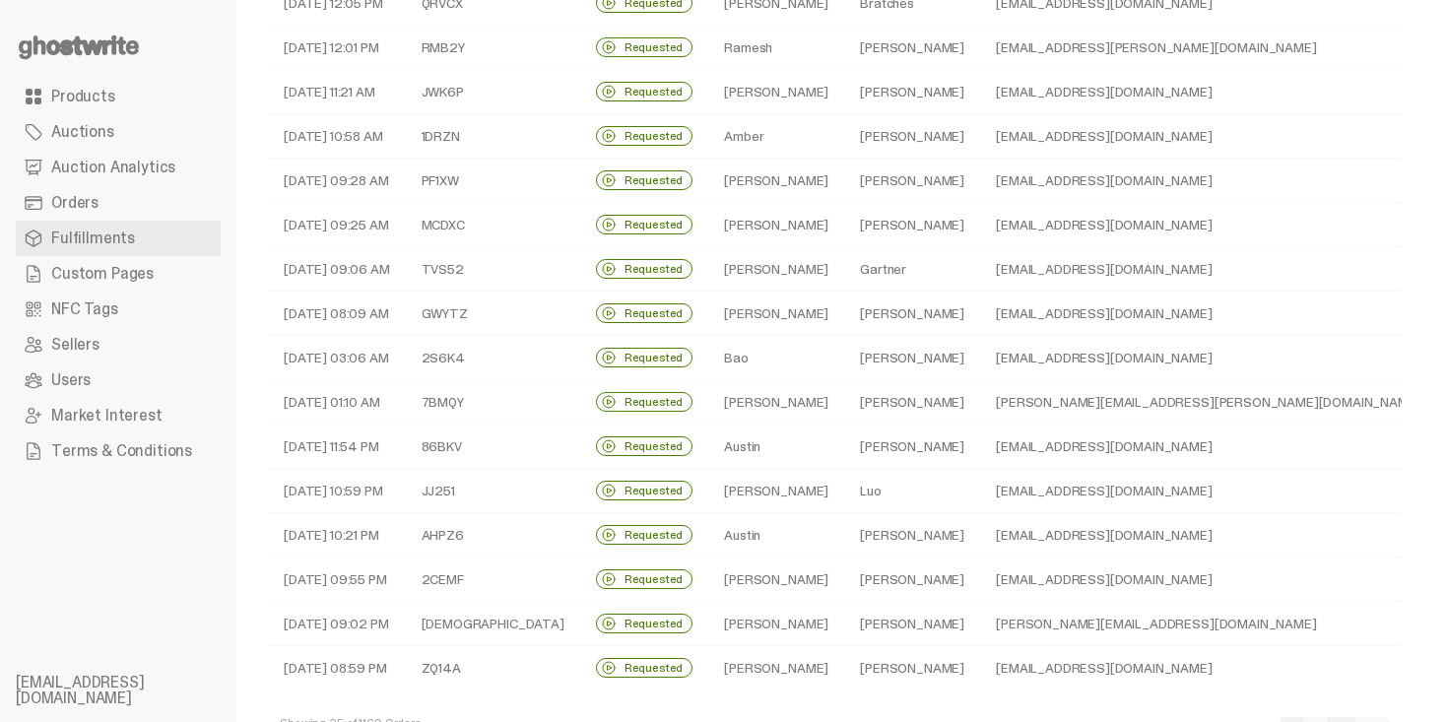
scroll to position [599, 0]
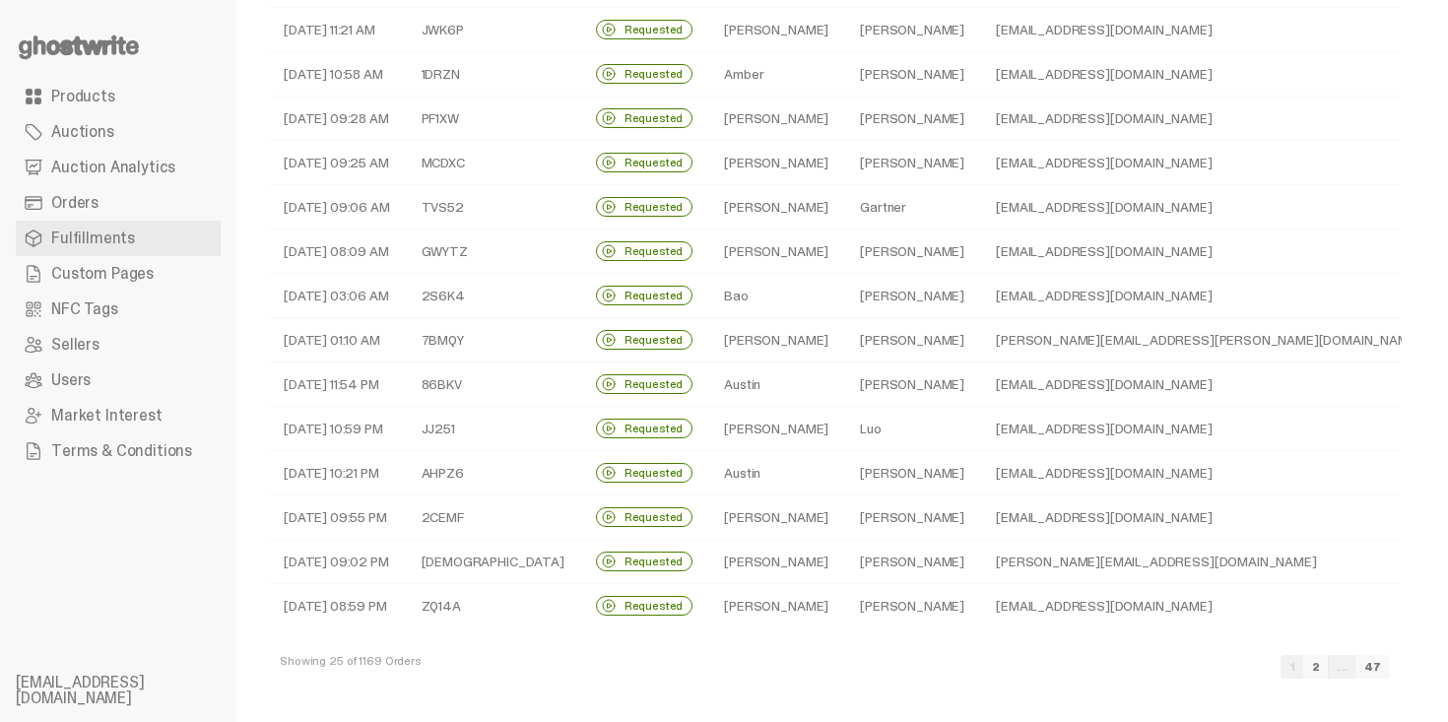
click at [1329, 669] on link "2" at bounding box center [1317, 667] width 26 height 24
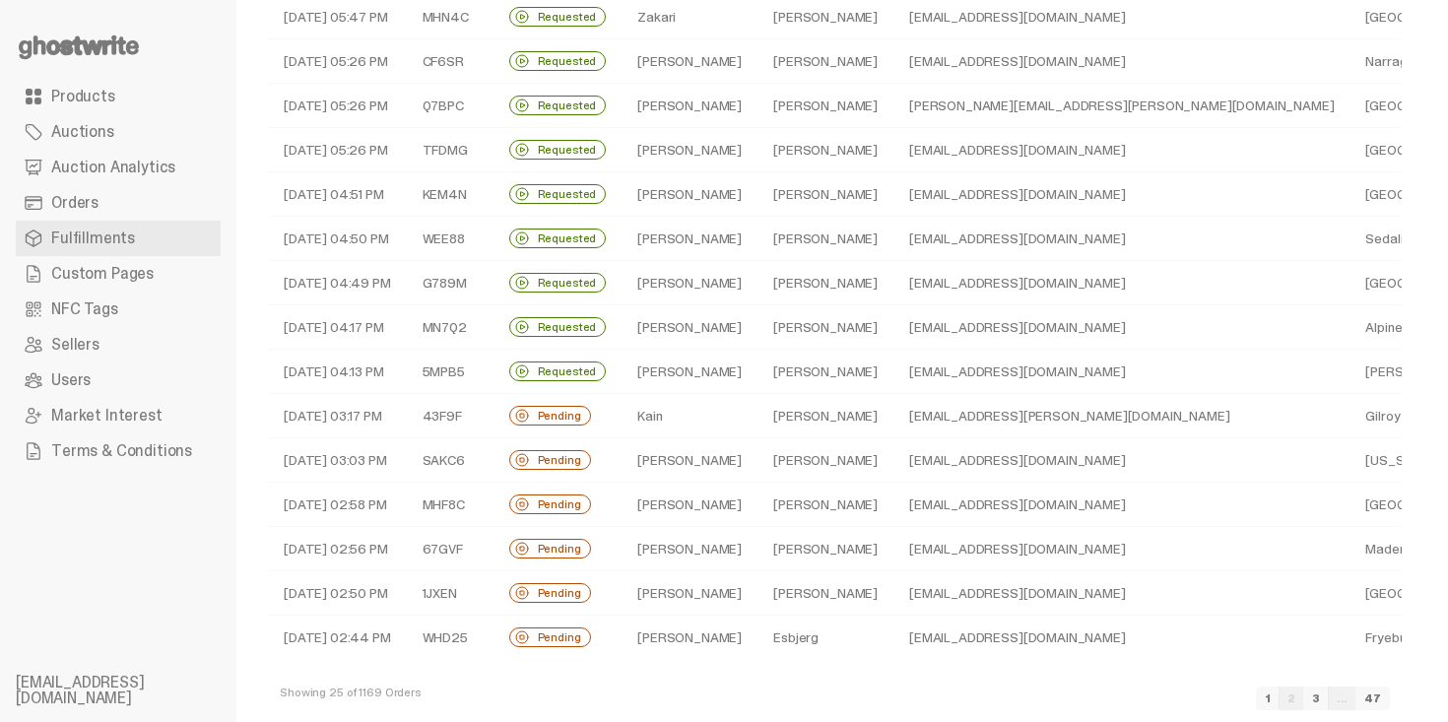
scroll to position [599, 0]
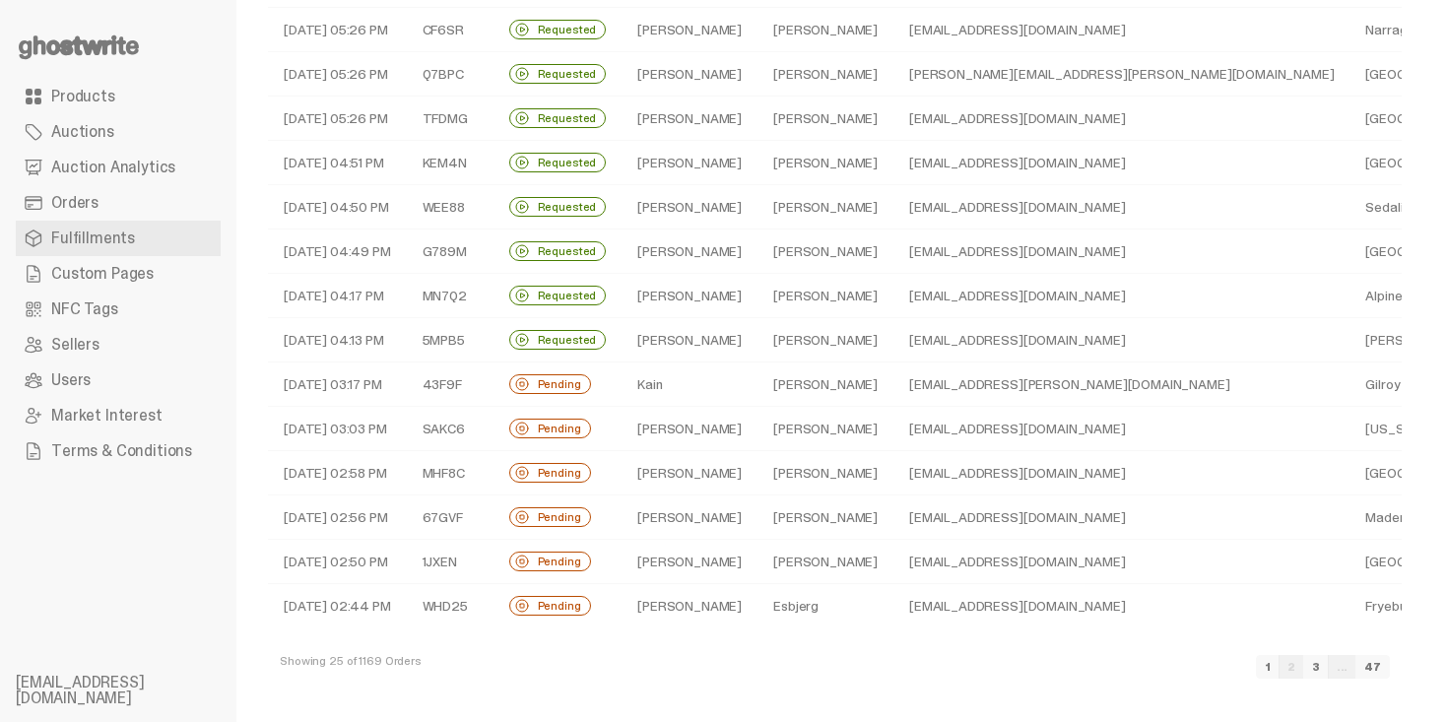
click at [1329, 669] on link "3" at bounding box center [1317, 667] width 26 height 24
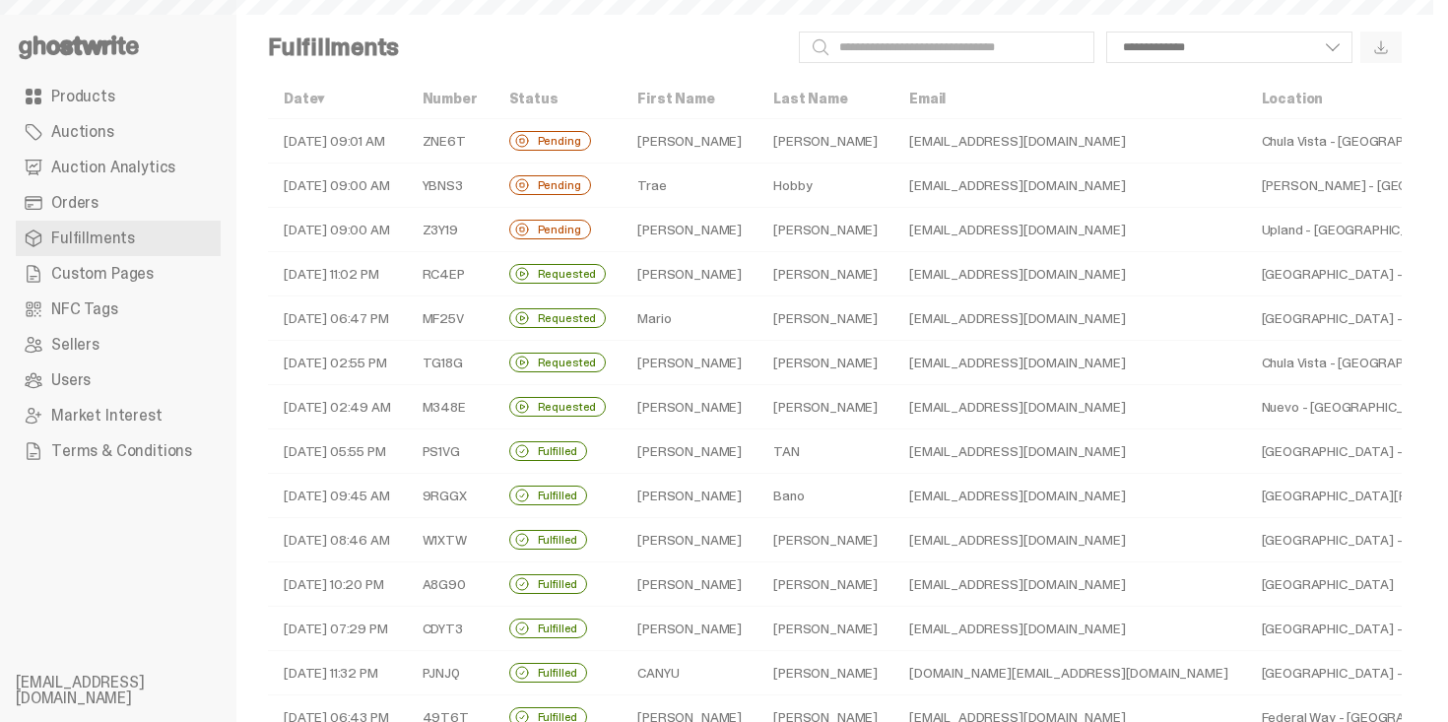
scroll to position [39, 0]
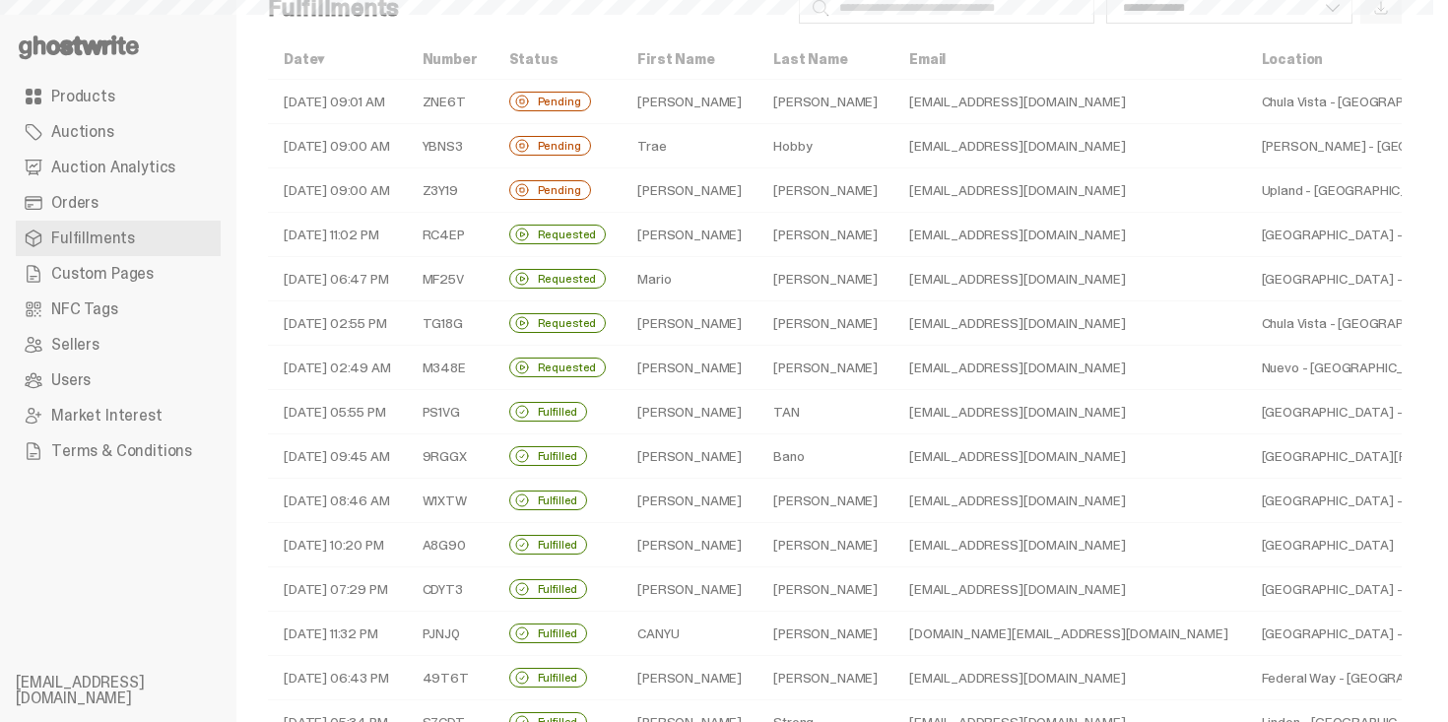
select select
click at [811, 368] on td "[PERSON_NAME]" at bounding box center [826, 368] width 136 height 44
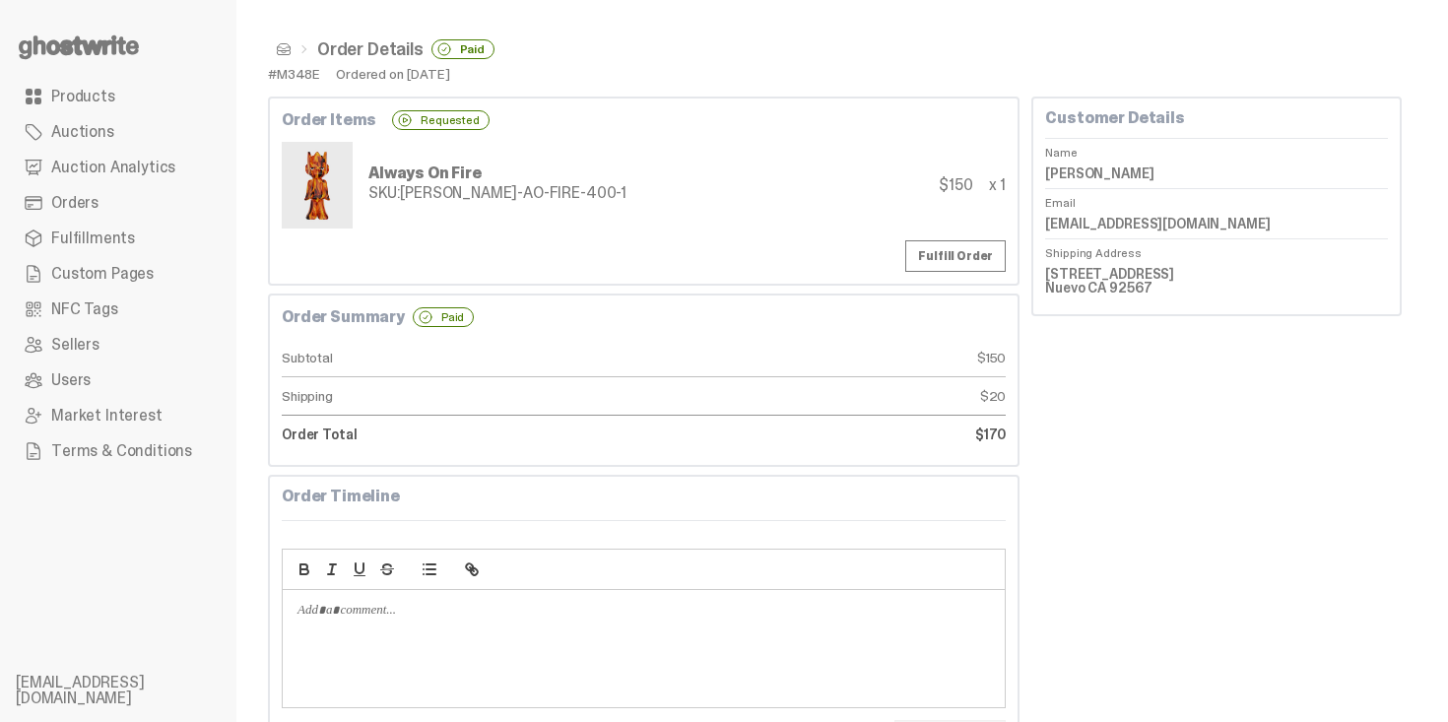
click at [1106, 175] on dd "[PERSON_NAME]" at bounding box center [1216, 174] width 343 height 30
copy dl "[PERSON_NAME]"
click at [967, 272] on div "Order Items Requested Always On Fire SKU: [PERSON_NAME]-AO-FIRE-400-1 $150 x 1 …" at bounding box center [644, 191] width 752 height 189
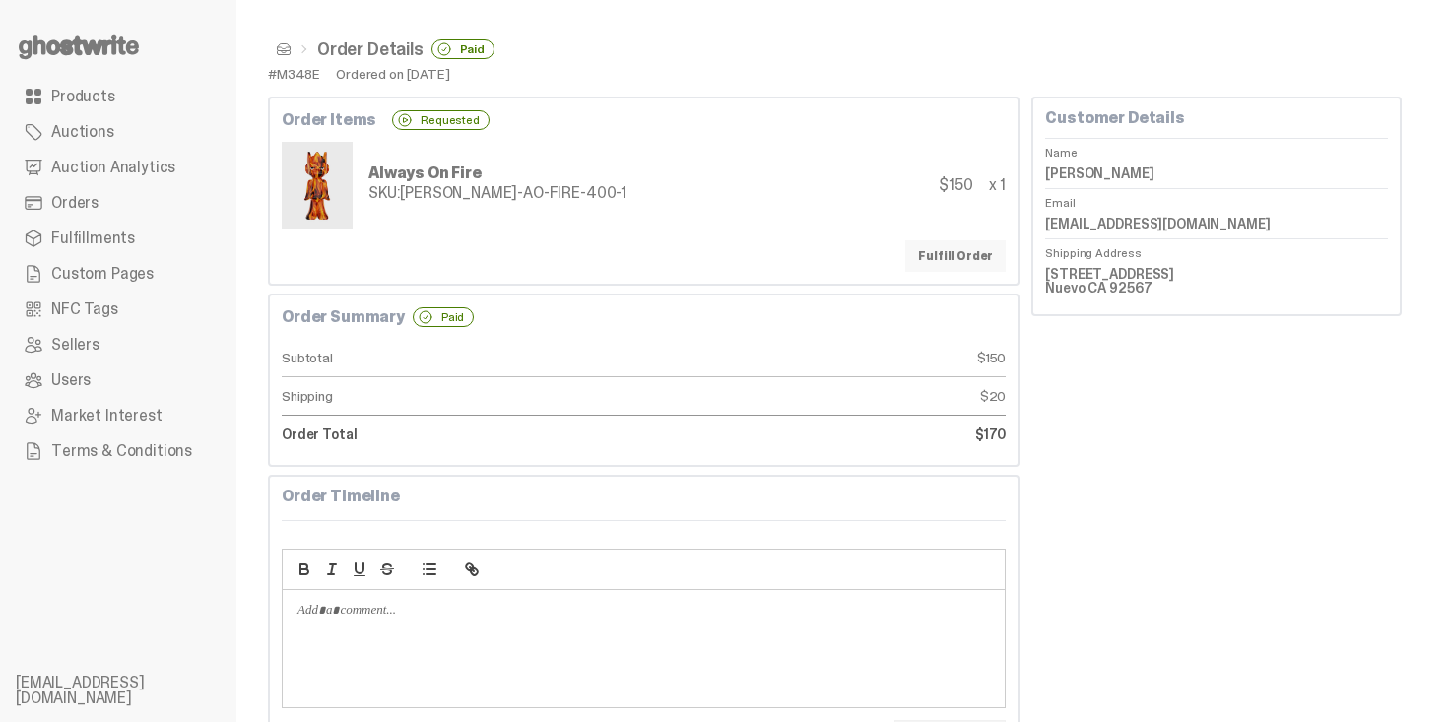
click at [961, 261] on link "Fulfill Order" at bounding box center [956, 256] width 101 height 32
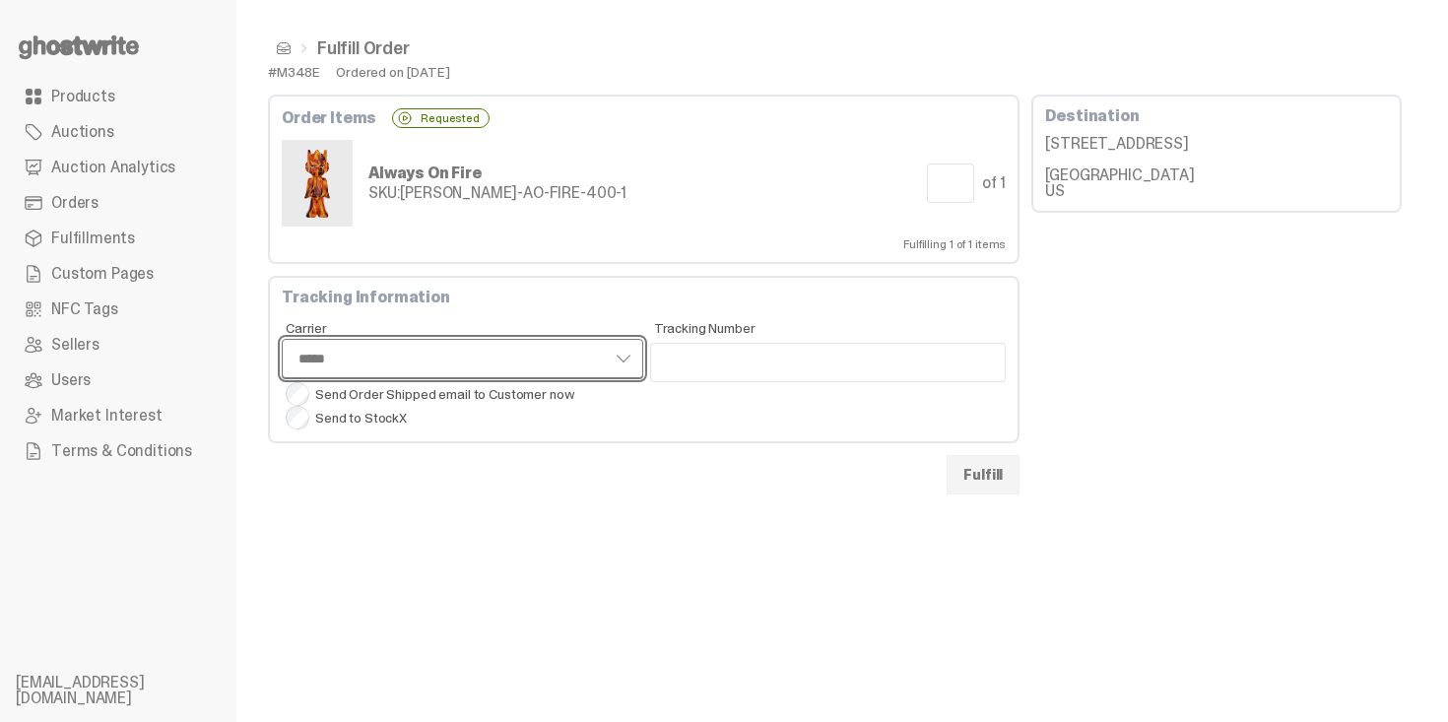
click at [354, 356] on select "**** *** *****" at bounding box center [463, 358] width 362 height 39
click at [282, 339] on select "**** *** *****" at bounding box center [463, 358] width 362 height 39
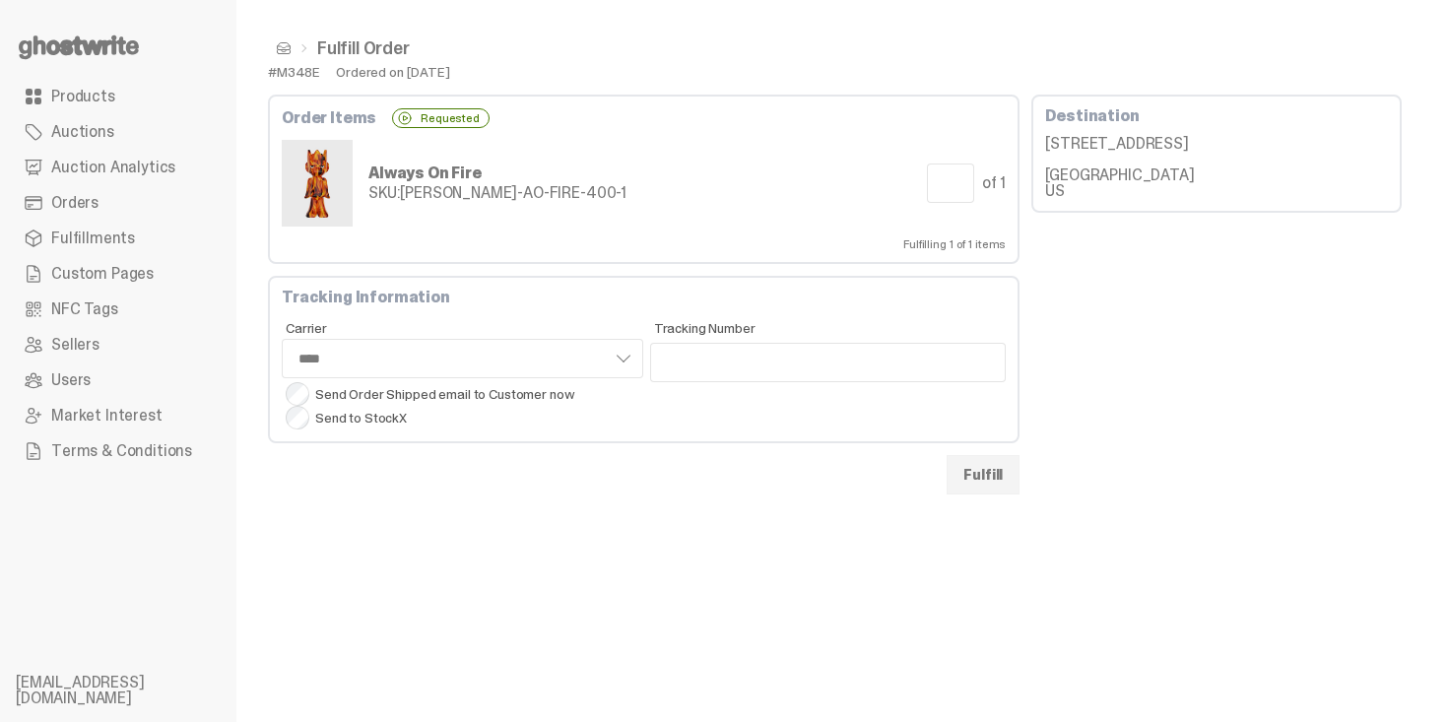
select select "****"
click at [710, 333] on span "Tracking Number" at bounding box center [830, 328] width 353 height 14
click at [710, 343] on input "Tracking Number" at bounding box center [828, 362] width 357 height 39
click at [711, 353] on input "Tracking Number" at bounding box center [828, 362] width 357 height 39
paste input "**********"
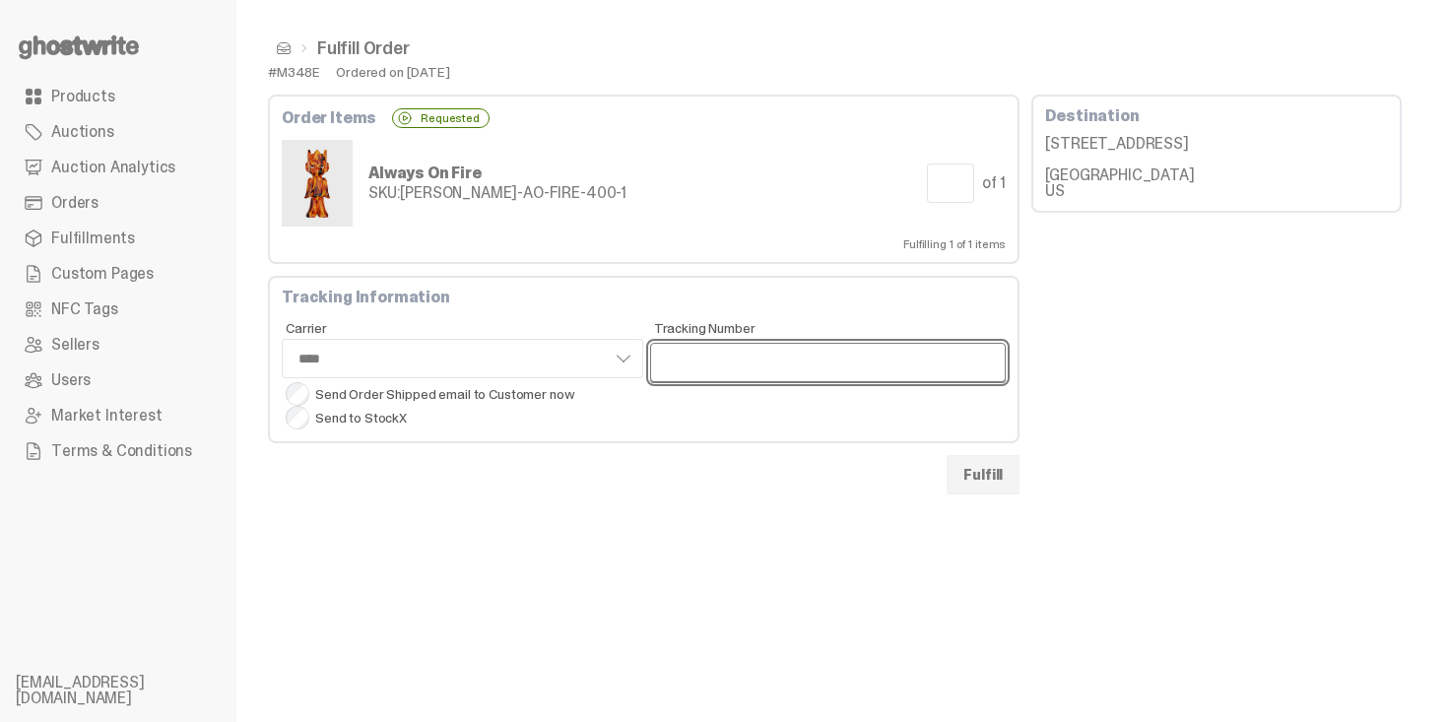
type input "**********"
select select "****"
type input "**********"
click at [975, 481] on button "Fulfill" at bounding box center [983, 474] width 73 height 39
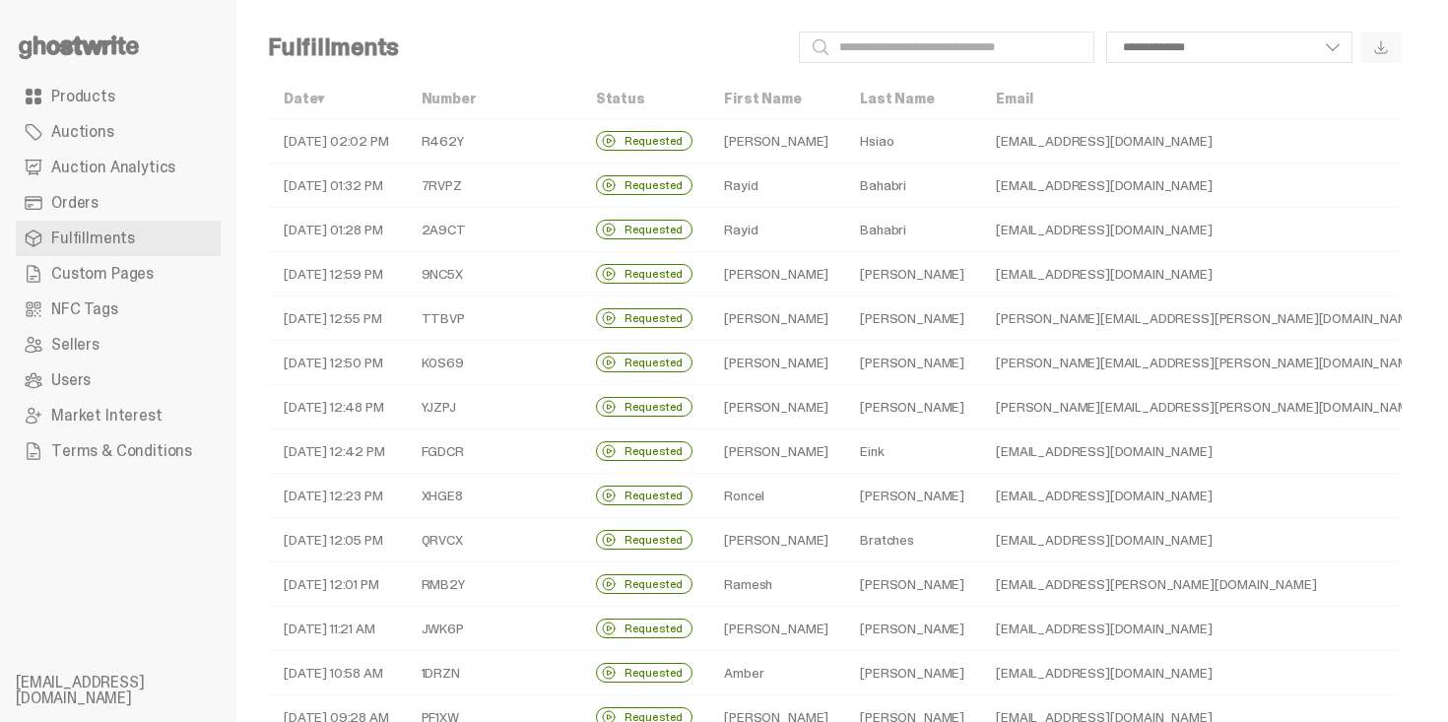
scroll to position [599, 0]
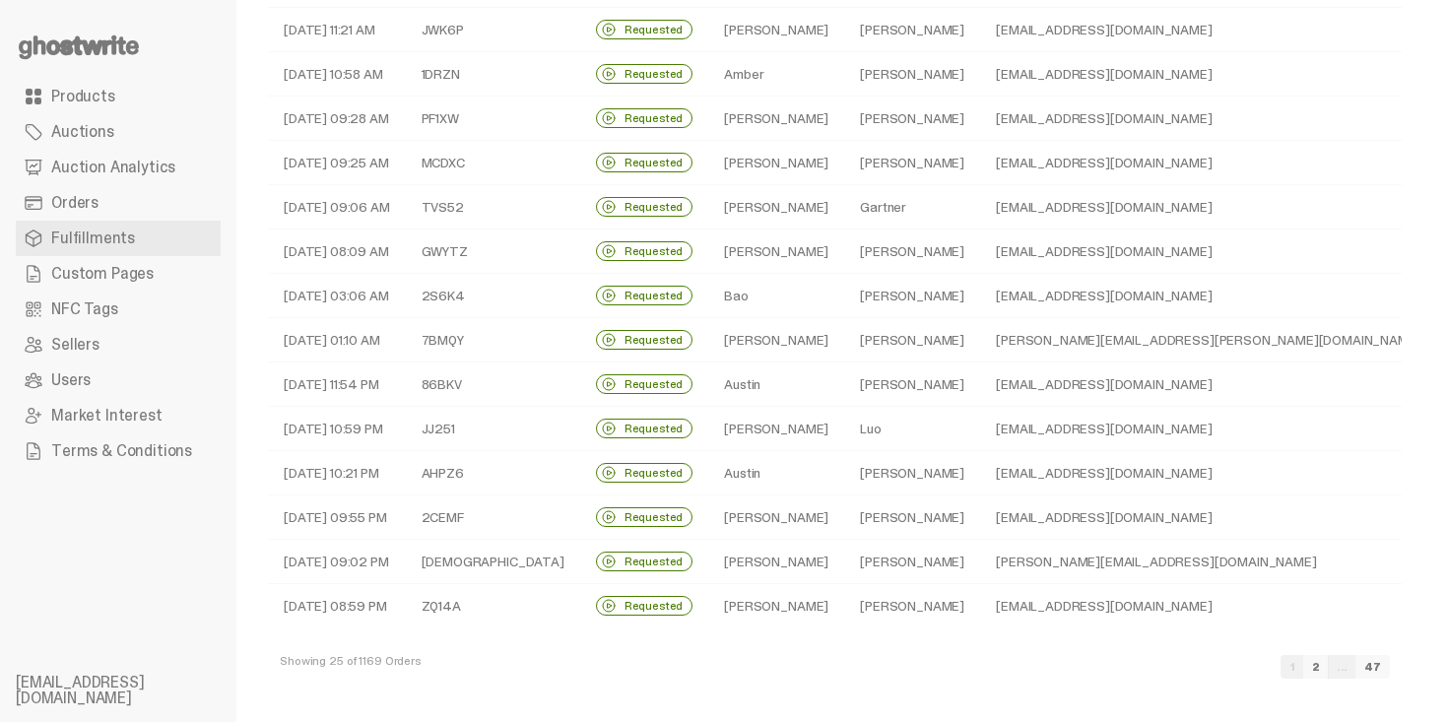
click at [1329, 668] on link "2" at bounding box center [1317, 667] width 26 height 24
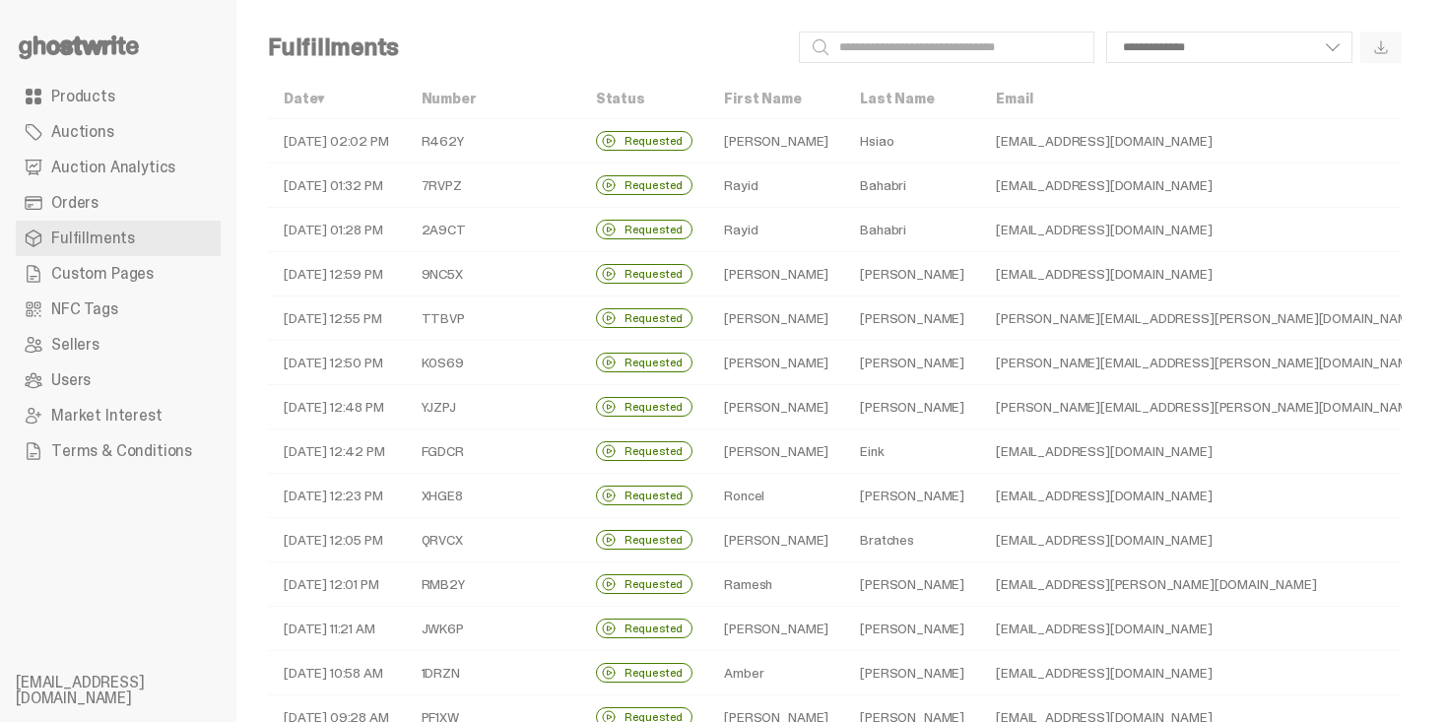
select select
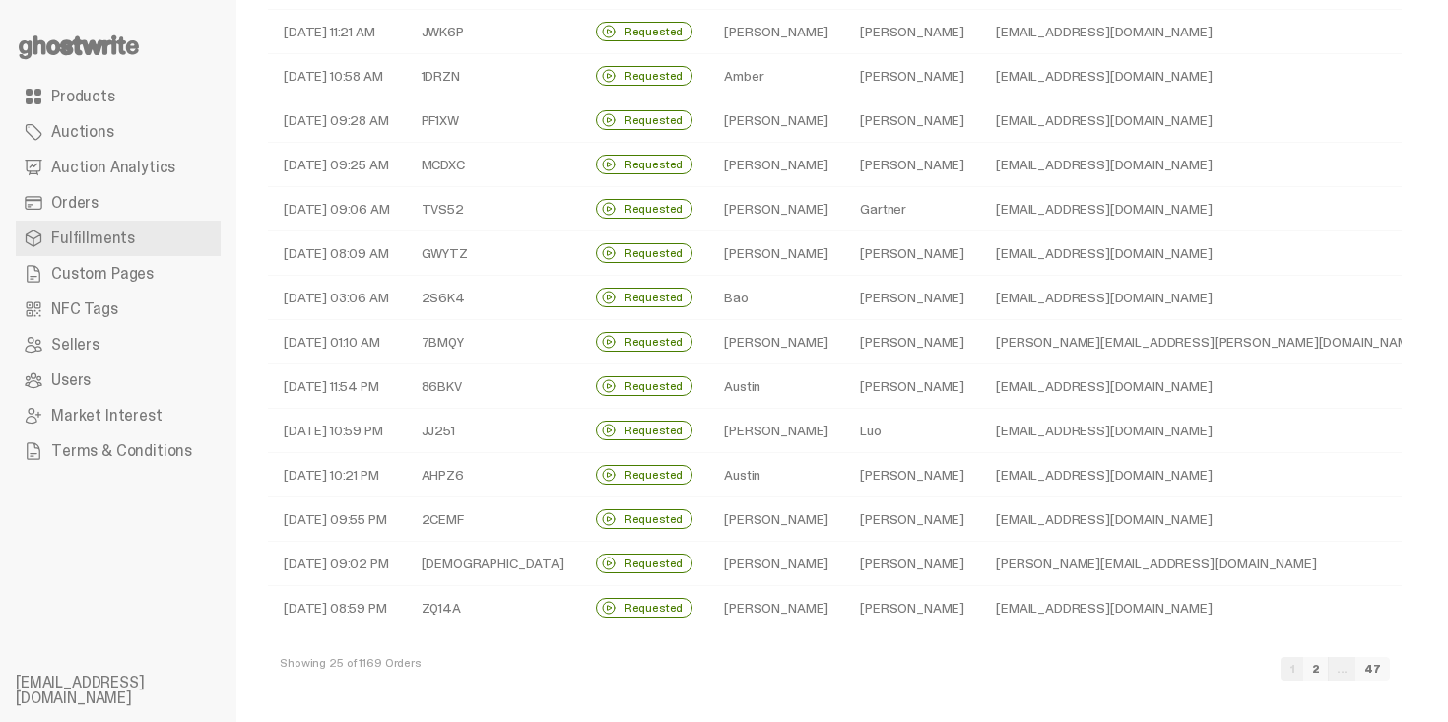
scroll to position [599, 0]
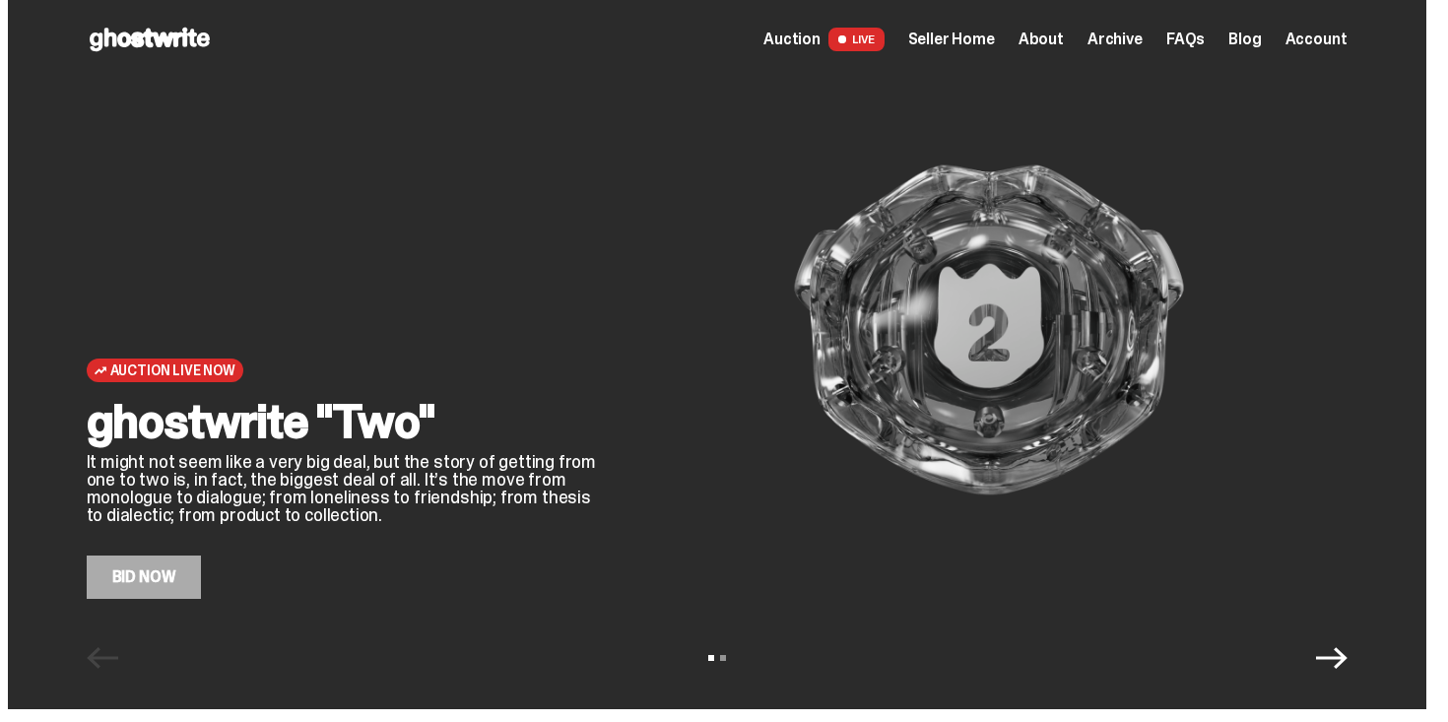
click at [179, 582] on link "Bid Now" at bounding box center [144, 577] width 115 height 43
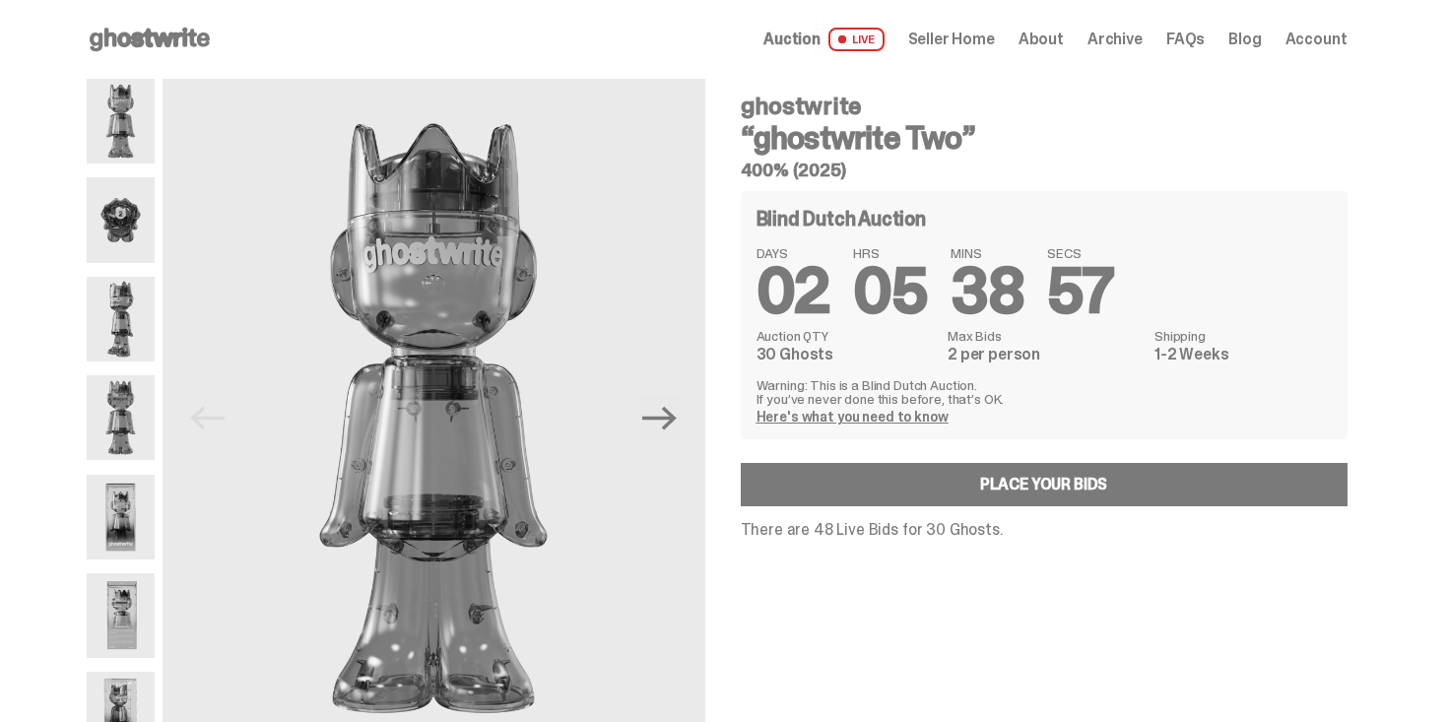
click at [1045, 128] on h3 "“ghostwrite Two”" at bounding box center [1044, 138] width 607 height 32
click at [821, 32] on span "Auction" at bounding box center [792, 40] width 57 height 16
click at [1127, 43] on span "Archive" at bounding box center [1115, 40] width 55 height 16
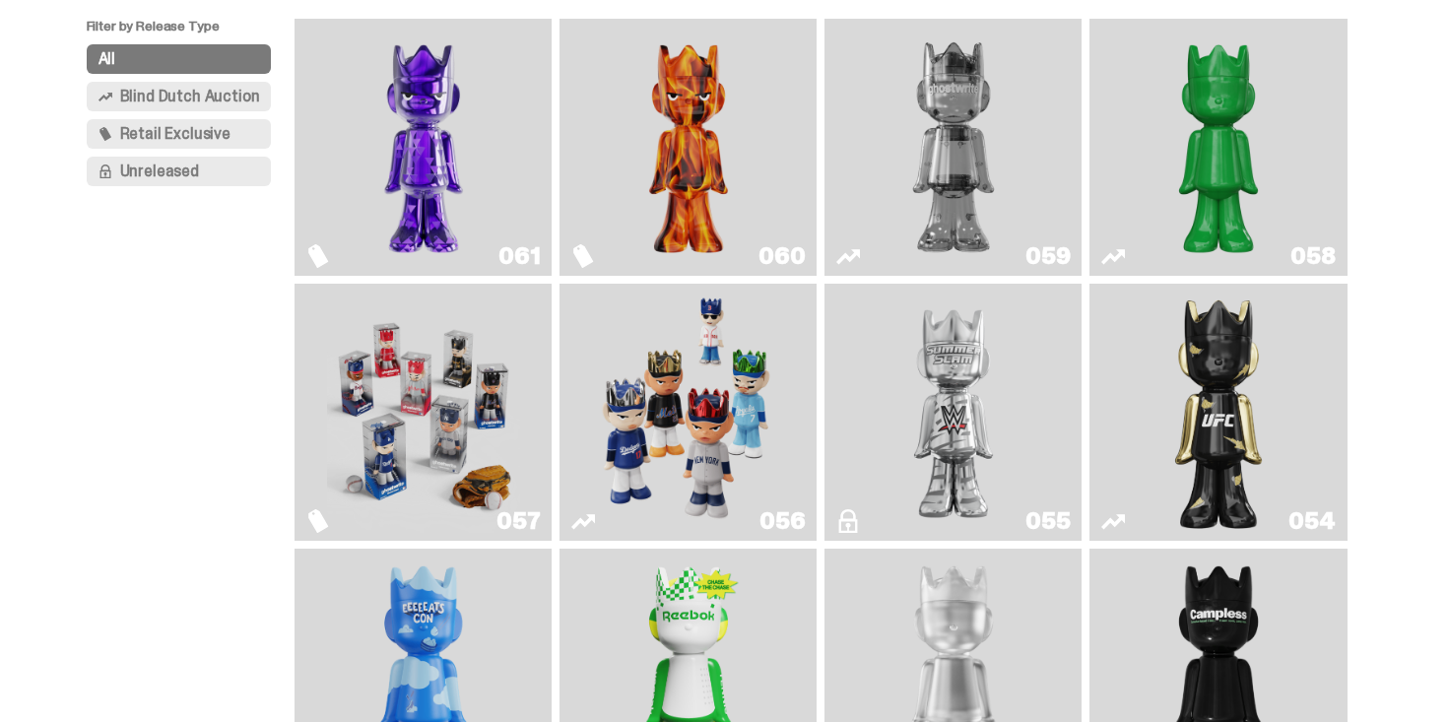
scroll to position [197, 0]
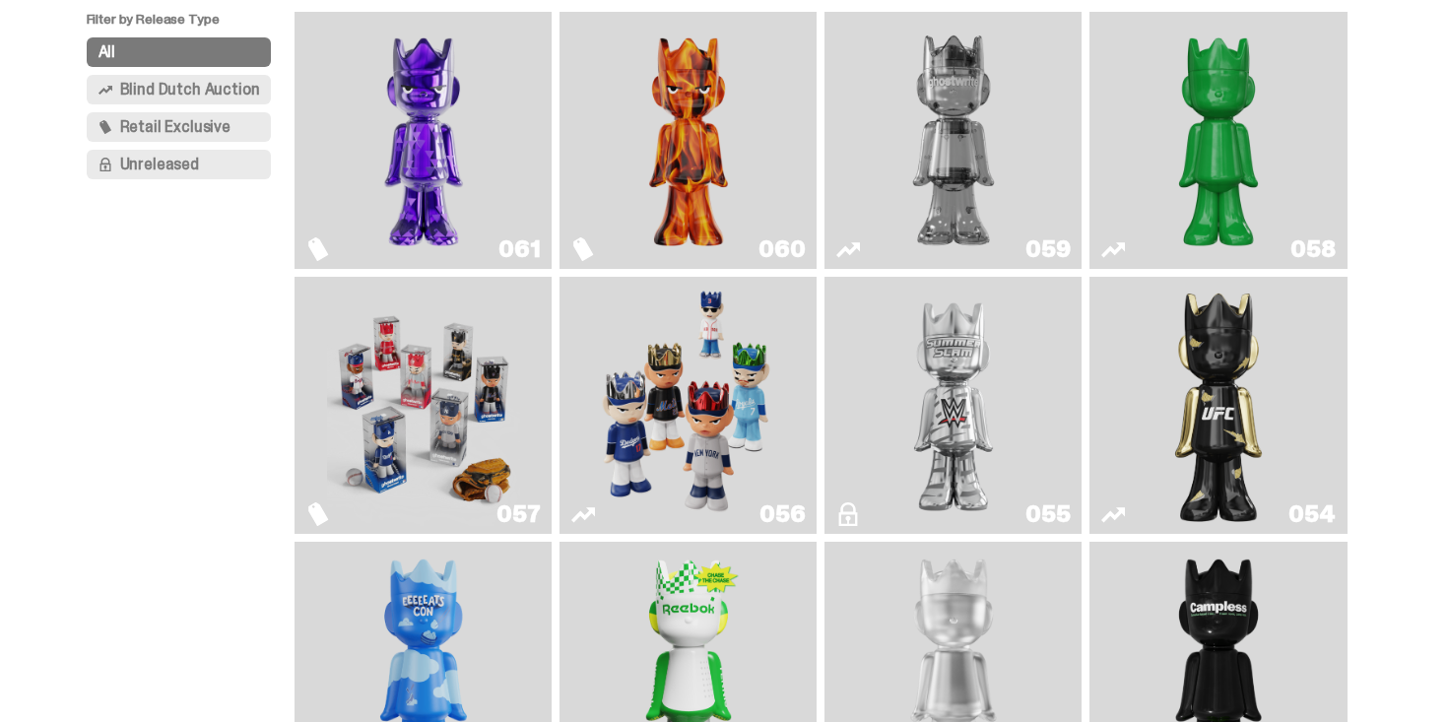
click at [536, 152] on link "061" at bounding box center [423, 140] width 234 height 241
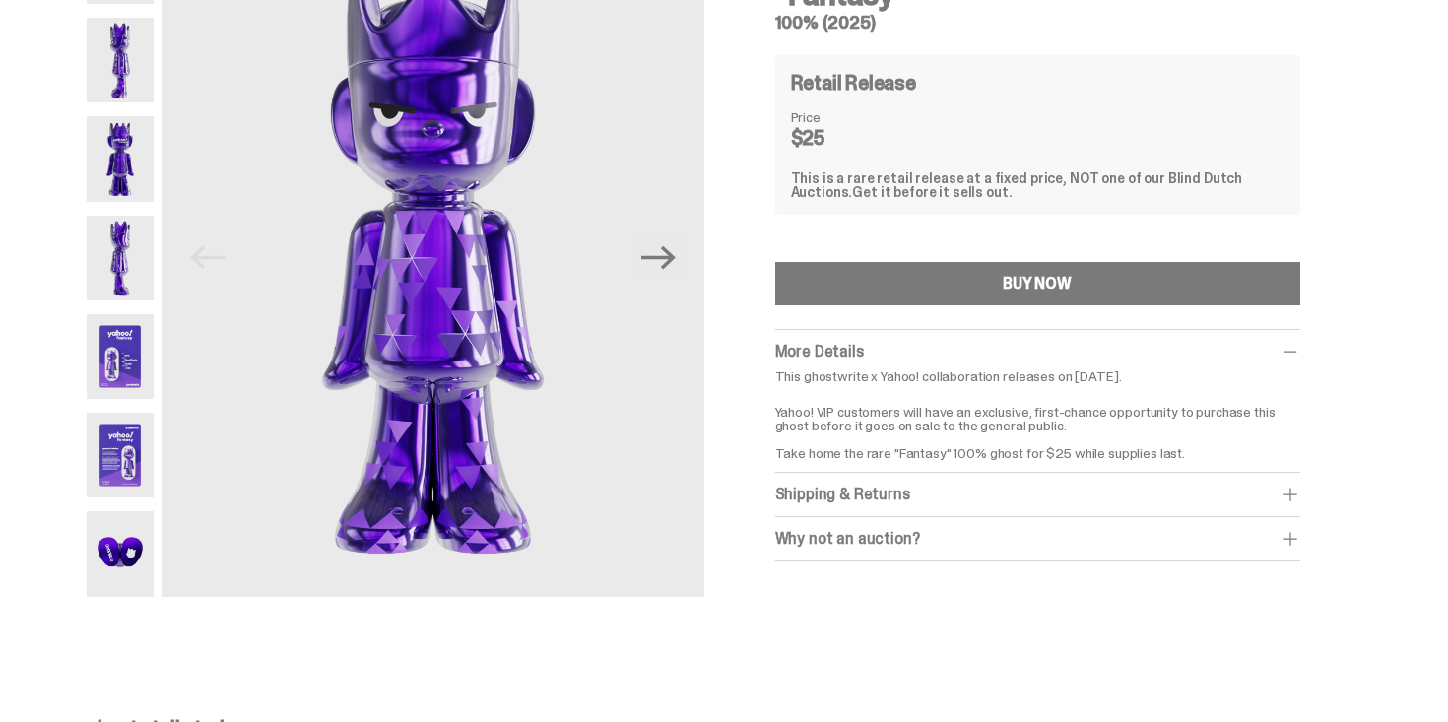
scroll to position [158, 0]
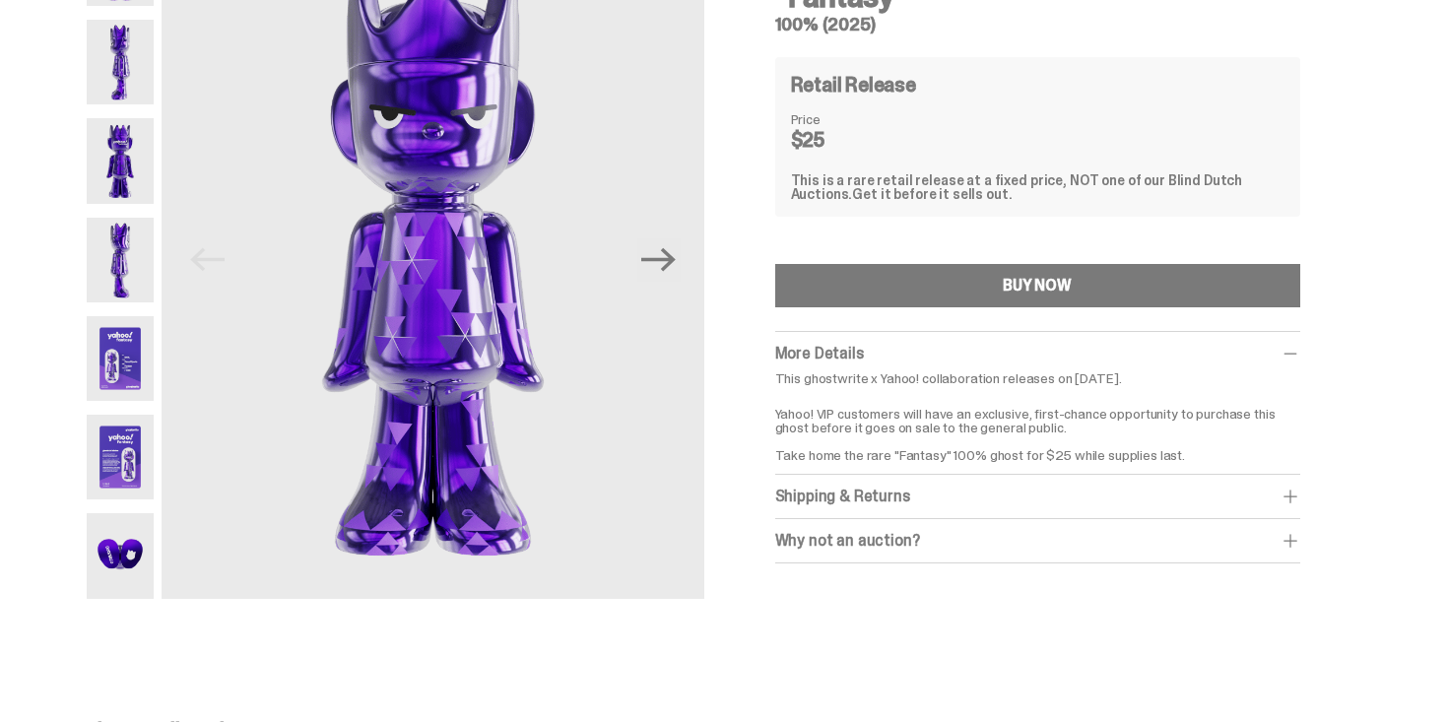
click at [885, 499] on div "Shipping & Returns" at bounding box center [1037, 497] width 525 height 20
click at [887, 607] on div "Previous Next ghostwrite x Yahoo “Fantasy” 100% (2025) Retail Release Price $25…" at bounding box center [717, 283] width 1261 height 725
click at [887, 595] on div "Why not an auction? We still stand by Blind Dutch Auctions being the best way t…" at bounding box center [1037, 585] width 525 height 44
click at [887, 580] on div "Why not an auction?" at bounding box center [1037, 584] width 525 height 20
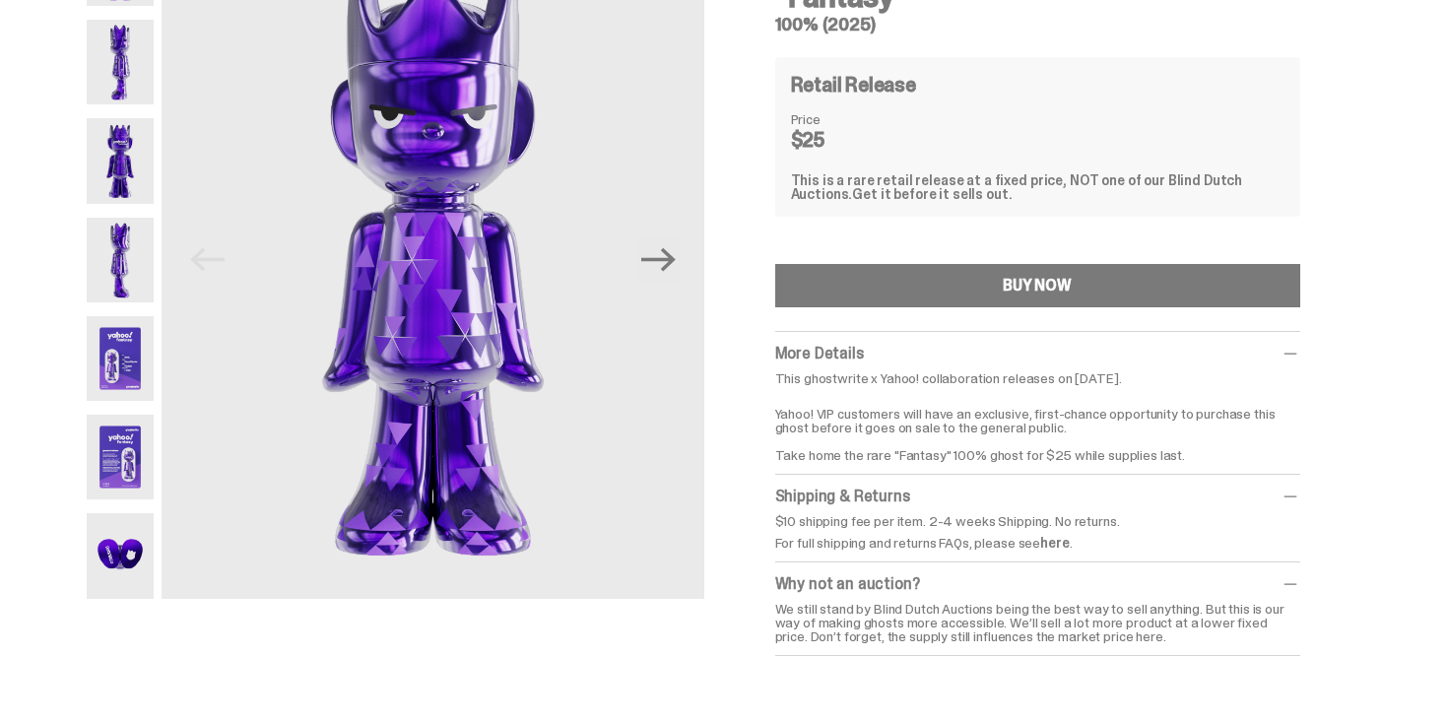
click at [954, 61] on div "Retail Release Price $25 This is a rare retail release at a fixed price, NOT on…" at bounding box center [1037, 137] width 525 height 160
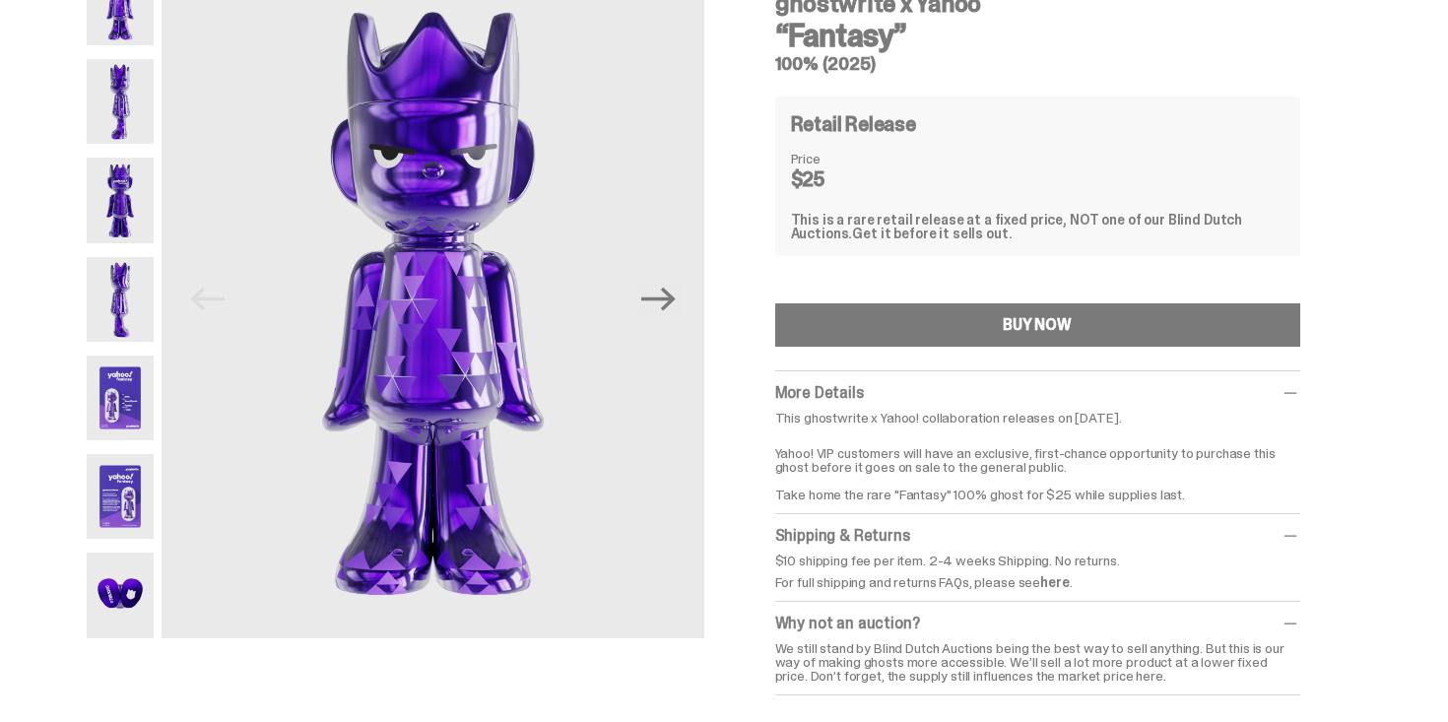
scroll to position [78, 0]
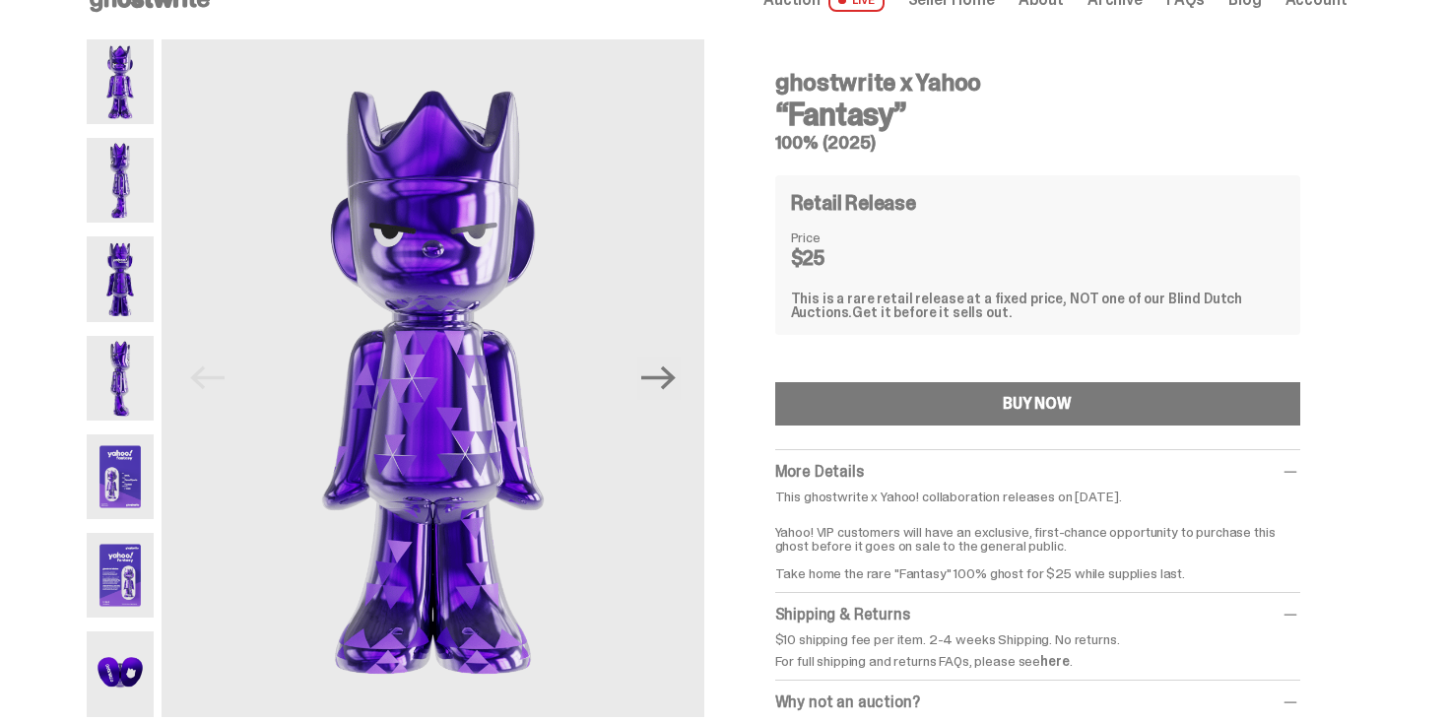
click at [796, 178] on div "Retail Release Price $25 This is a rare retail release at a fixed price, NOT on…" at bounding box center [1037, 255] width 525 height 160
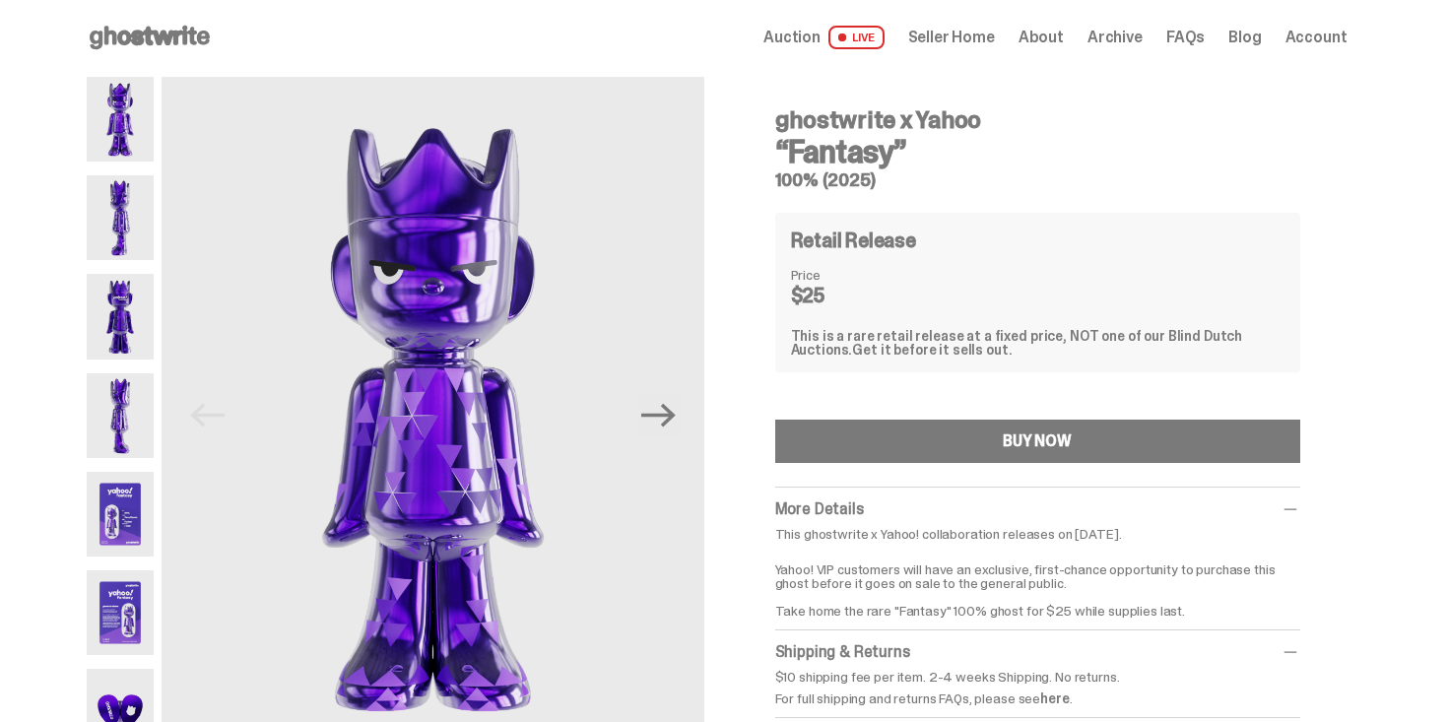
scroll to position [0, 0]
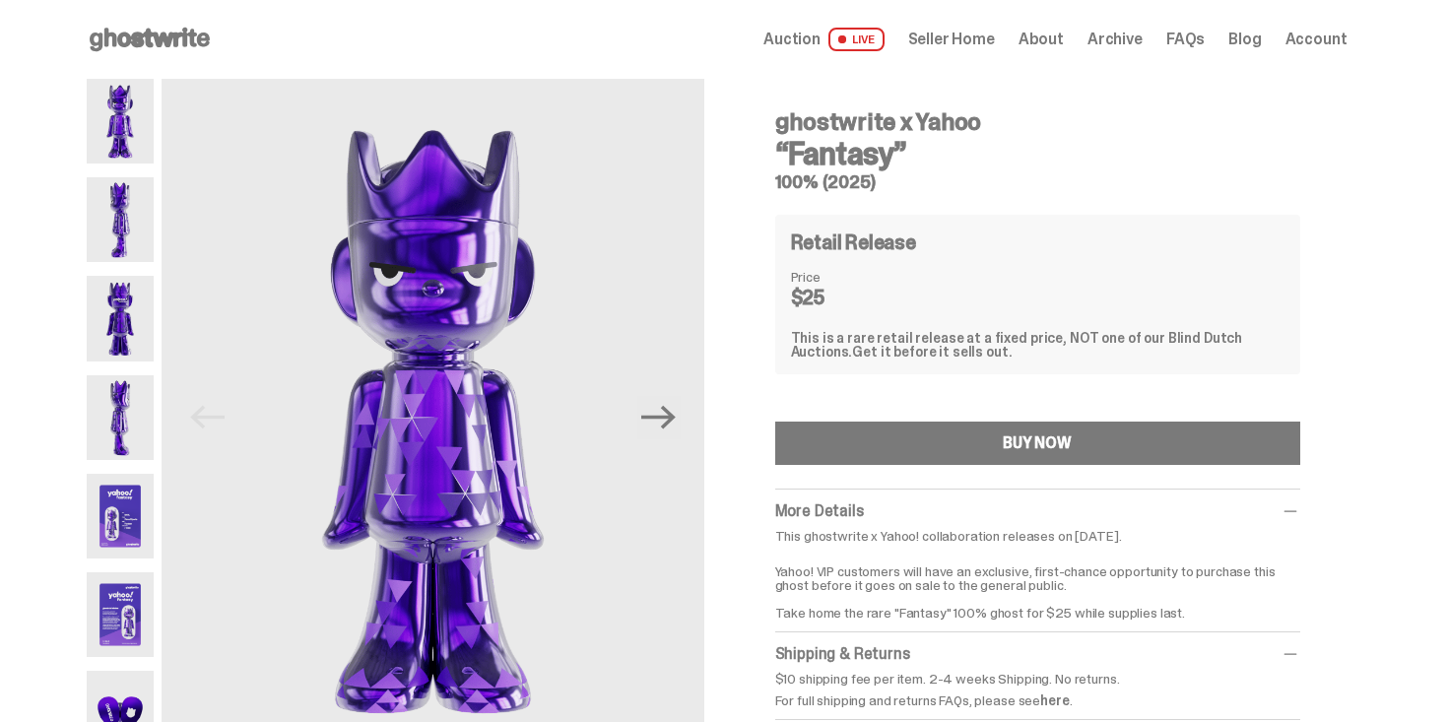
click at [152, 43] on icon at bounding box center [150, 40] width 126 height 32
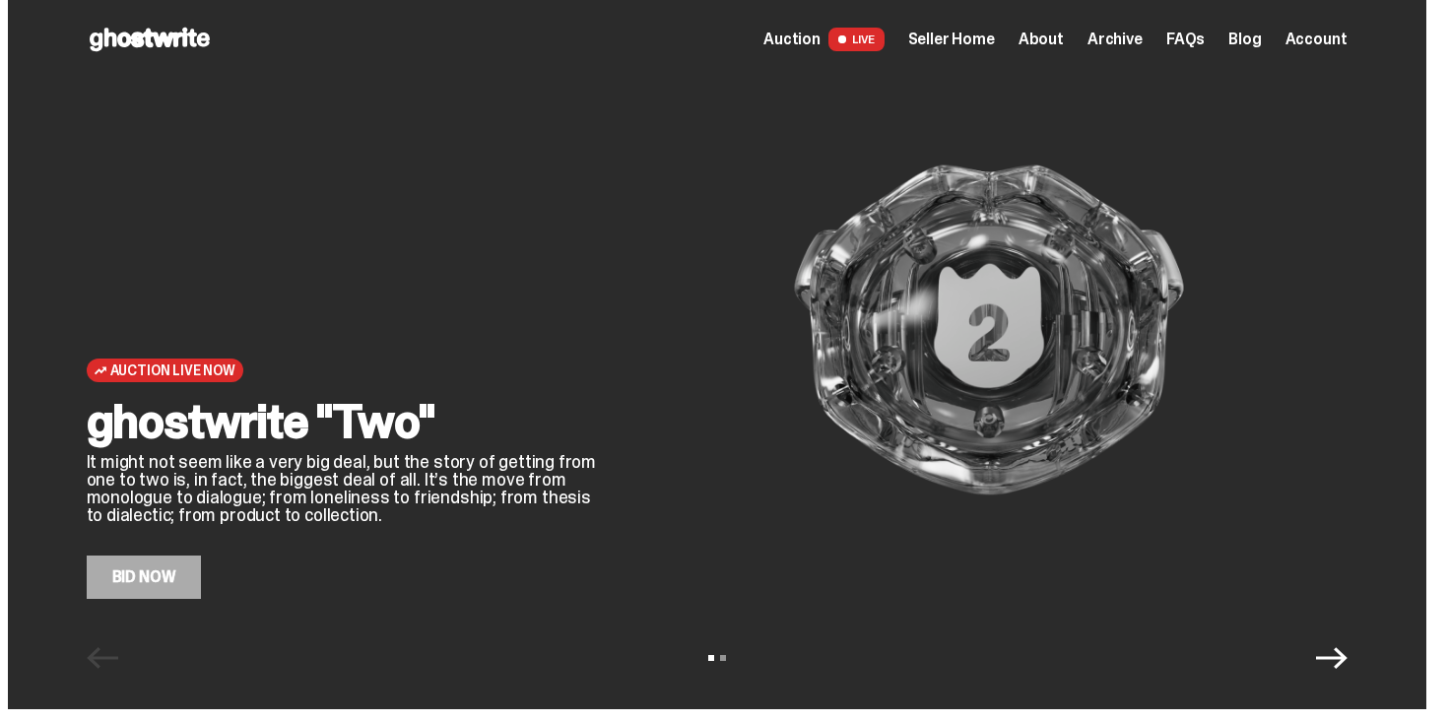
click at [1119, 39] on span "Archive" at bounding box center [1115, 40] width 55 height 16
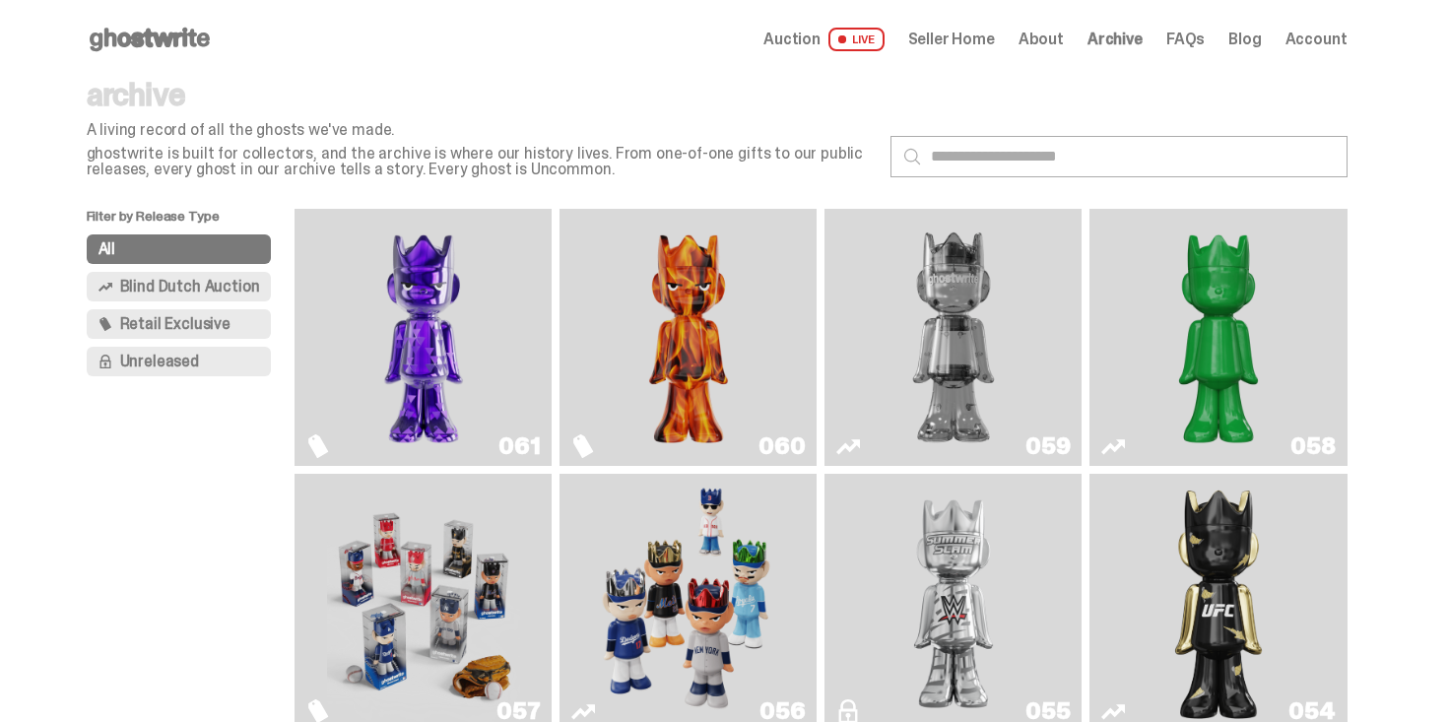
click at [748, 96] on p "archive" at bounding box center [481, 95] width 788 height 32
click at [435, 307] on img "Fantasy" at bounding box center [423, 337] width 193 height 241
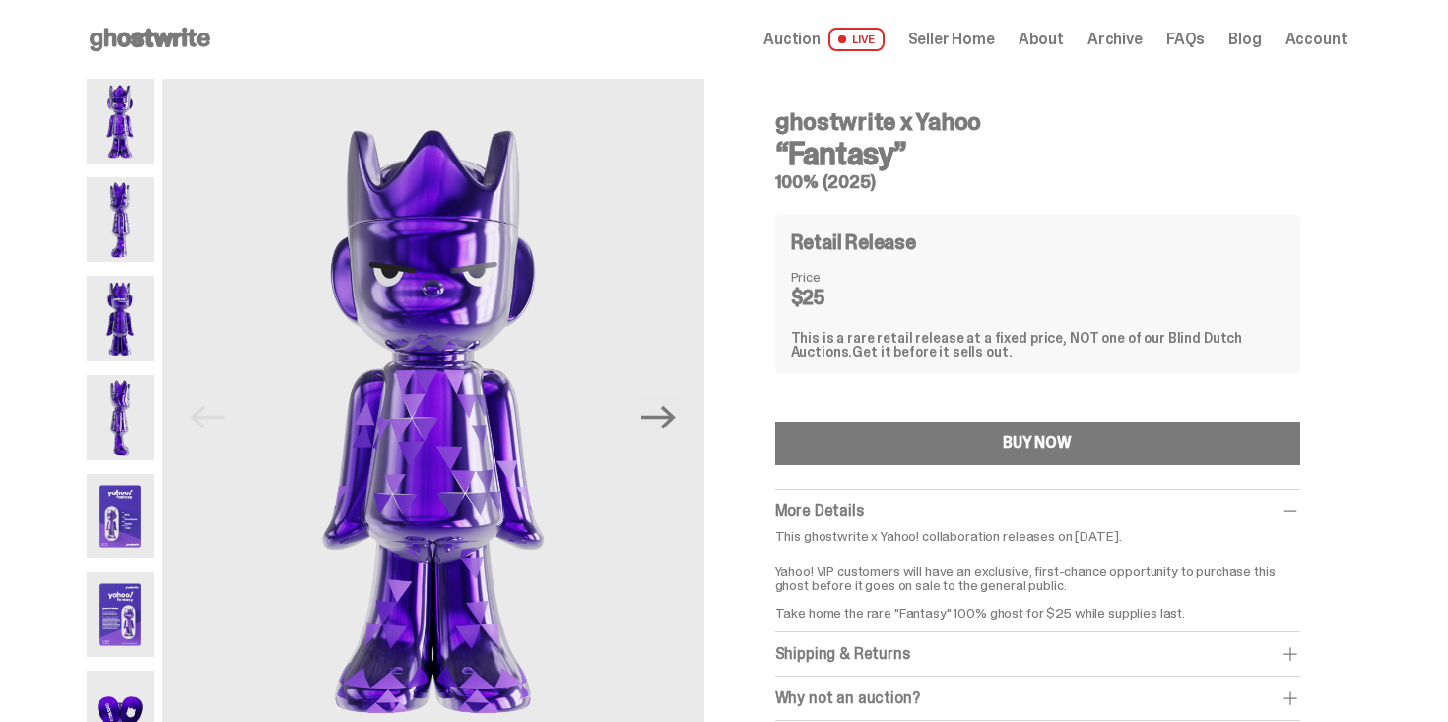
click at [1132, 35] on span "Archive" at bounding box center [1115, 40] width 55 height 16
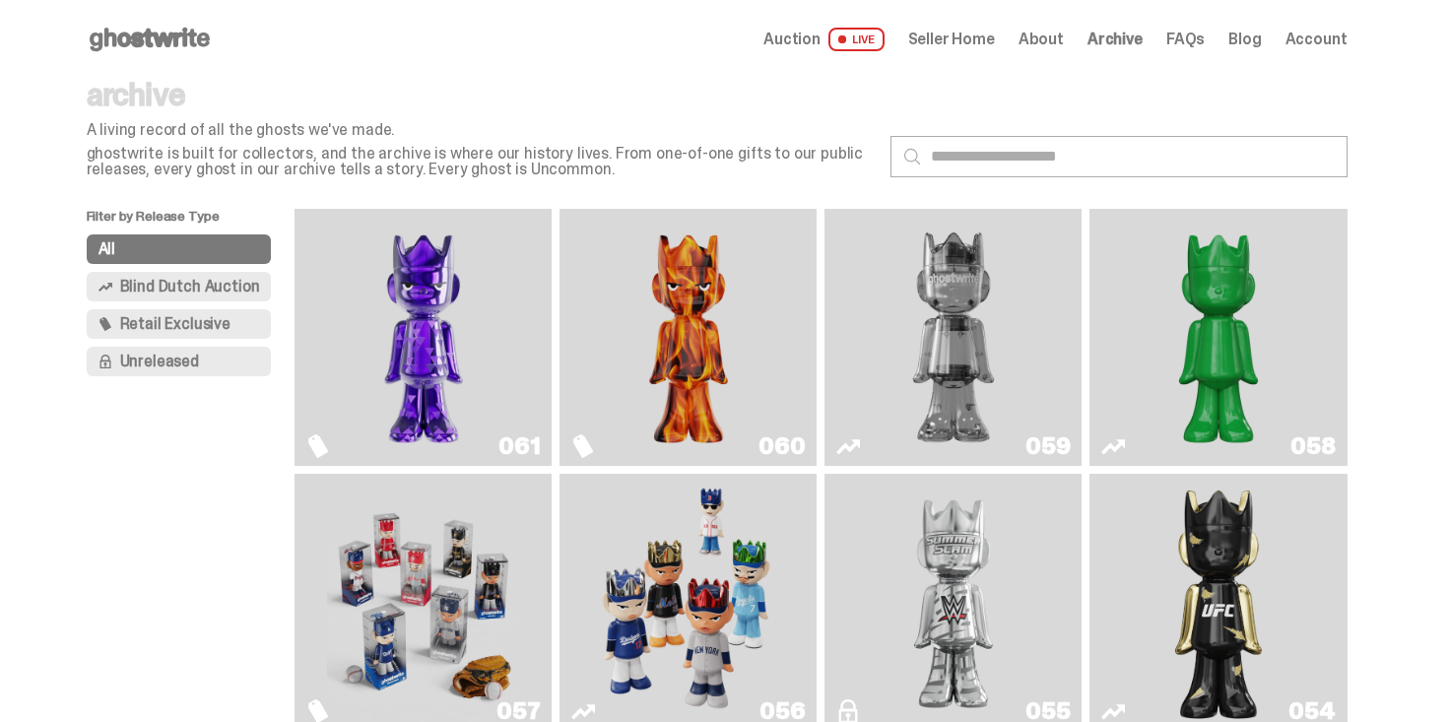
click at [179, 40] on icon at bounding box center [150, 40] width 126 height 32
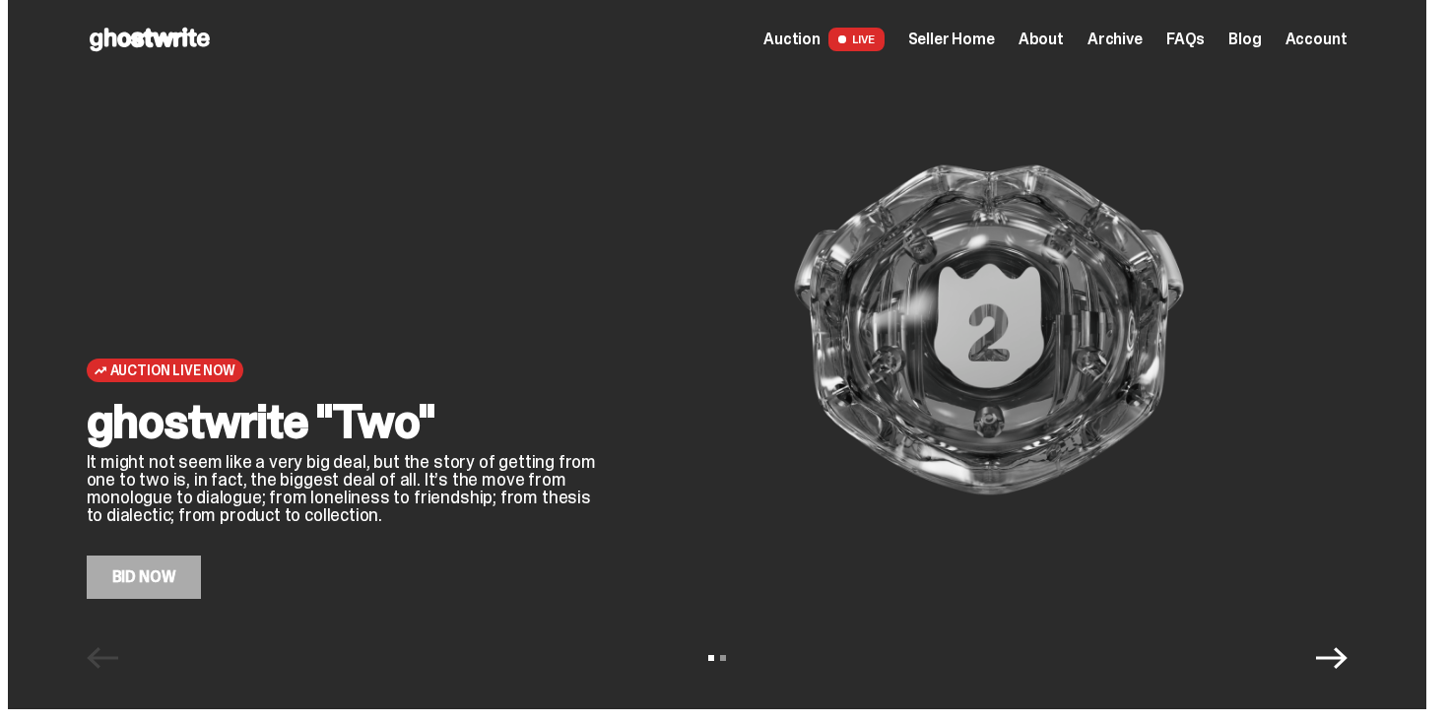
click at [419, 327] on div "Auction Live Now ghostwrite "Two" It might not seem like a very big deal, but t…" at bounding box center [343, 330] width 512 height 538
click at [993, 36] on span "Seller Home" at bounding box center [951, 40] width 87 height 16
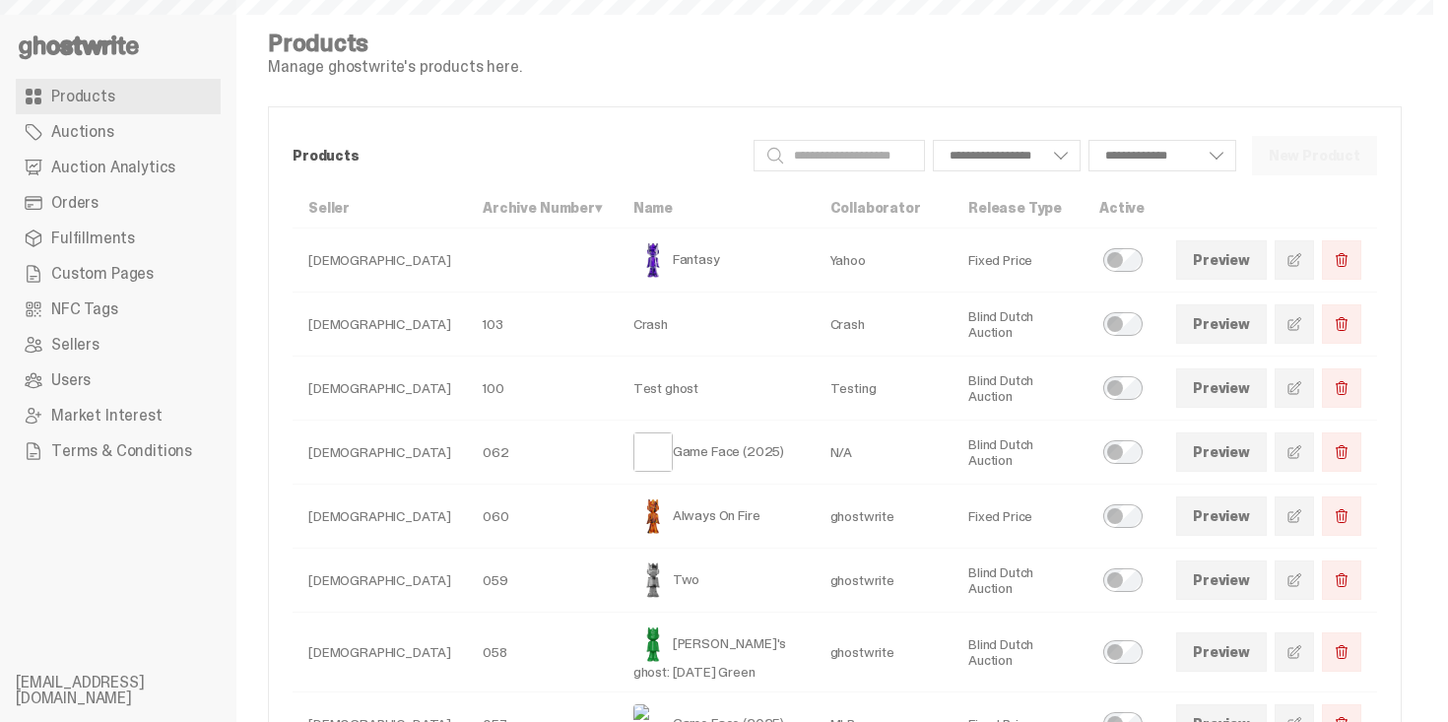
select select
click at [79, 42] on use at bounding box center [79, 47] width 120 height 24
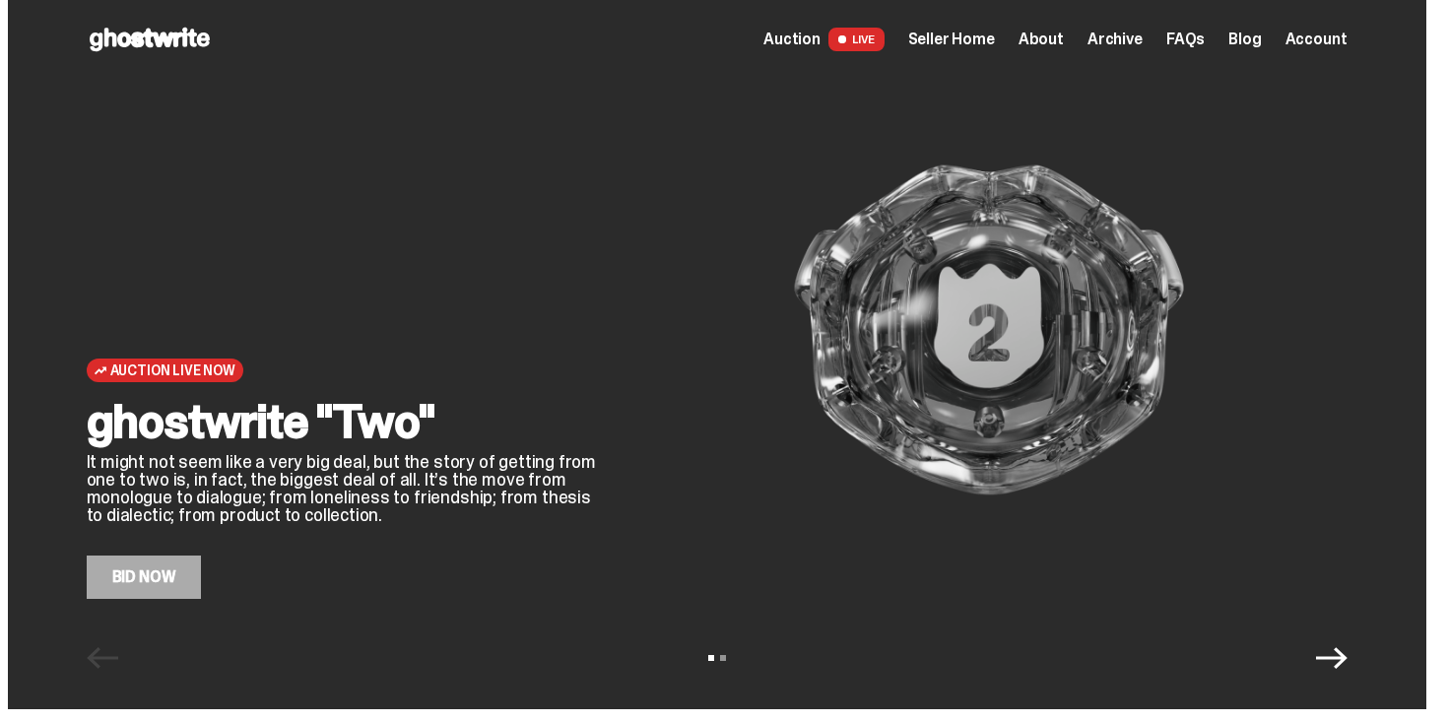
click at [1109, 47] on span "Archive" at bounding box center [1115, 40] width 55 height 16
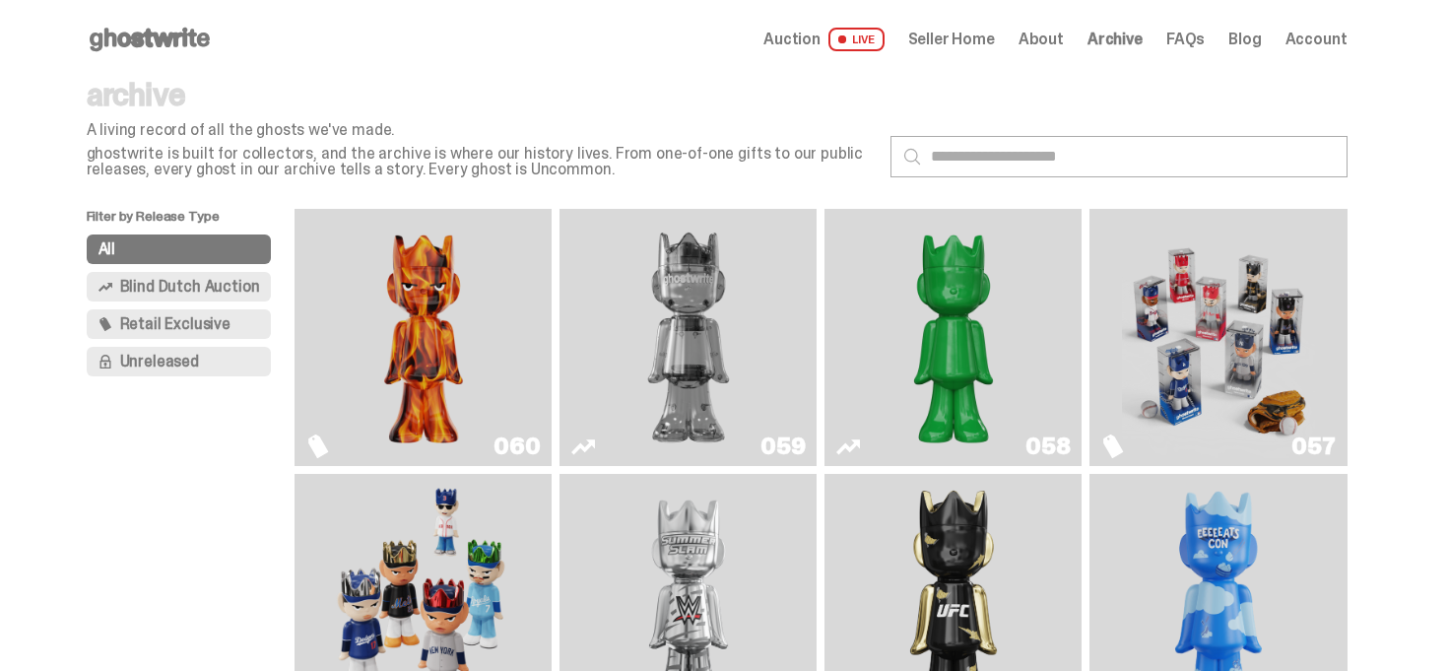
click at [755, 139] on div "archive A living record of all the ghosts we've made. ghostwrite is built for c…" at bounding box center [481, 128] width 788 height 99
click at [210, 36] on icon at bounding box center [150, 40] width 126 height 32
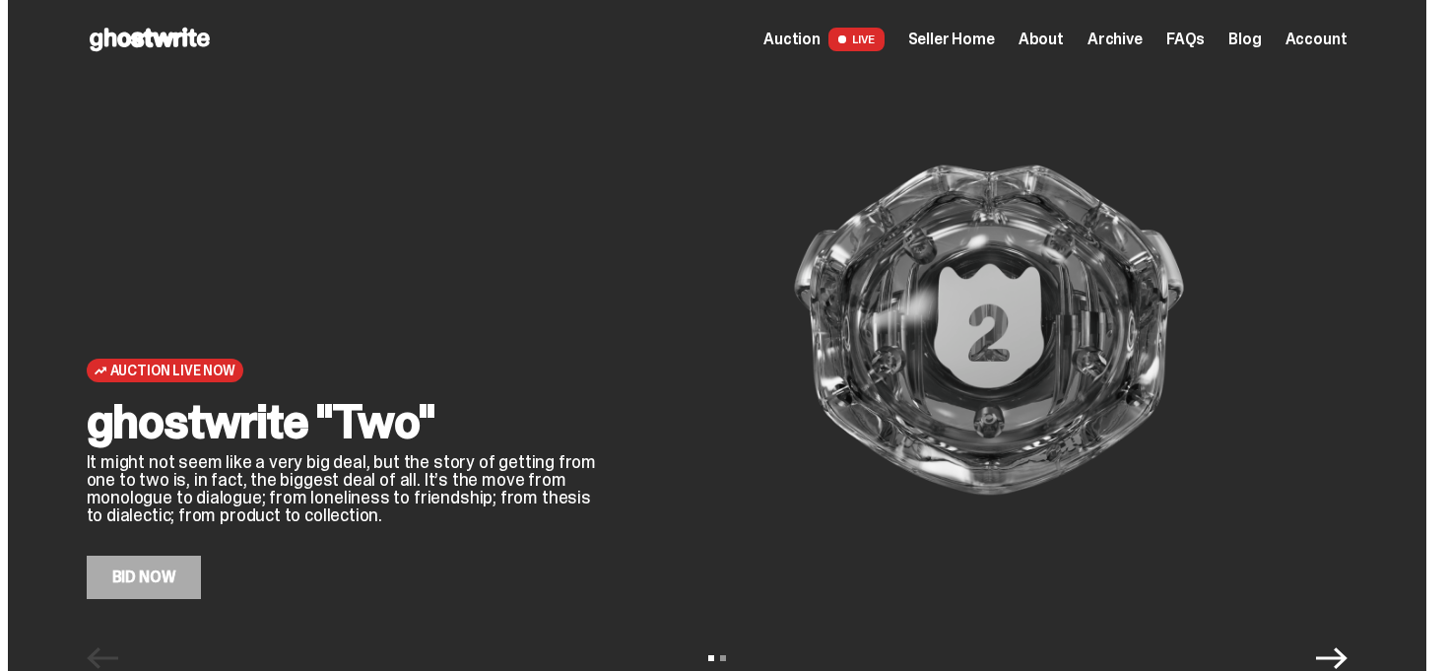
click at [986, 24] on div "Open main menu Home Auction LIVE Seller Home About Archive FAQs Blog" at bounding box center [717, 40] width 1261 height 32
click at [985, 39] on span "Seller Home" at bounding box center [951, 40] width 87 height 16
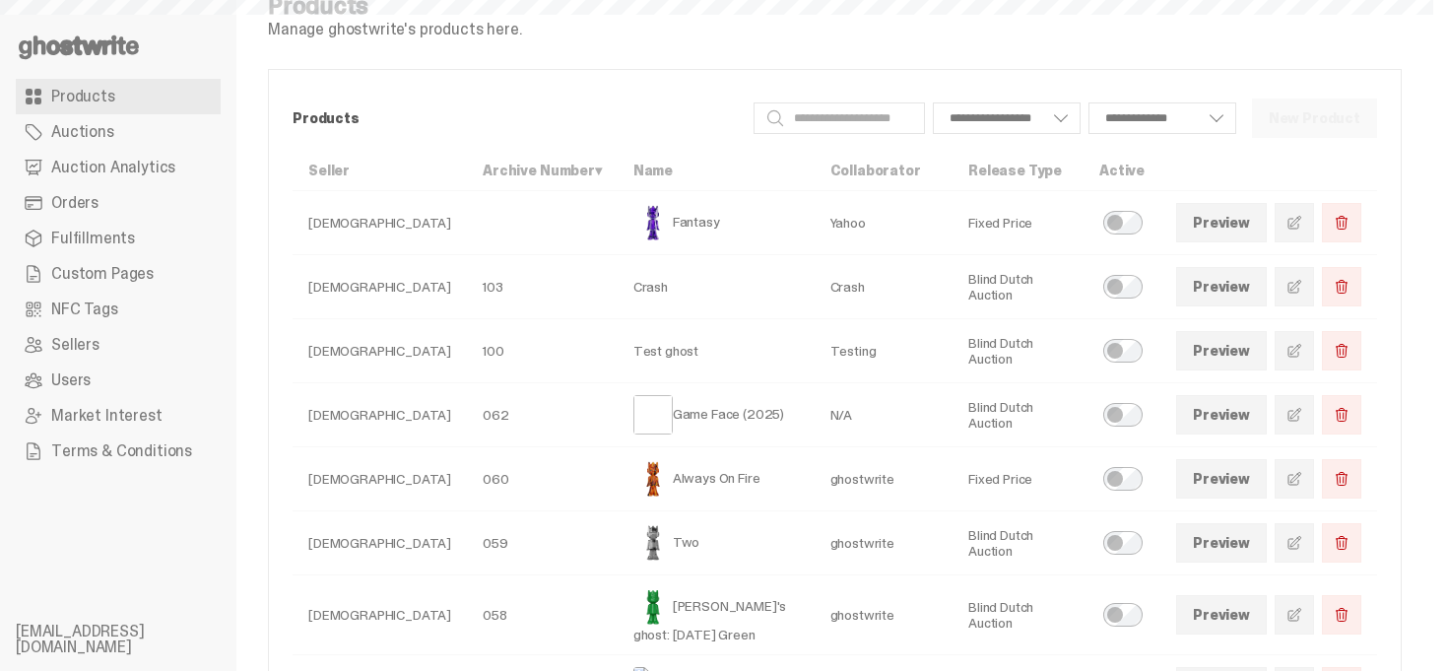
scroll to position [39, 0]
select select
click at [93, 143] on link "Auctions" at bounding box center [118, 131] width 205 height 35
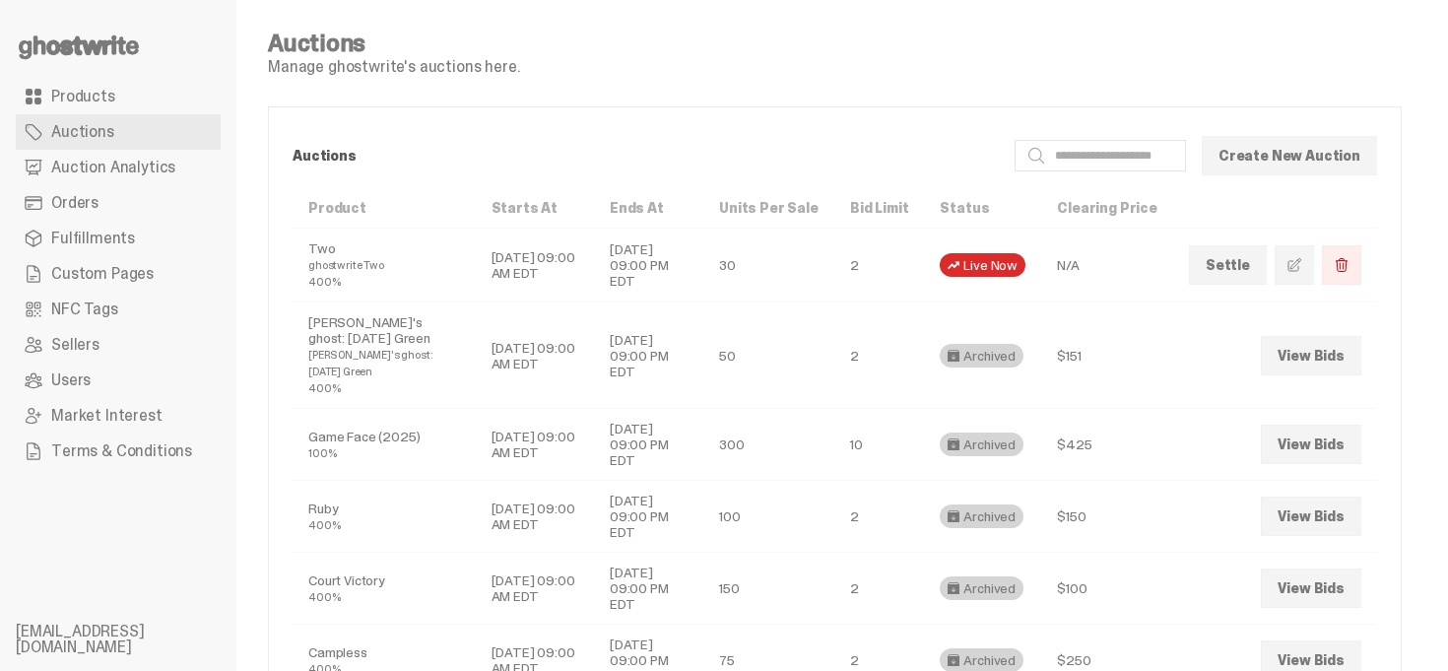
click at [139, 202] on link "Orders" at bounding box center [118, 202] width 205 height 35
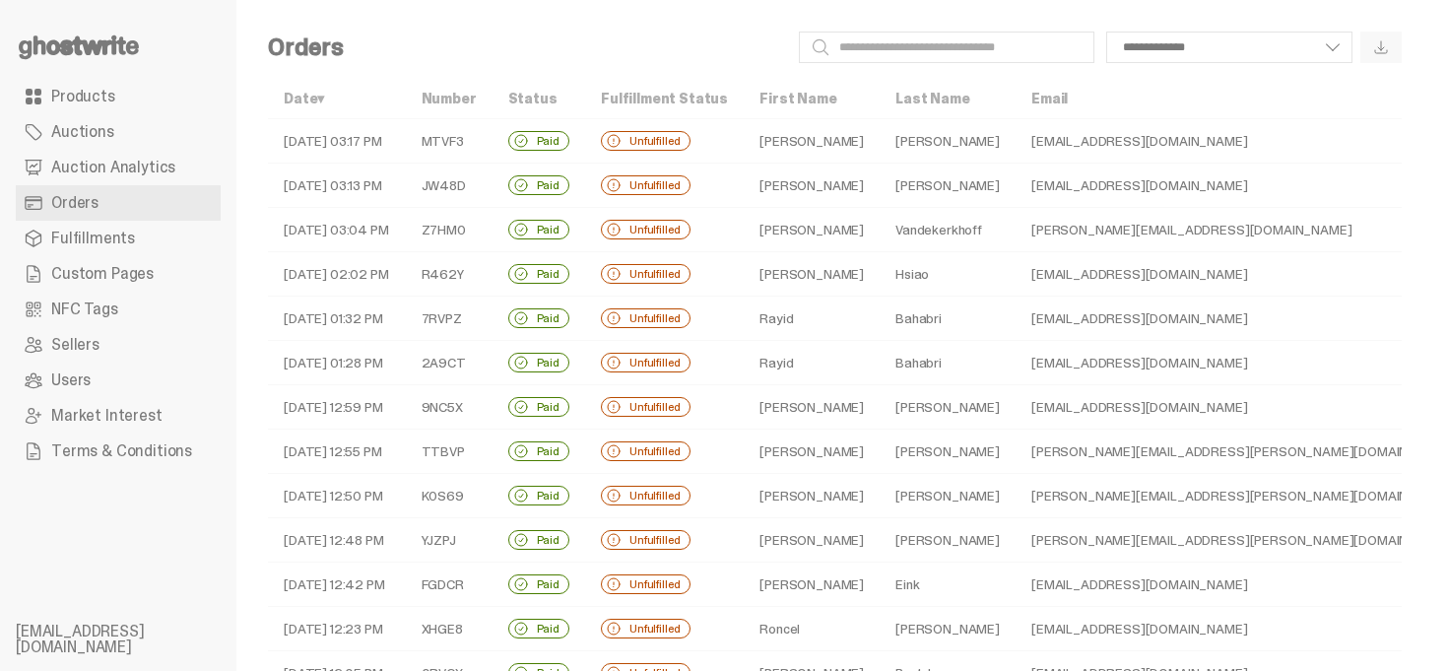
scroll to position [39, 0]
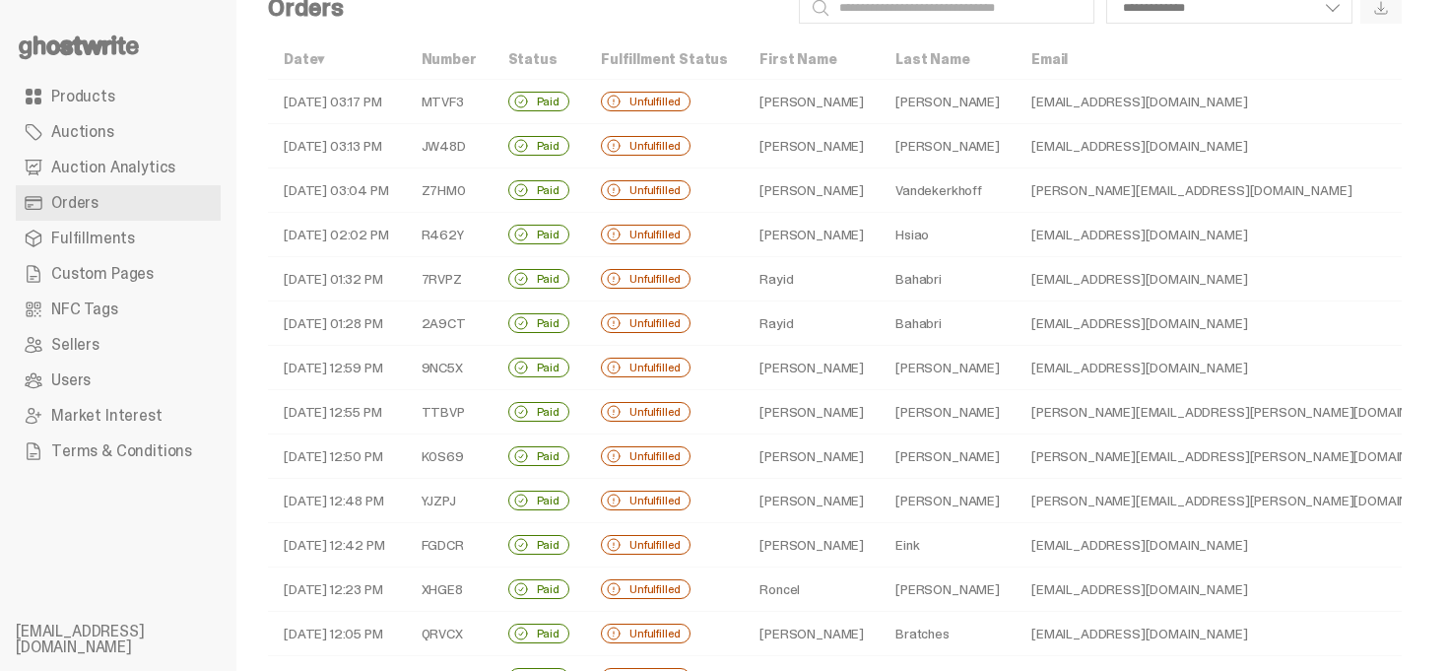
click at [892, 293] on td "Bahabri" at bounding box center [948, 279] width 136 height 44
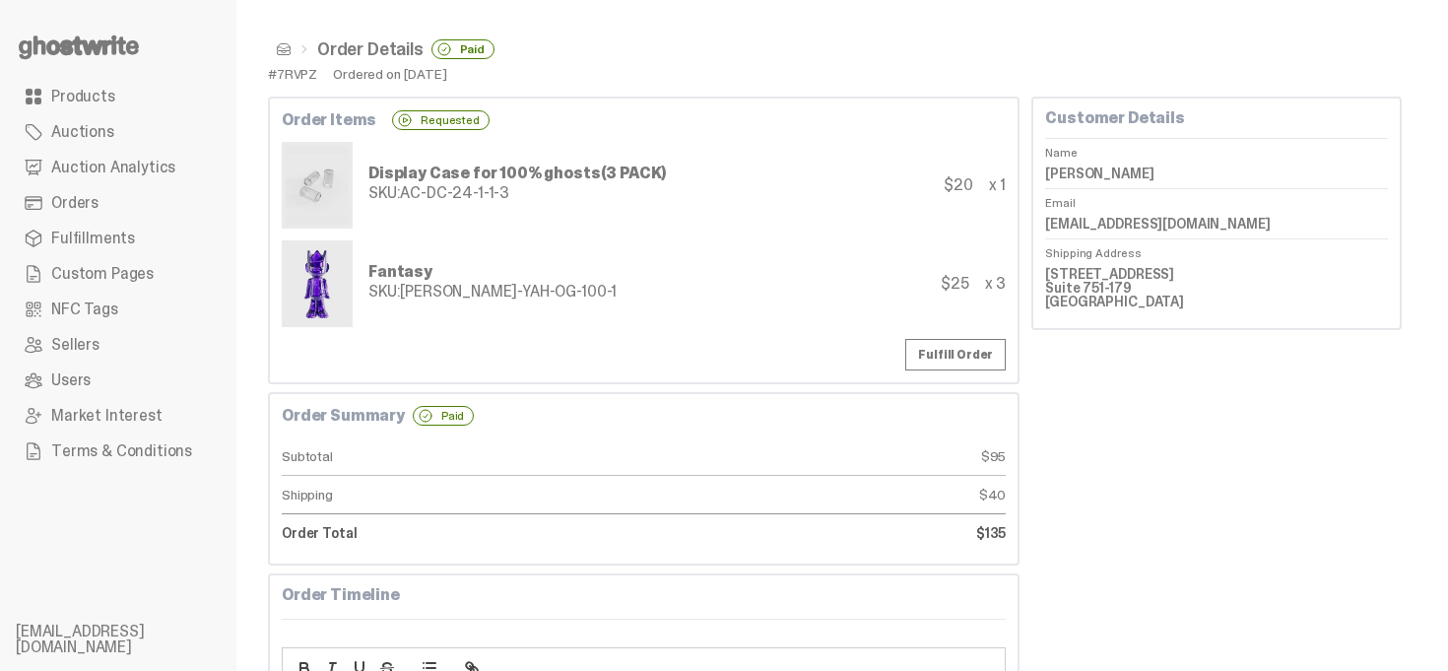
click at [1122, 183] on dd "Rayid Bahabri" at bounding box center [1216, 174] width 343 height 30
click at [1122, 164] on dd "Rayid Bahabri" at bounding box center [1216, 174] width 343 height 30
copy dl "Rayid Bahabri"
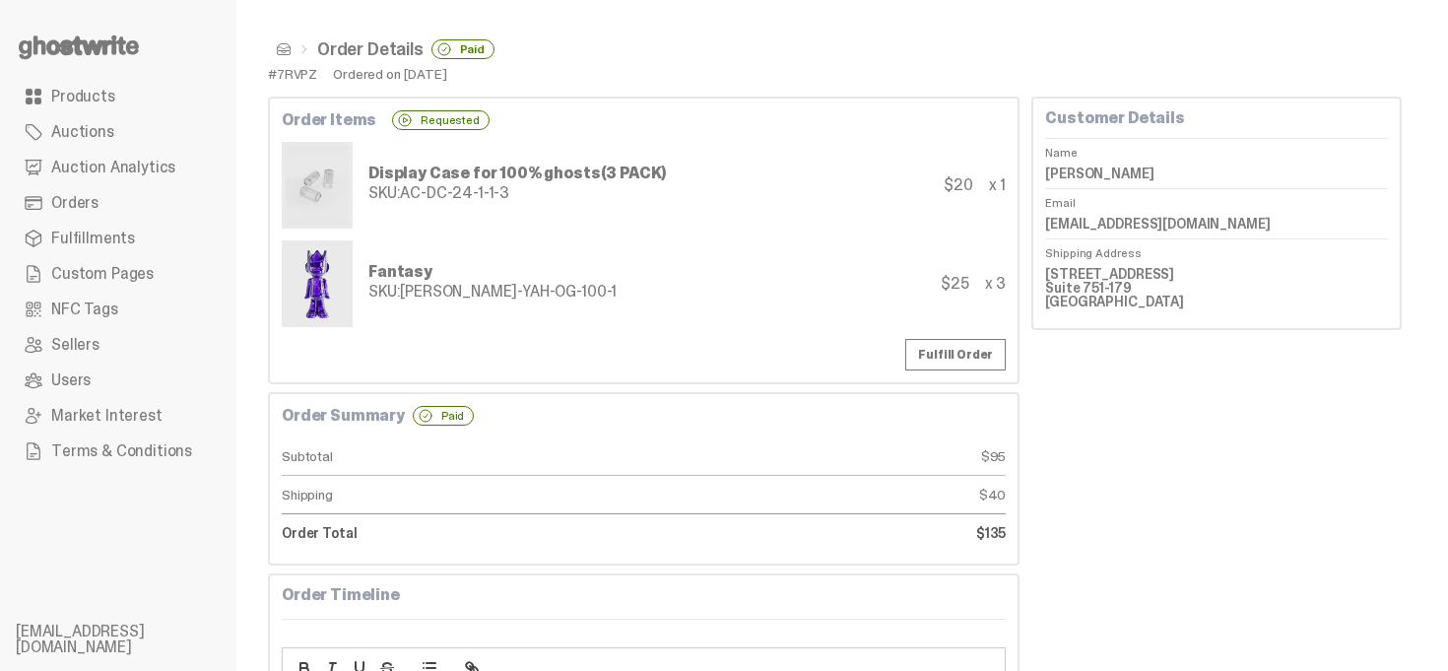
click at [913, 89] on div "Order Details Paid #7RVPZ Ordered on Sep 02, 2025 Order Items Requested Display…" at bounding box center [834, 542] width 1197 height 1085
click at [1075, 265] on dd "4283 Express Lane Suite 751-179 Sarasota FL 34249" at bounding box center [1216, 287] width 343 height 57
copy dd "4283 Express Lane"
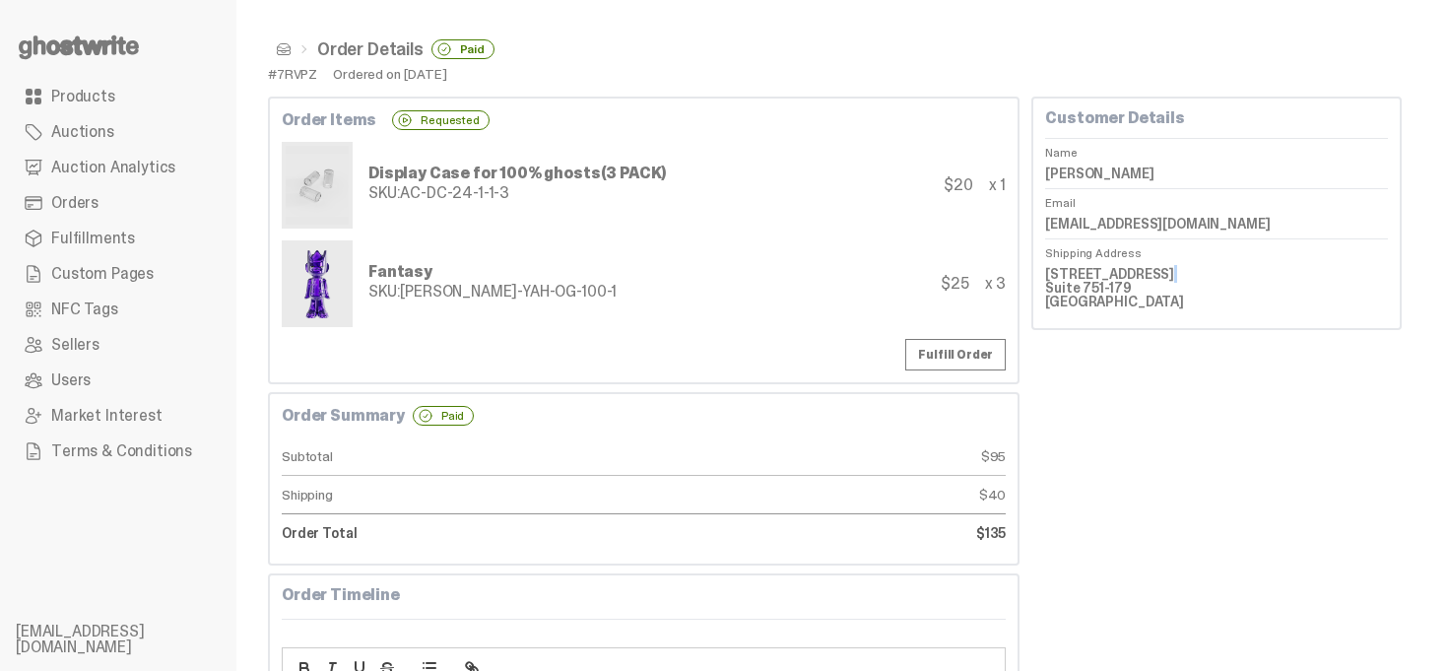
click at [280, 51] on span at bounding box center [284, 49] width 16 height 16
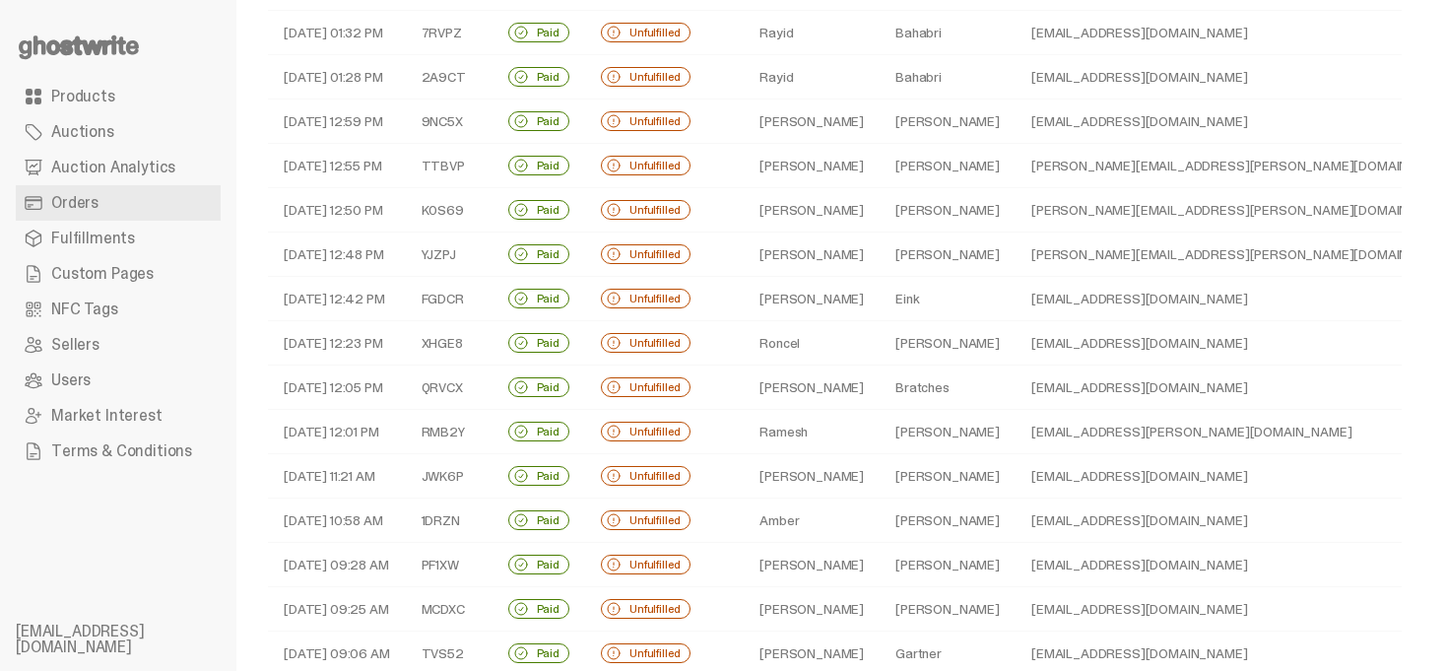
scroll to position [315, 0]
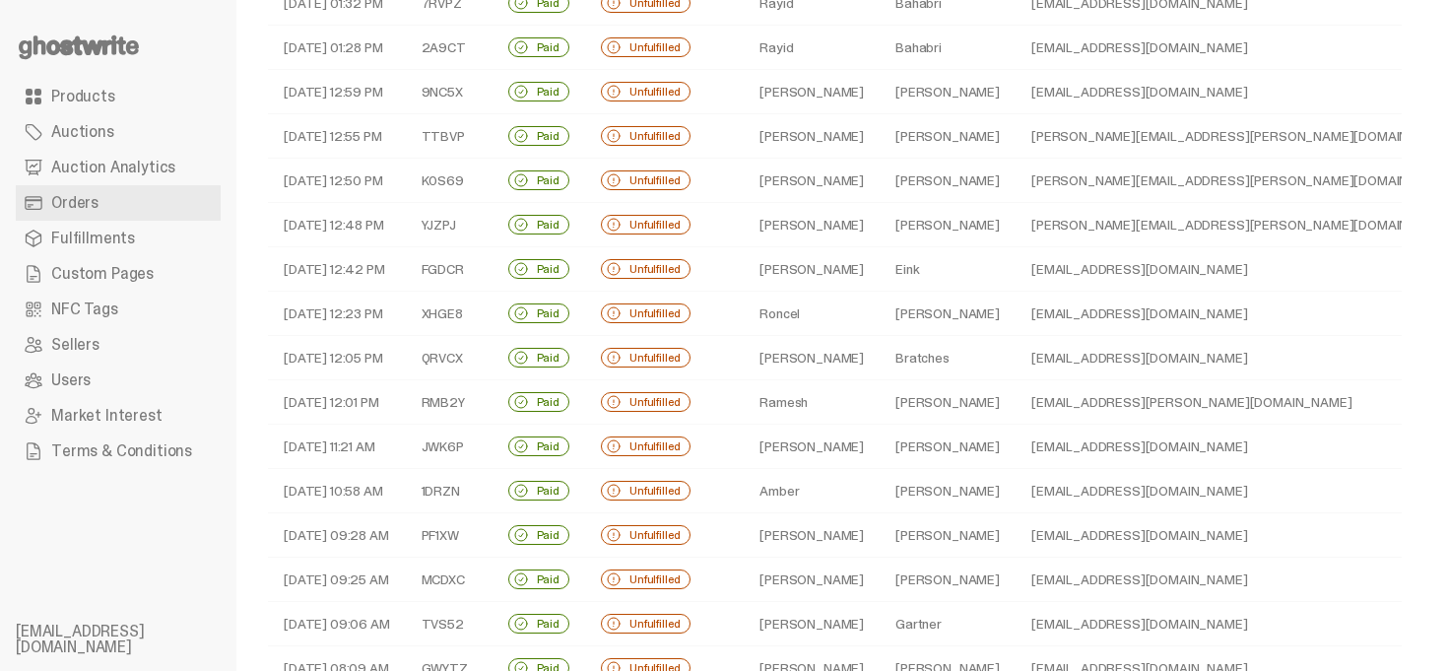
click at [880, 228] on td "[PERSON_NAME]" at bounding box center [948, 225] width 136 height 44
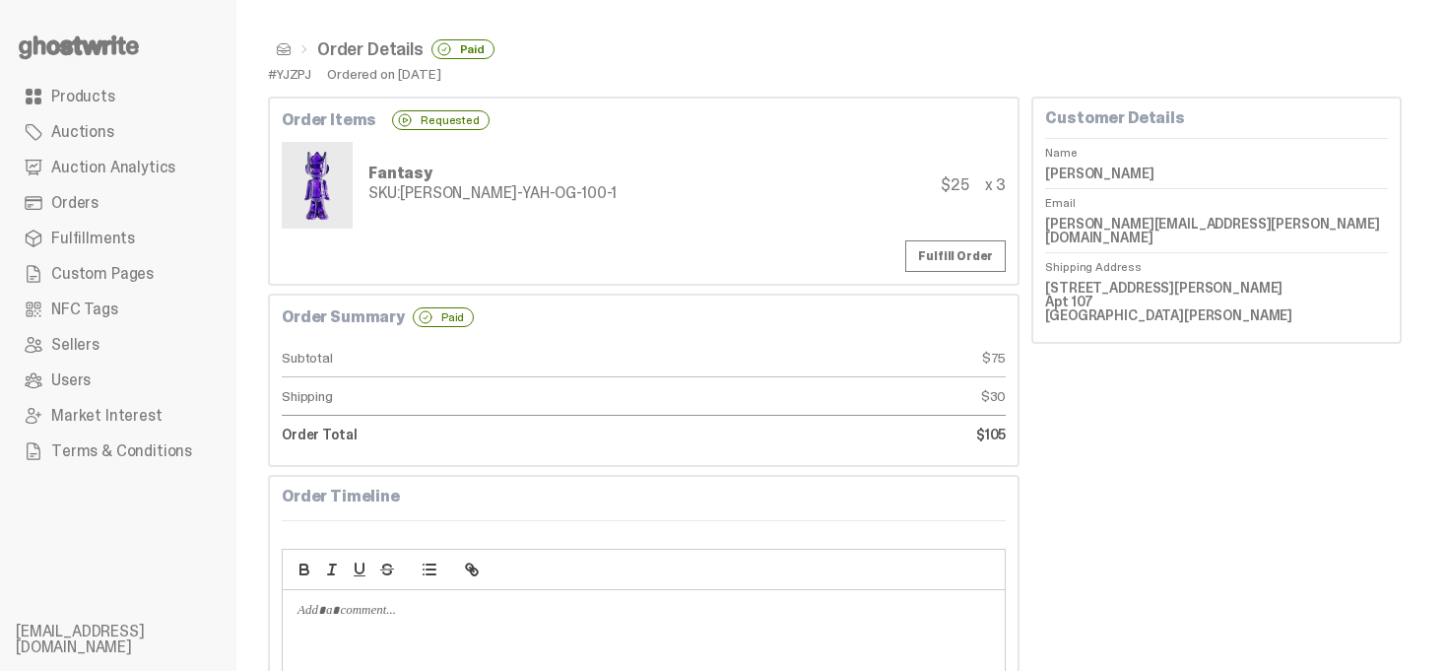
click at [1144, 165] on dd "Bradley Cordrey" at bounding box center [1216, 174] width 343 height 30
copy dl "Bradley Cordrey"
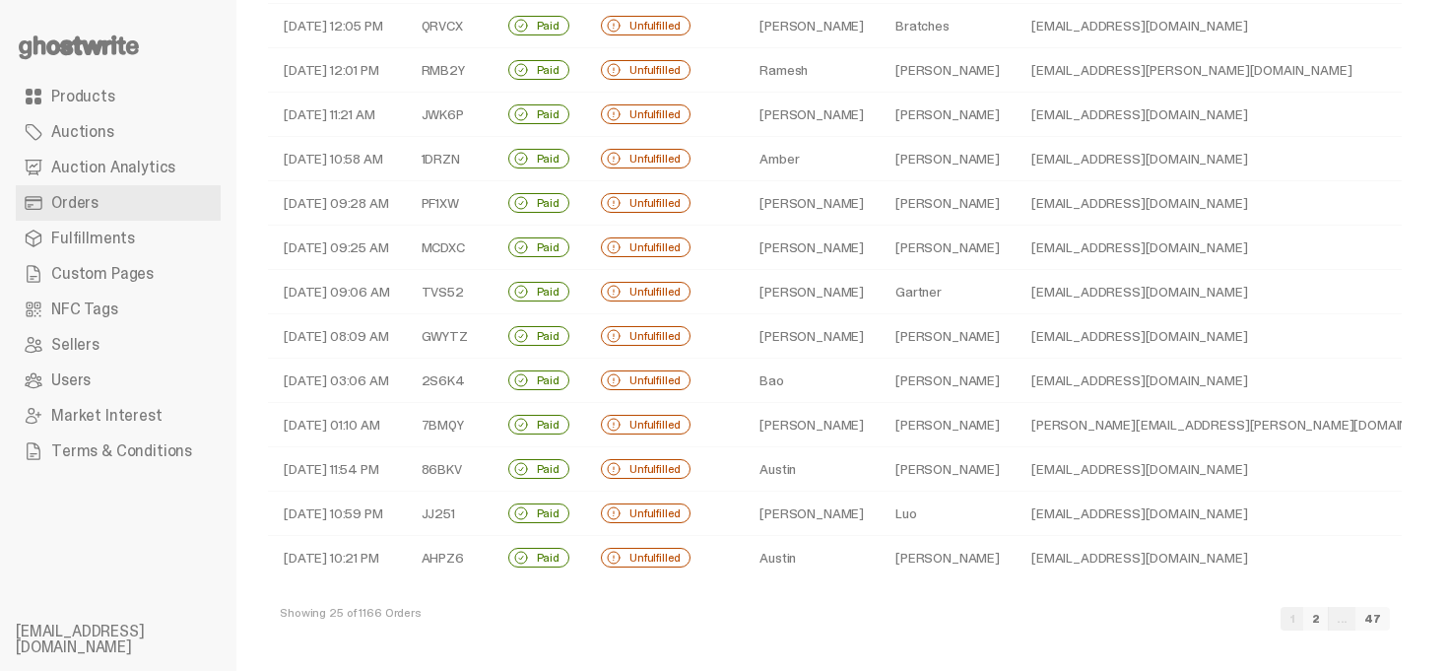
scroll to position [650, 0]
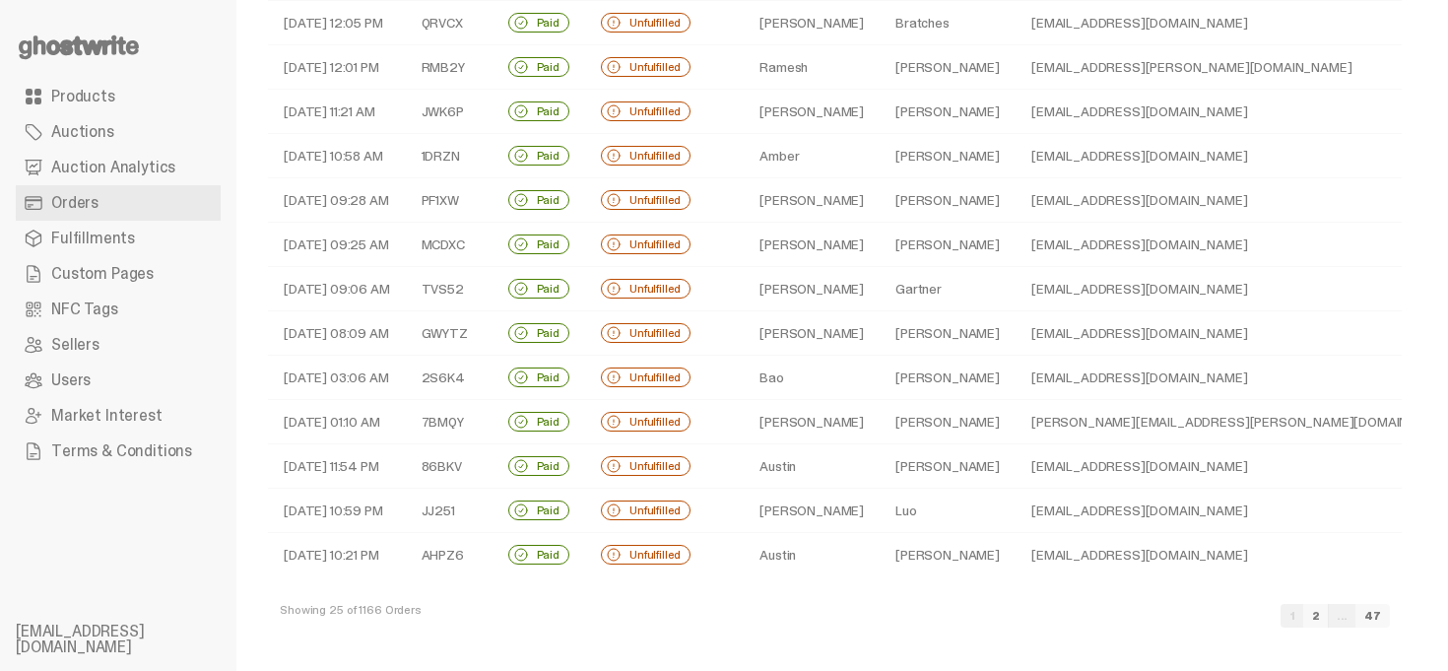
click at [1059, 377] on td "[EMAIL_ADDRESS][DOMAIN_NAME]" at bounding box center [1244, 378] width 456 height 44
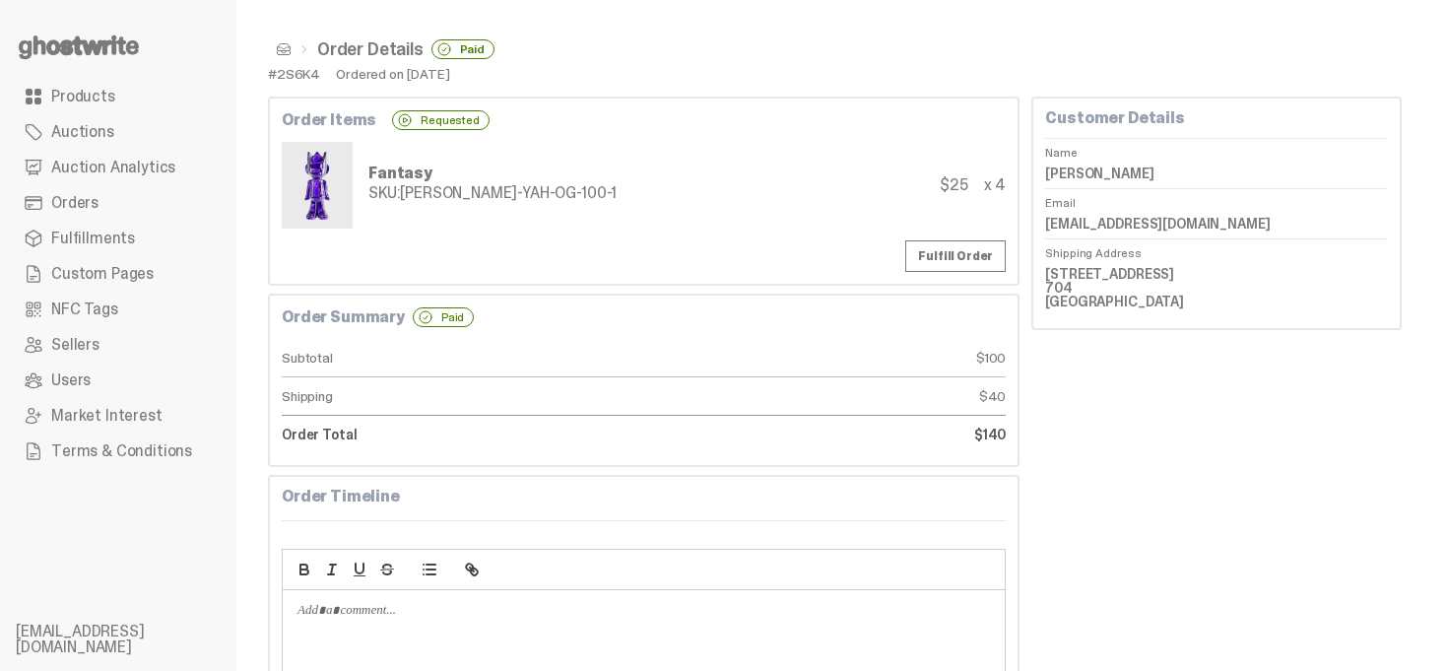
click at [1086, 175] on dd "Bao Dinh" at bounding box center [1216, 174] width 343 height 30
copy dl "Bao Dinh"
click at [282, 51] on span at bounding box center [284, 49] width 16 height 16
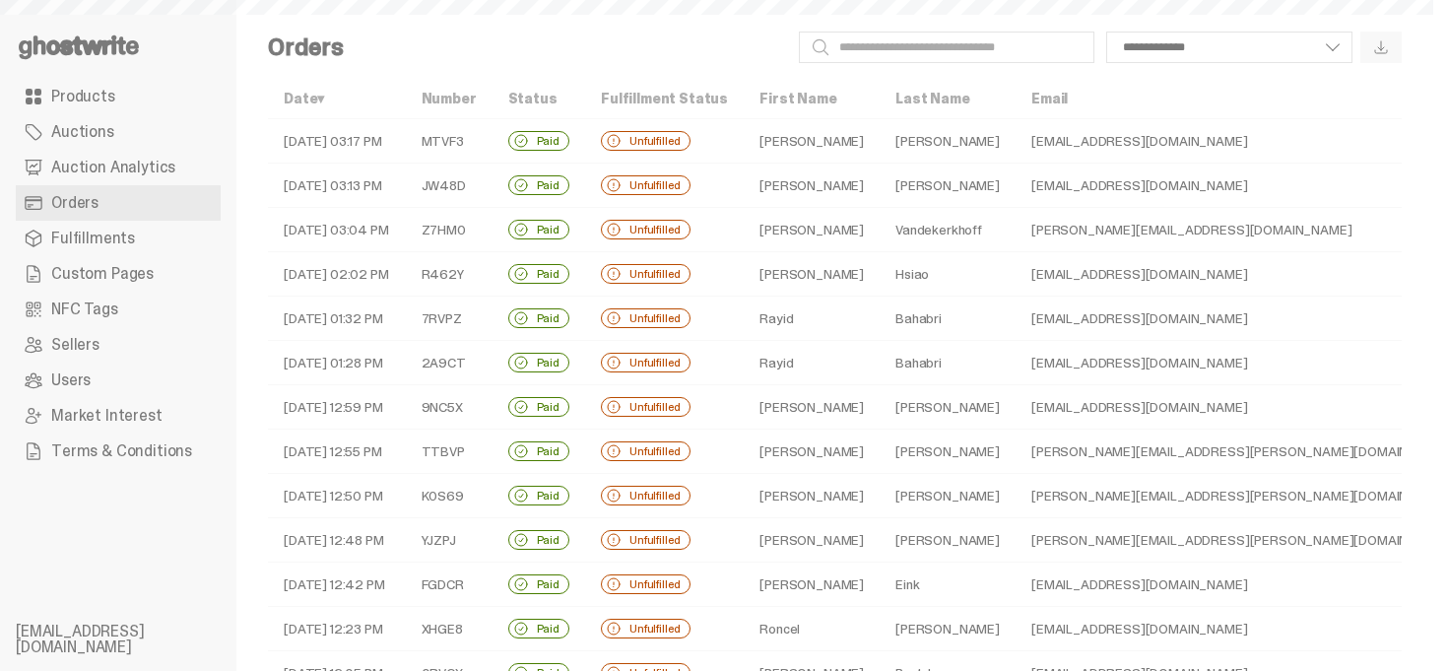
scroll to position [650, 0]
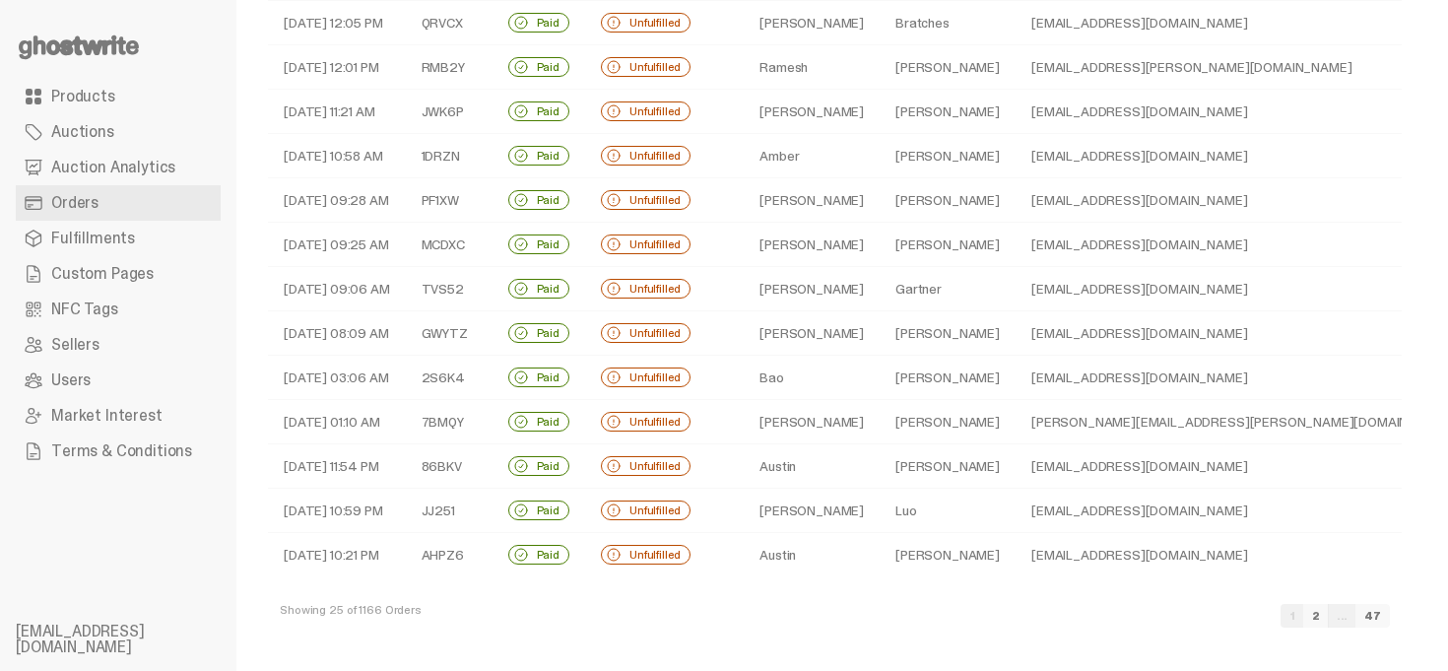
click at [1329, 619] on link "2" at bounding box center [1317, 616] width 26 height 24
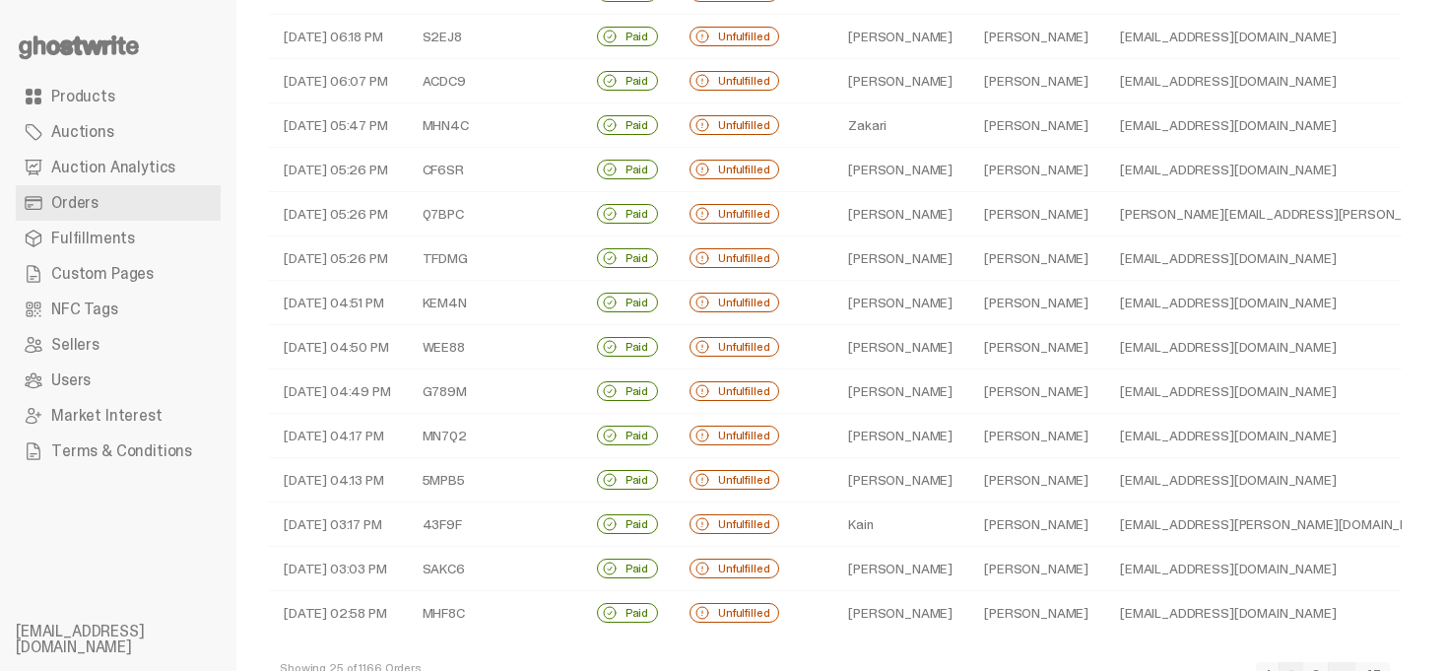
scroll to position [650, 0]
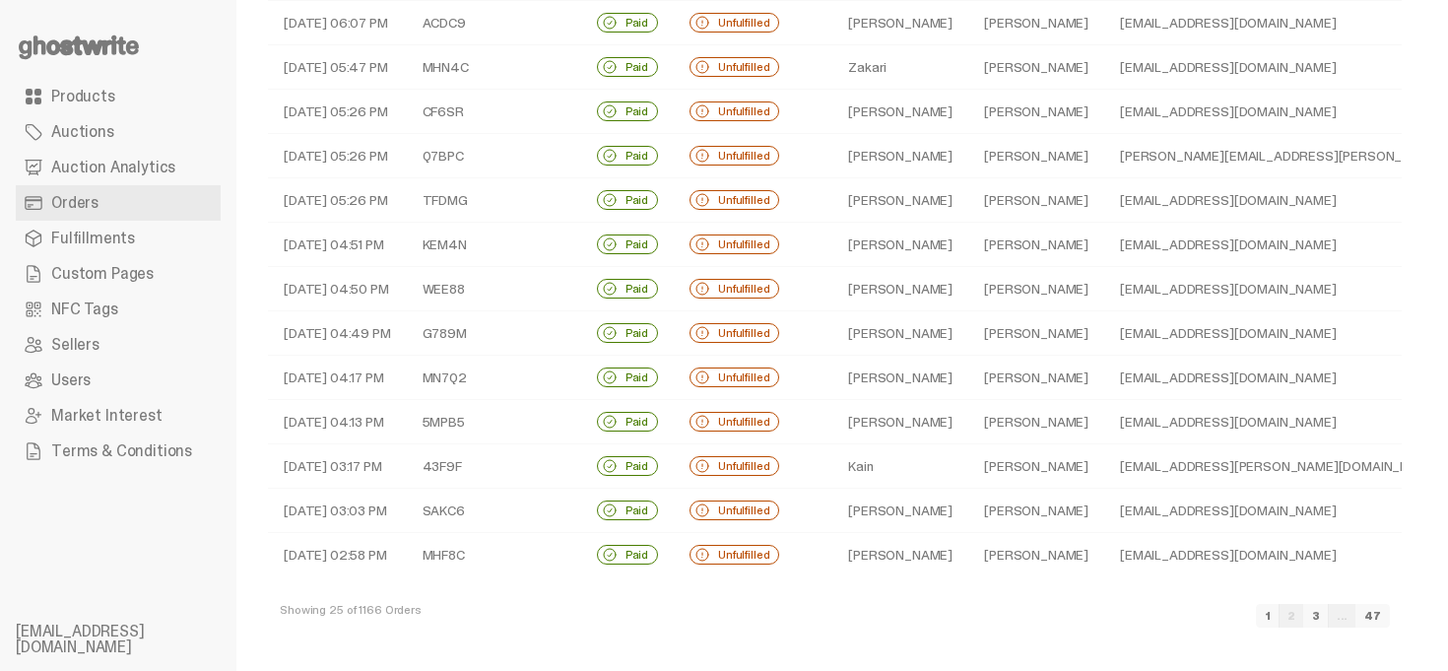
click at [1329, 617] on link "3" at bounding box center [1317, 616] width 26 height 24
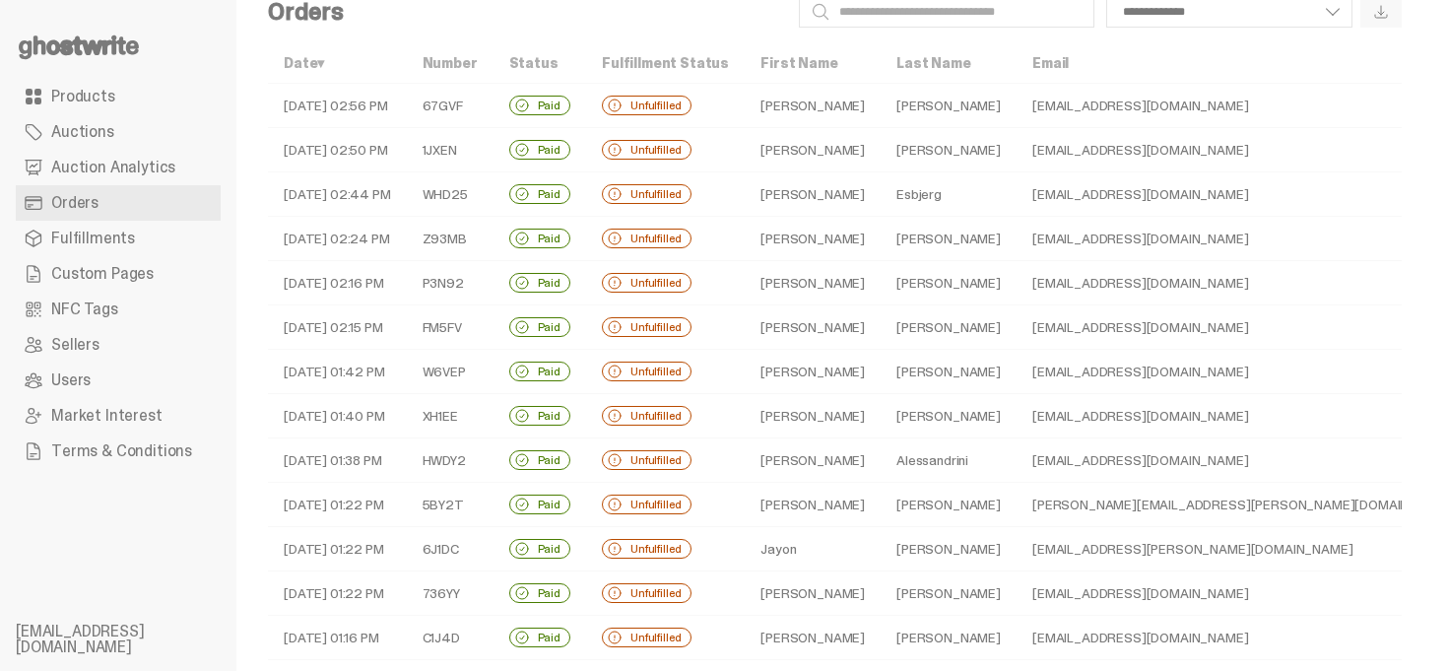
scroll to position [39, 0]
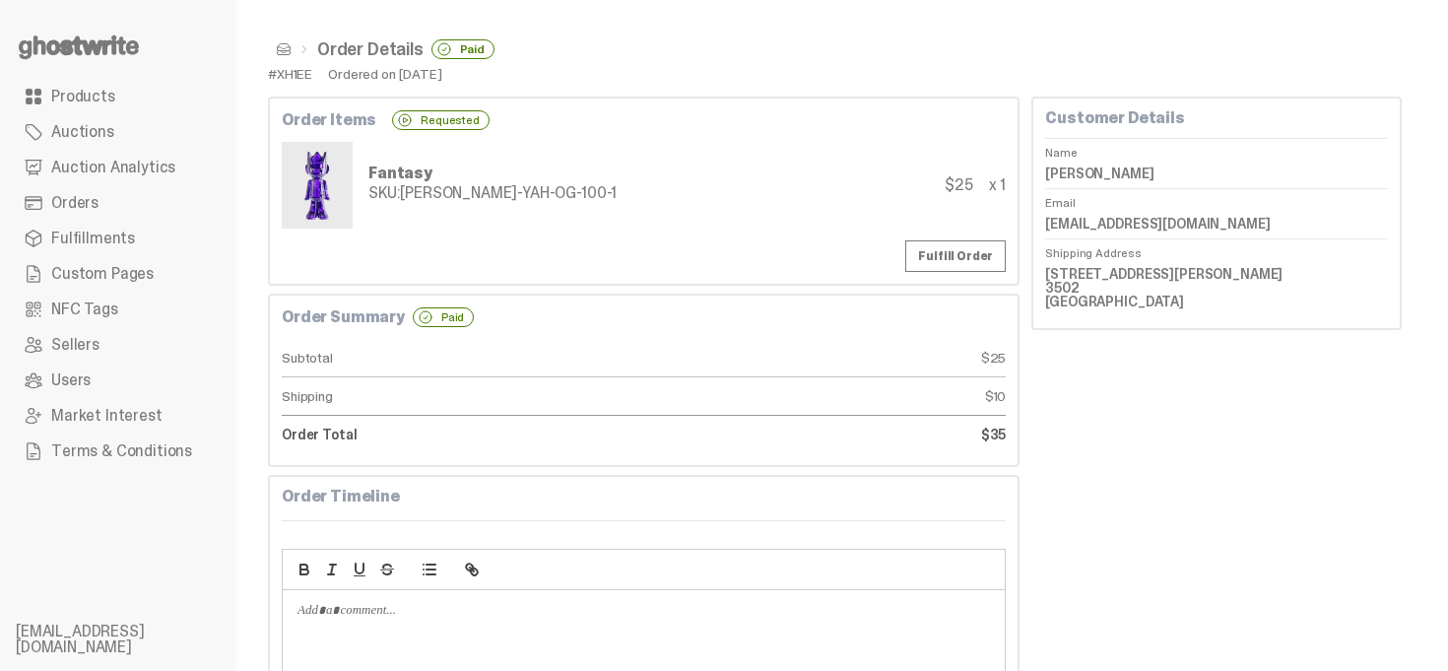
click at [1122, 172] on dd "Misael Martinez" at bounding box center [1216, 174] width 343 height 30
copy dl "Misael Martinez"
click at [283, 46] on span at bounding box center [284, 49] width 16 height 16
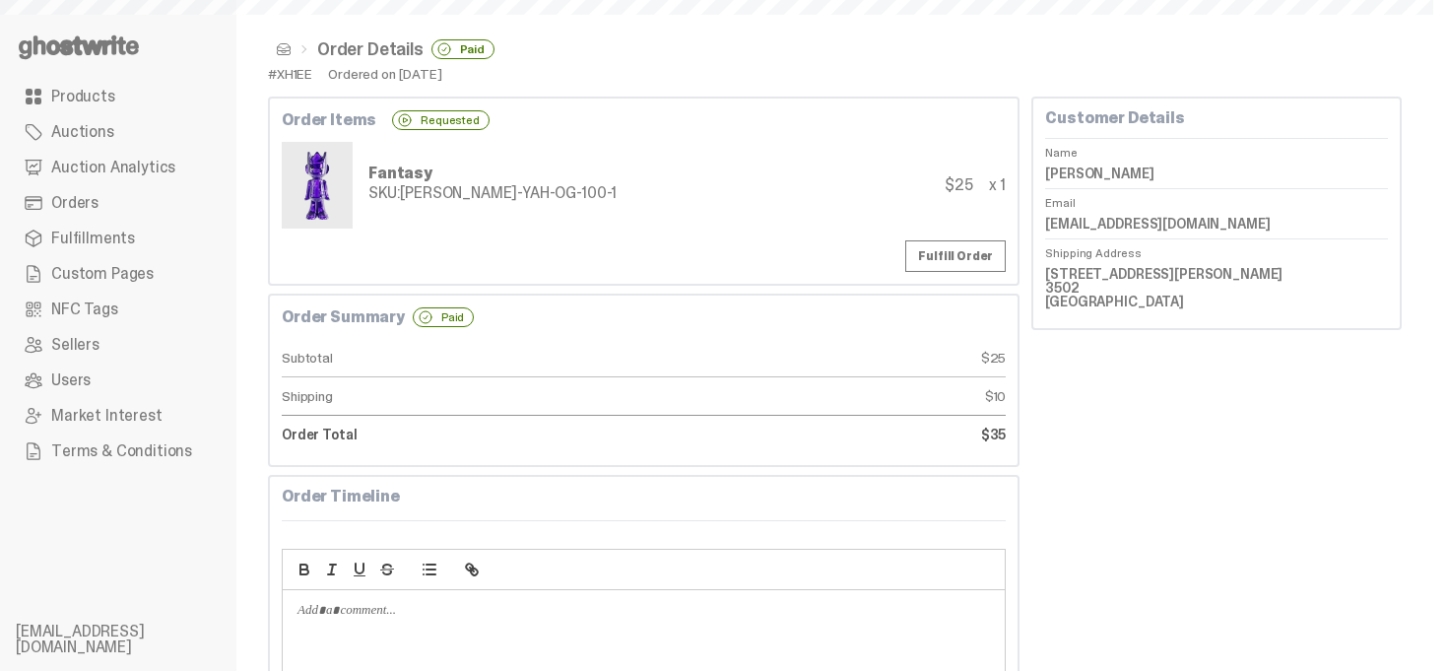
scroll to position [39, 0]
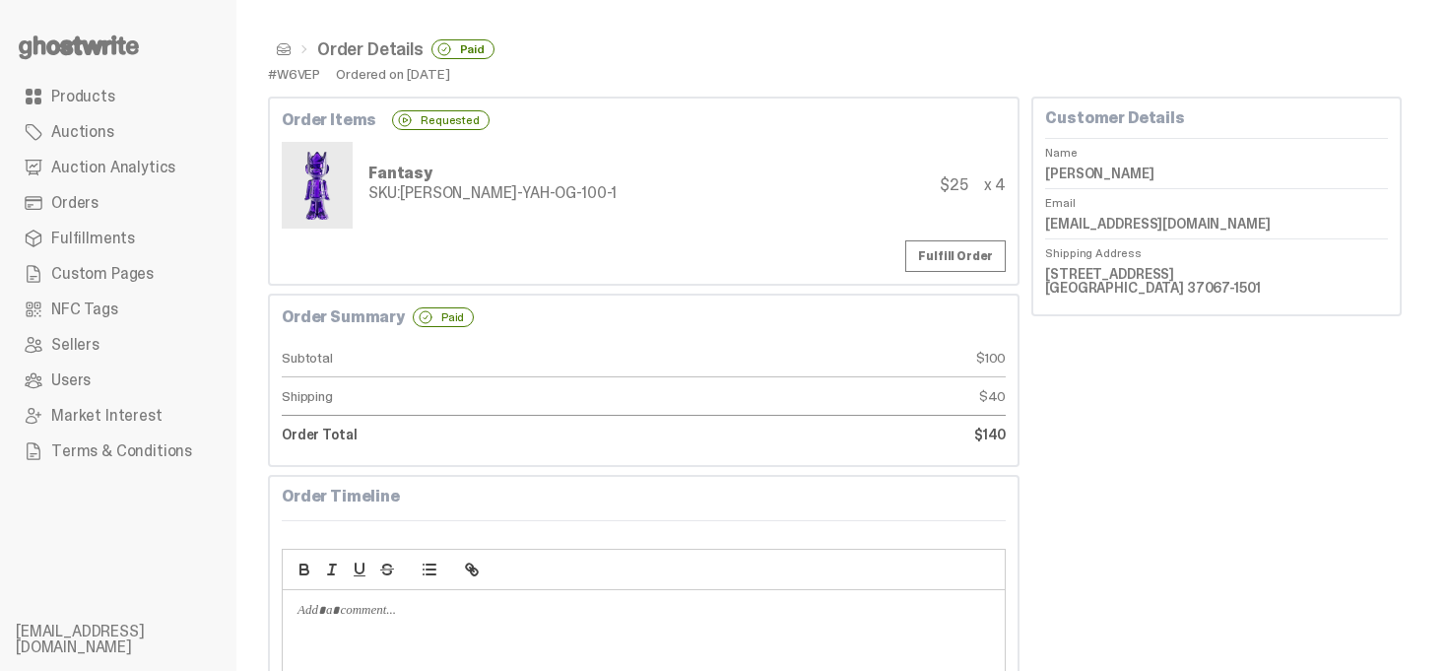
click at [1131, 174] on dd "Brandon Bivens" at bounding box center [1216, 174] width 343 height 30
copy dl "Brandon Bivens"
click at [284, 47] on span at bounding box center [284, 49] width 16 height 16
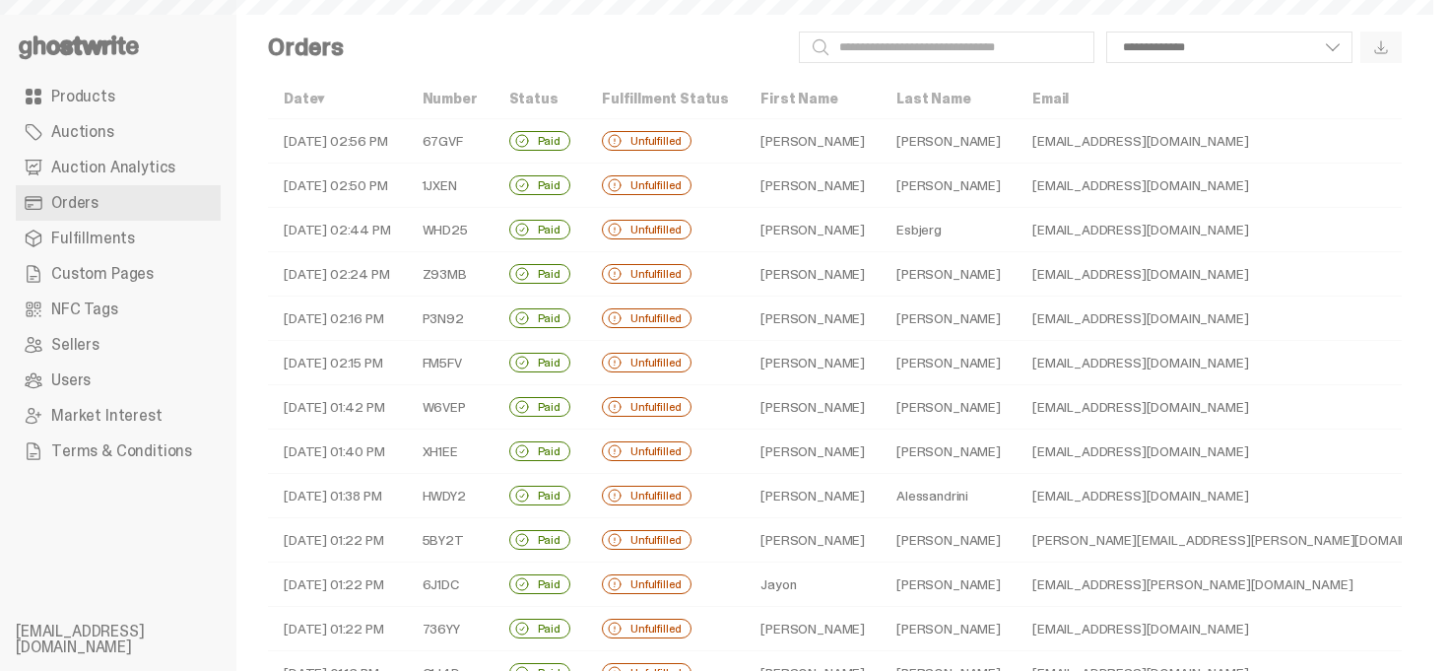
scroll to position [39, 0]
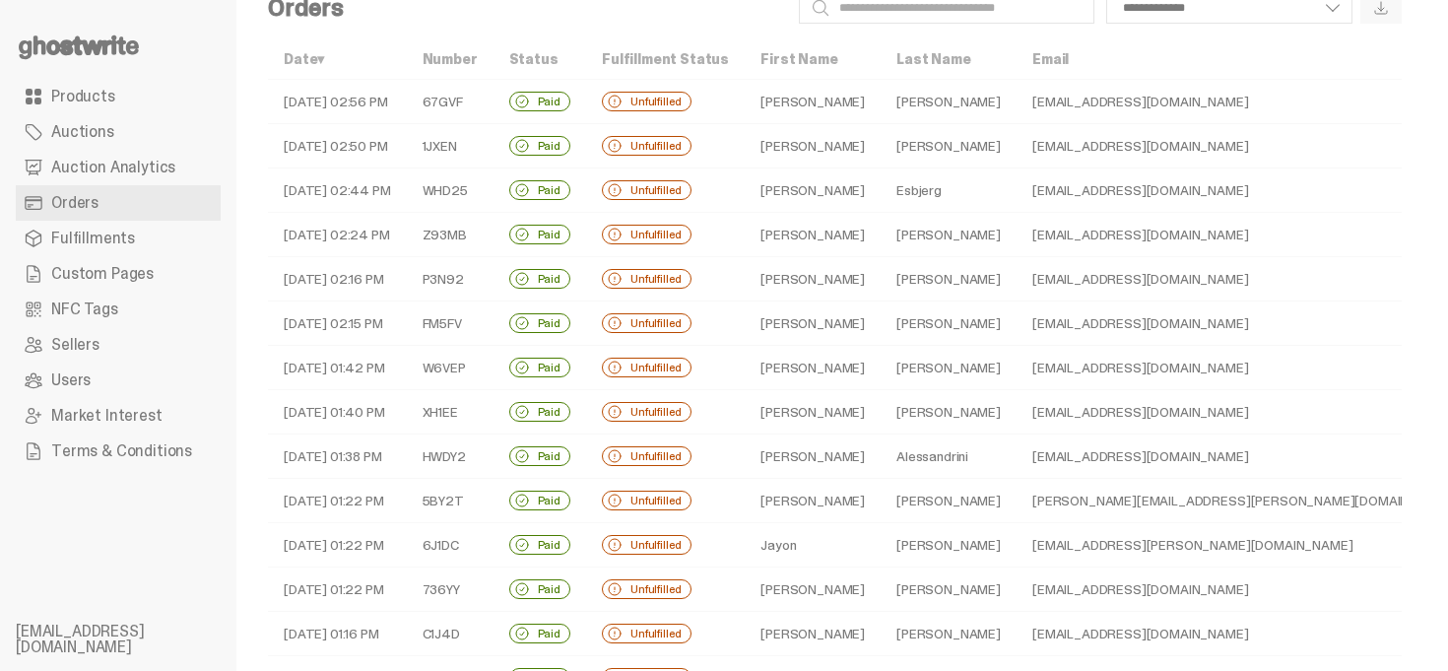
click at [637, 20] on div "**********" at bounding box center [881, 8] width 1042 height 32
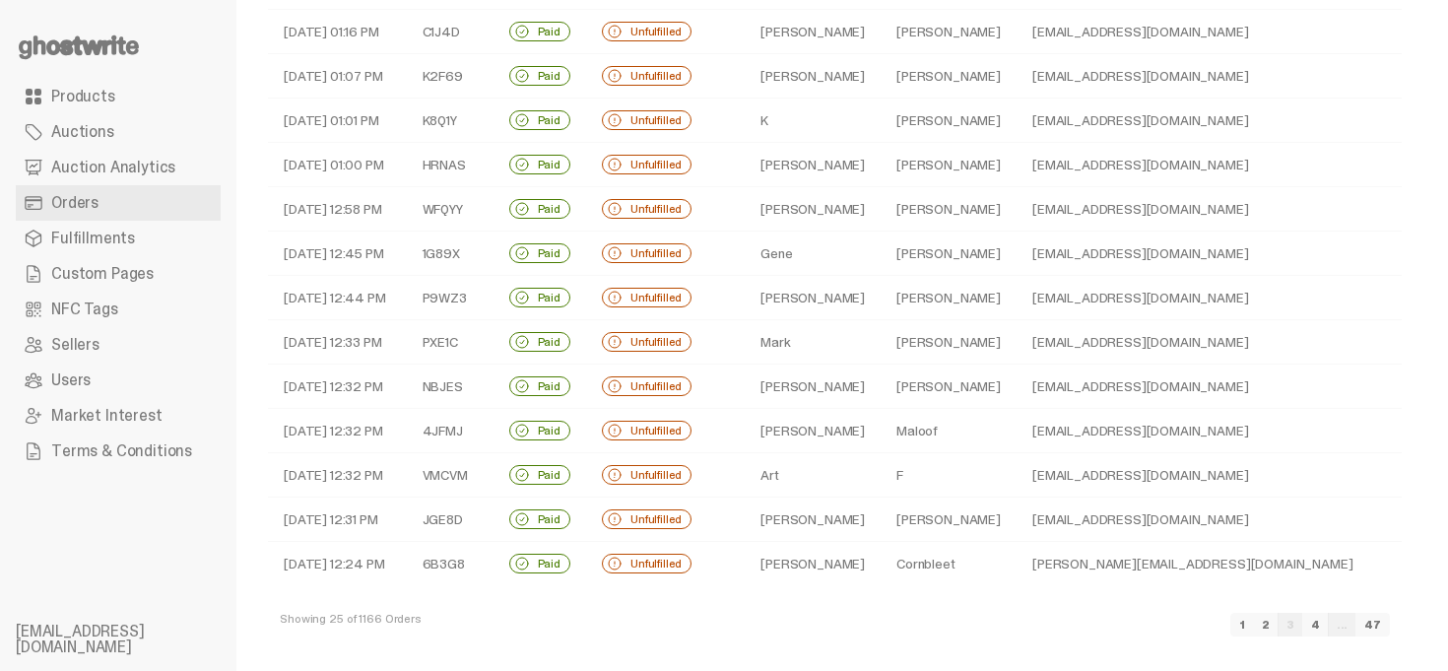
scroll to position [650, 0]
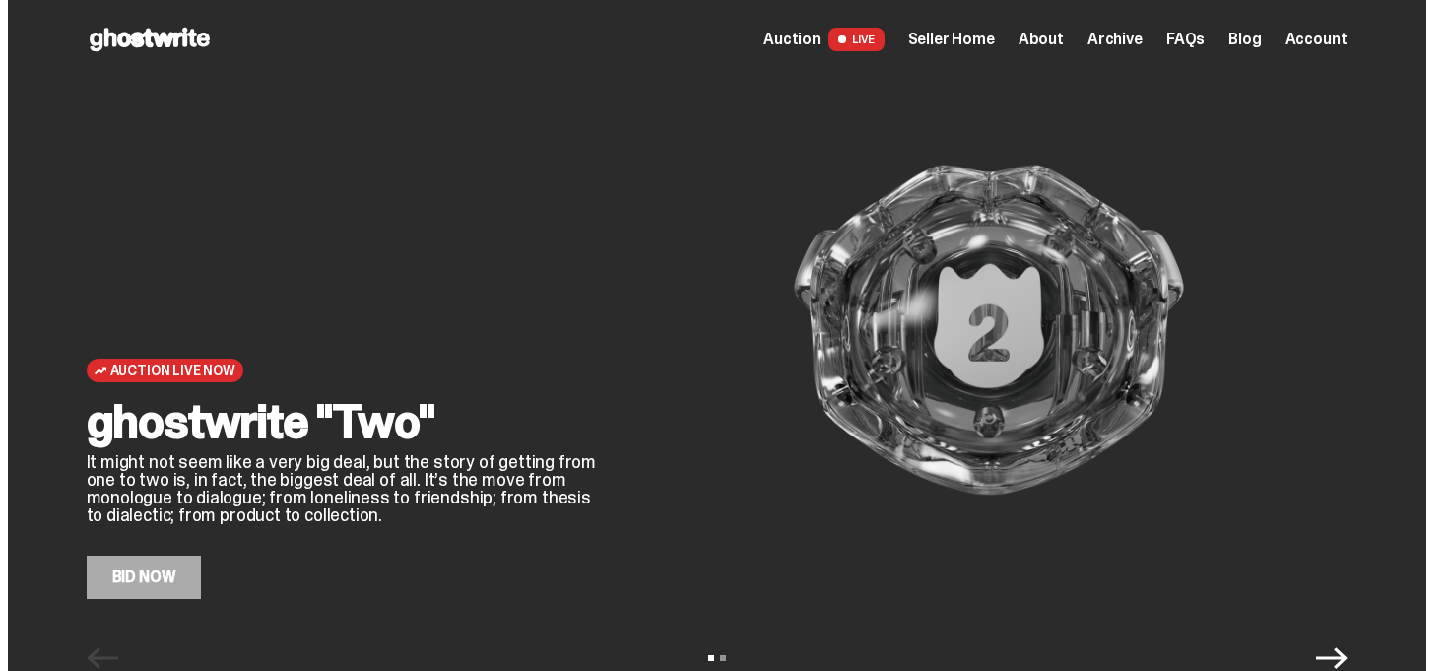
click at [987, 17] on div "Open main menu Home Auction LIVE Seller Home About Archive FAQs Blog Account" at bounding box center [717, 39] width 1261 height 79
click at [1109, 32] on span "Archive" at bounding box center [1115, 40] width 55 height 16
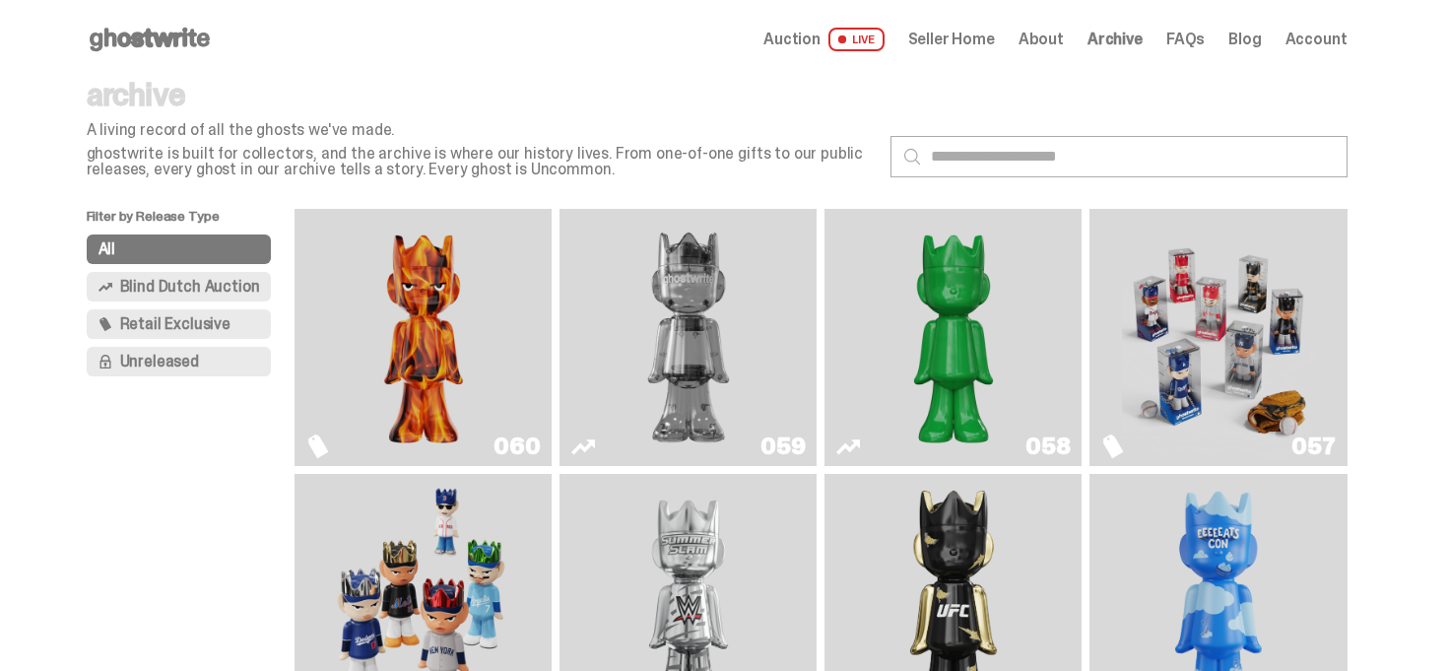
click at [995, 39] on span "Seller Home" at bounding box center [951, 40] width 87 height 16
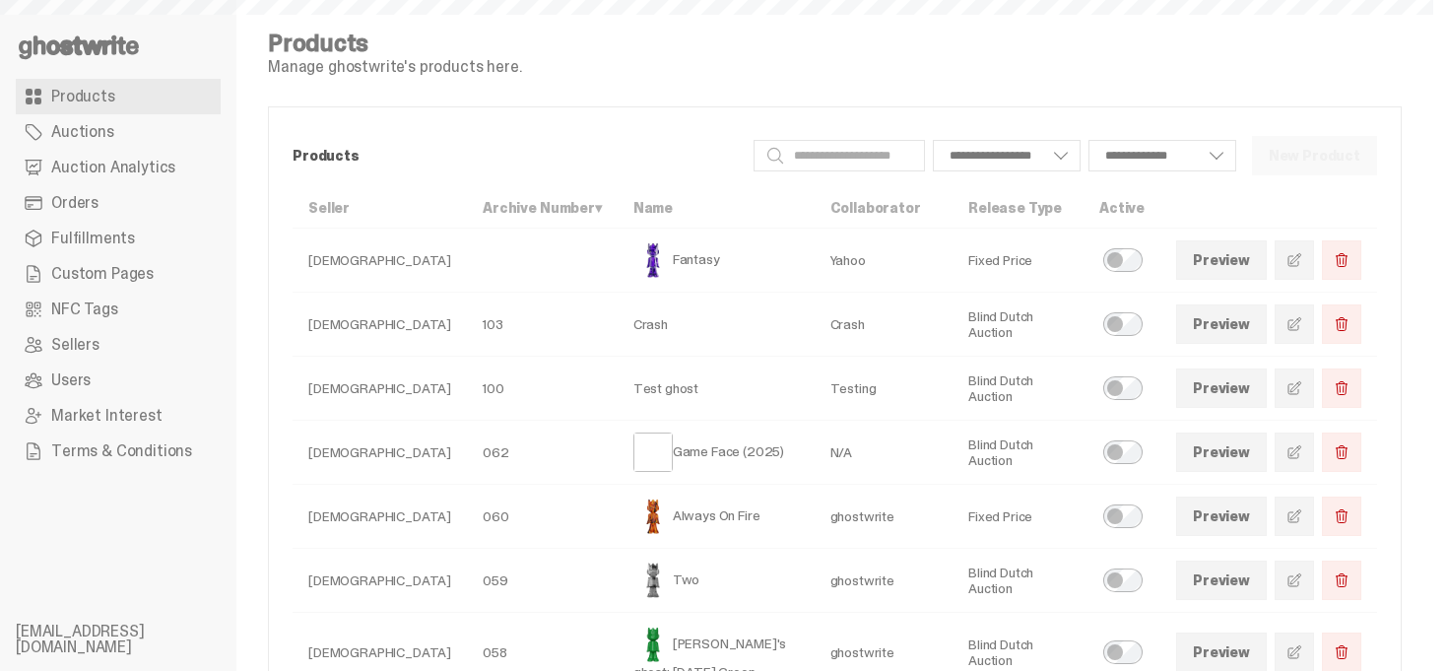
select select
click at [111, 135] on link "Auctions" at bounding box center [118, 131] width 205 height 35
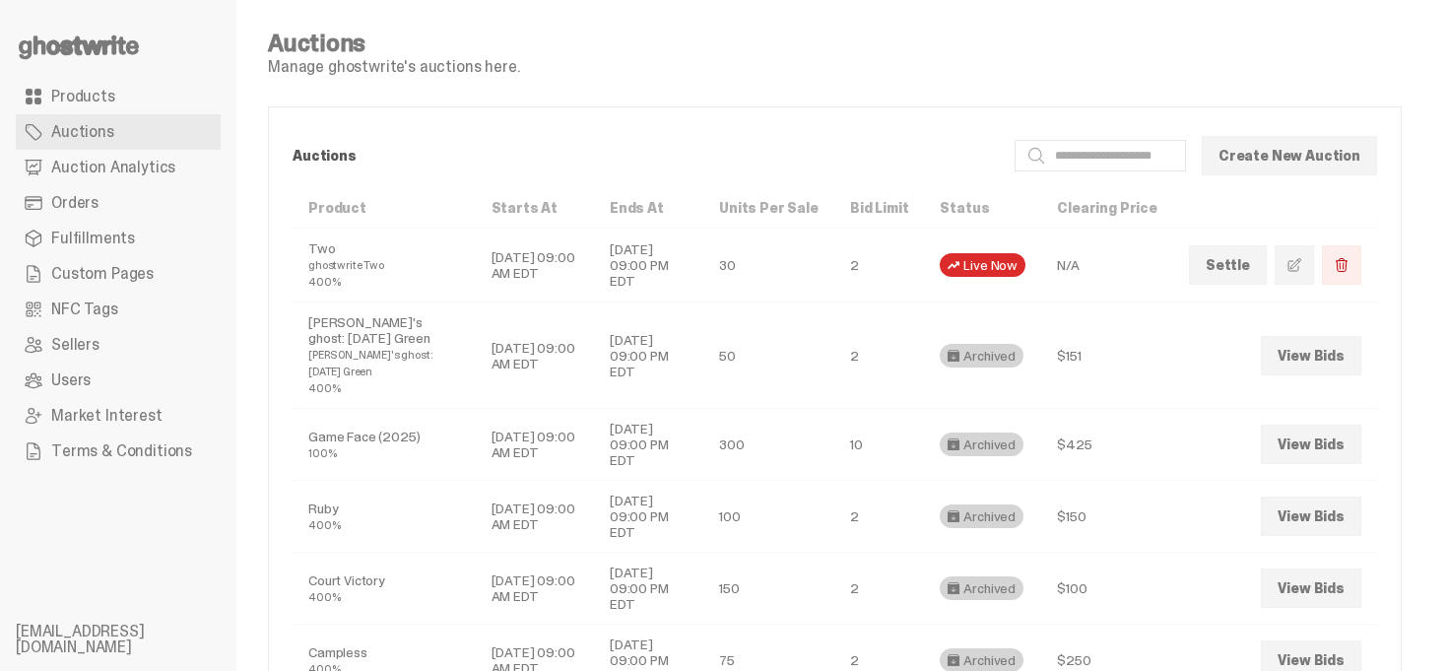
click at [155, 221] on link "Fulfillments" at bounding box center [118, 238] width 205 height 35
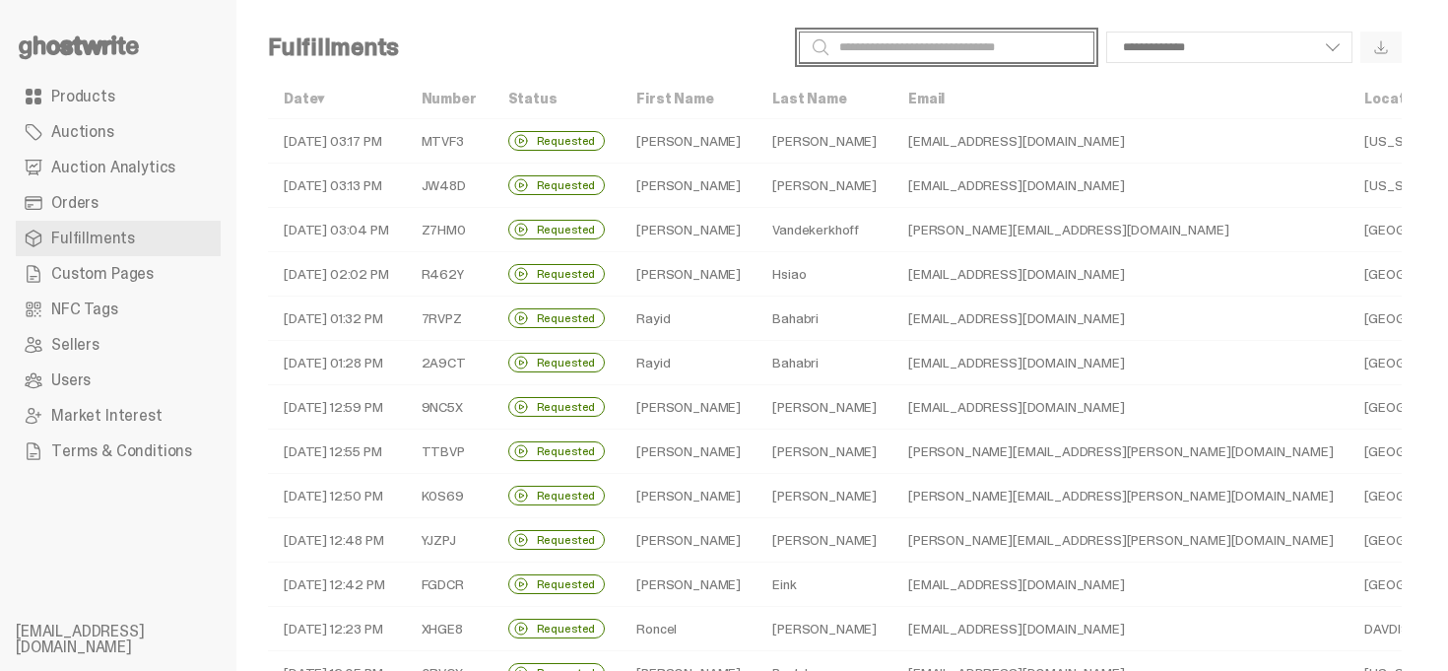
click at [926, 36] on input "Search" at bounding box center [947, 48] width 296 height 32
